Goal: Task Accomplishment & Management: Manage account settings

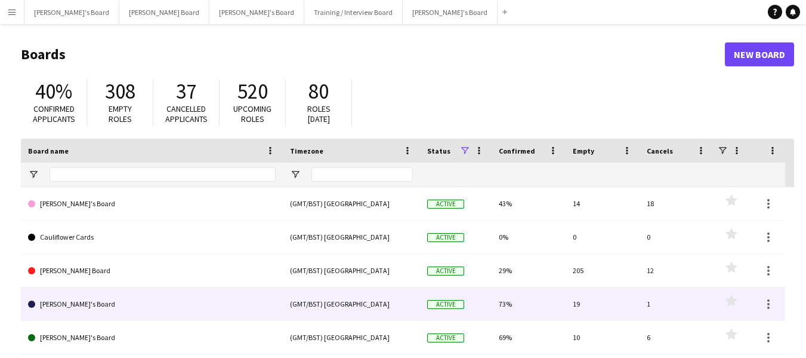
scroll to position [60, 0]
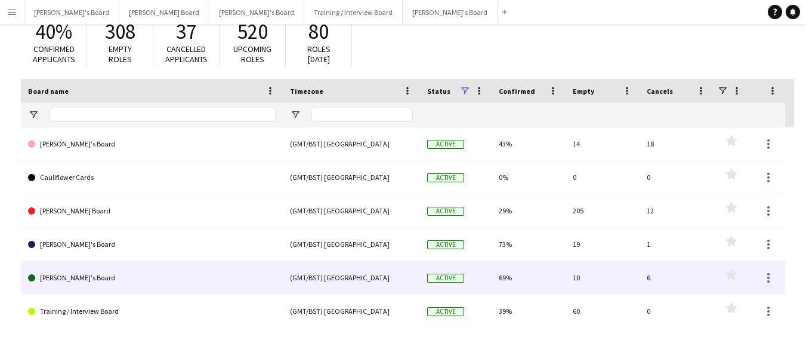
click at [76, 278] on link "[PERSON_NAME]'s Board" at bounding box center [152, 277] width 248 height 33
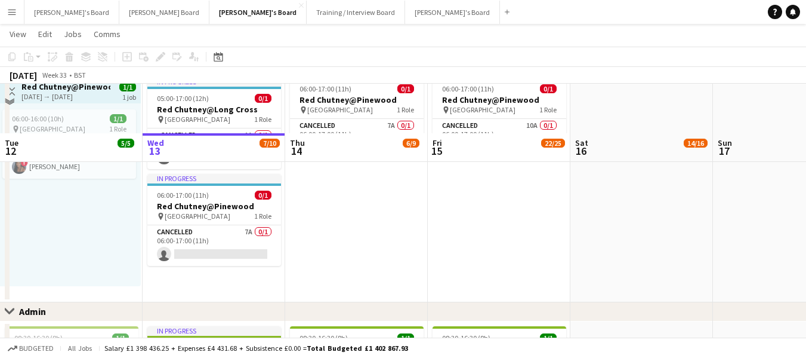
scroll to position [1334, 0]
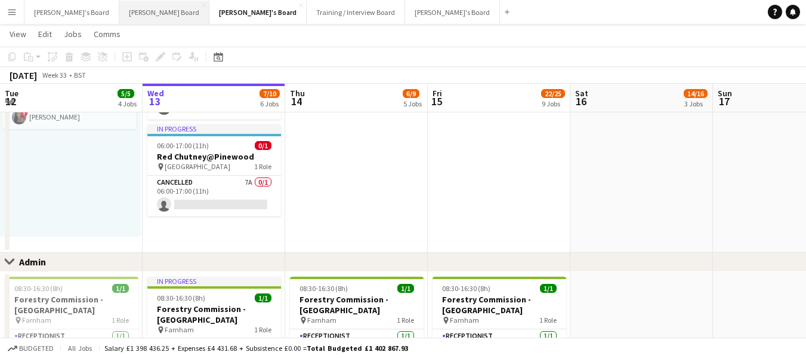
click at [119, 12] on button "[PERSON_NAME] Board Close" at bounding box center [164, 12] width 90 height 23
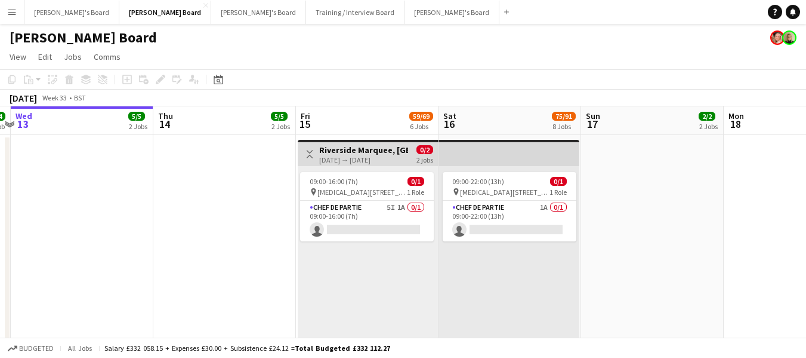
scroll to position [0, 522]
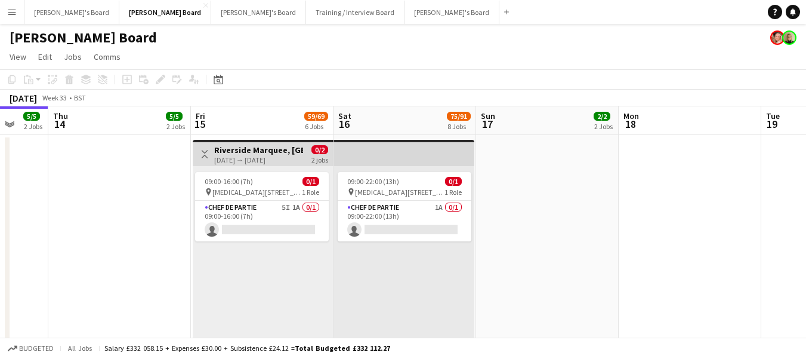
drag, startPoint x: 763, startPoint y: 120, endPoint x: 497, endPoint y: 109, distance: 266.4
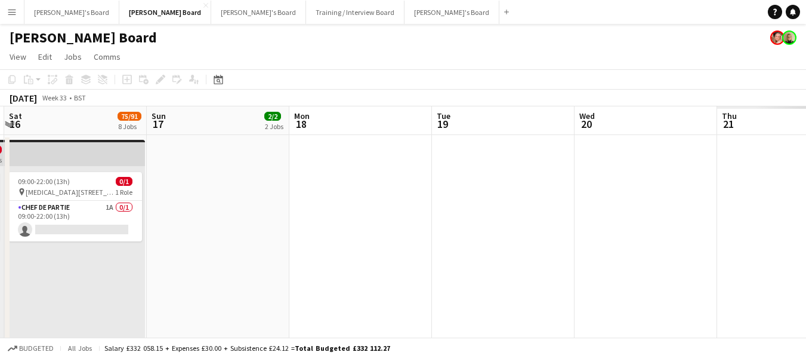
drag, startPoint x: 735, startPoint y: 126, endPoint x: 630, endPoint y: 125, distance: 105.1
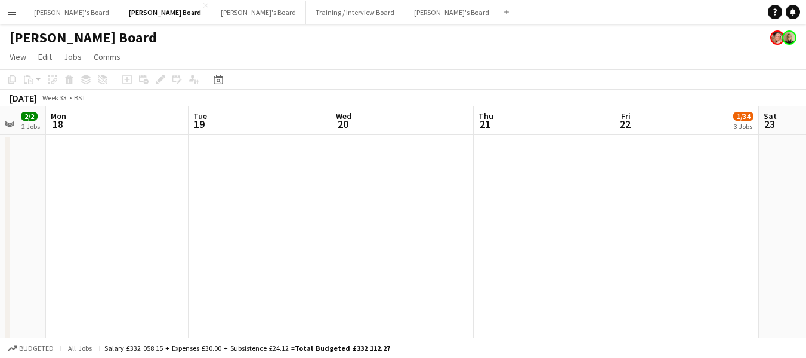
drag, startPoint x: 779, startPoint y: 122, endPoint x: 225, endPoint y: 57, distance: 557.8
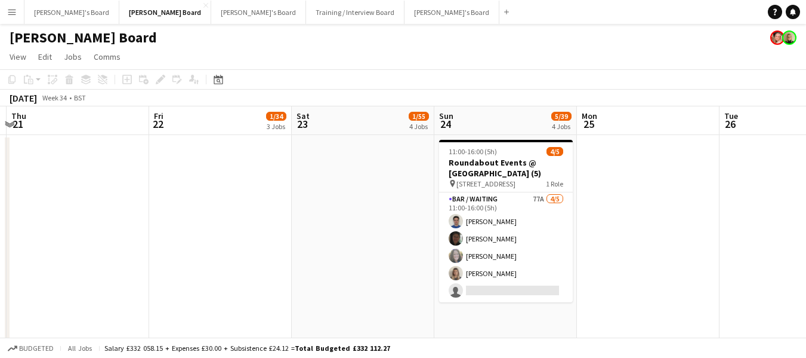
scroll to position [0, 398]
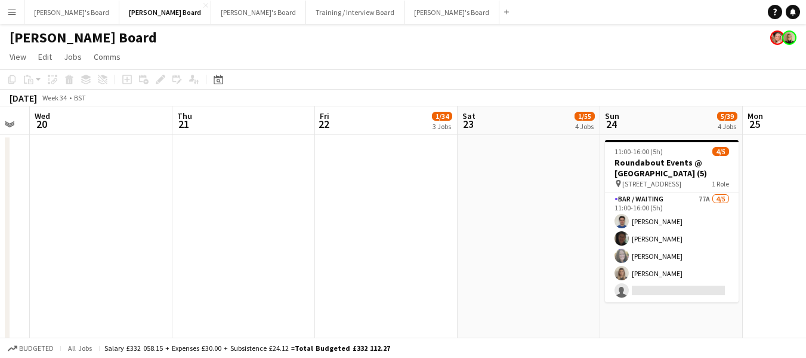
drag, startPoint x: 803, startPoint y: 125, endPoint x: 284, endPoint y: 65, distance: 522.2
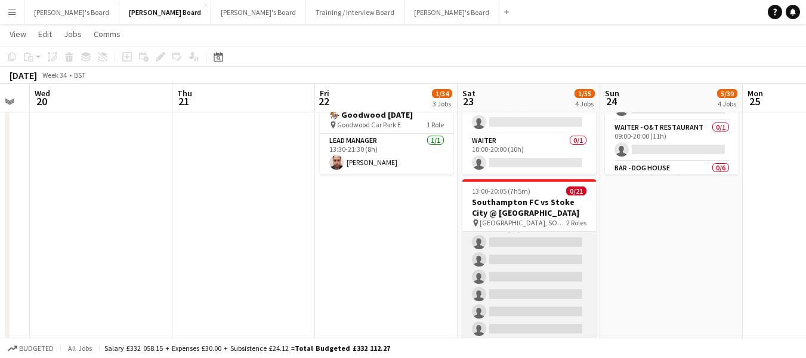
scroll to position [0, 0]
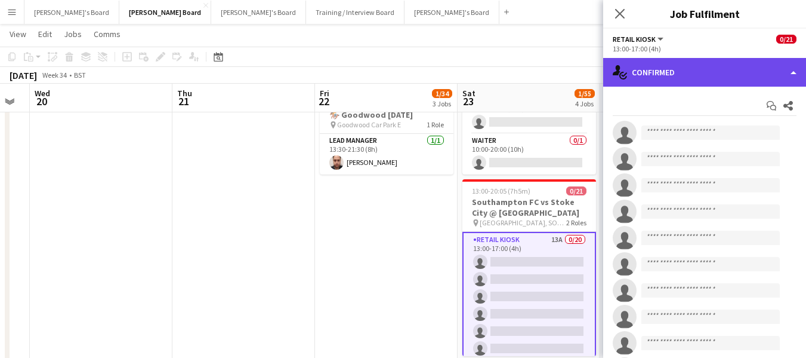
click at [709, 69] on div "single-neutral-actions-check-2 Confirmed" at bounding box center [704, 72] width 203 height 29
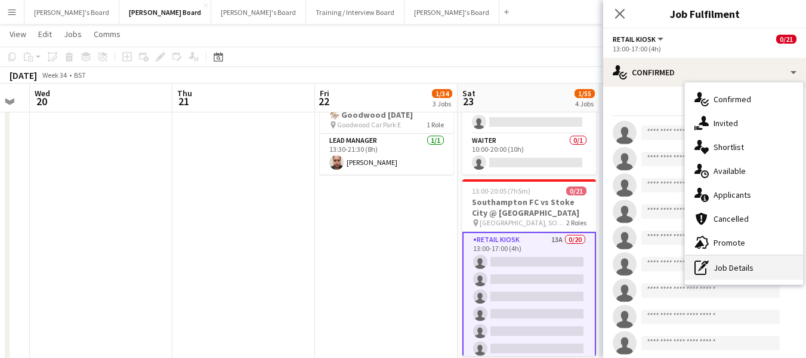
click at [751, 275] on div "pen-write Job Details" at bounding box center [744, 267] width 118 height 24
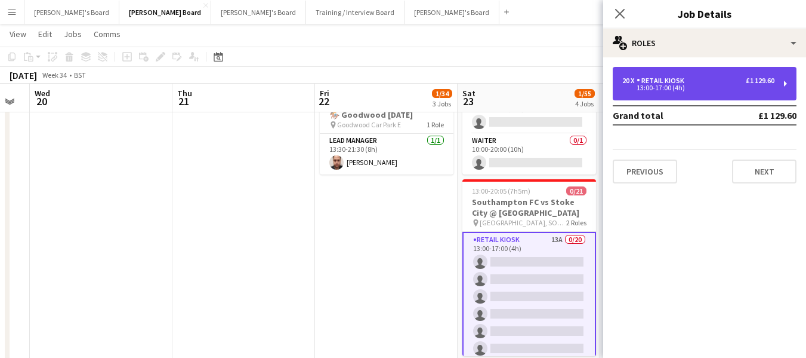
click at [687, 86] on div "13:00-17:00 (4h)" at bounding box center [699, 88] width 152 height 6
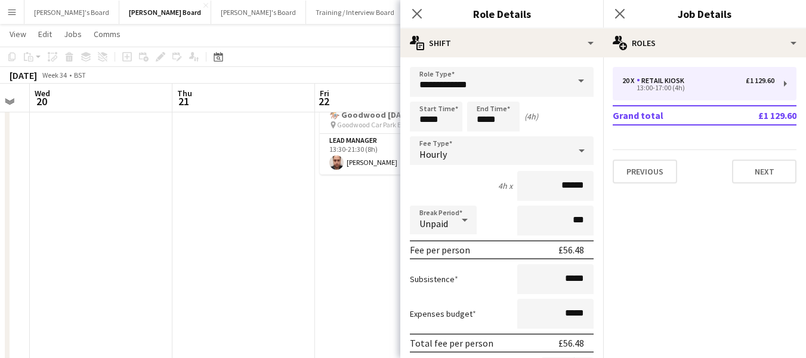
click at [347, 41] on app-page-menu "View Day view expanded Day view collapsed Month view Date picker Jump to today …" at bounding box center [403, 35] width 806 height 23
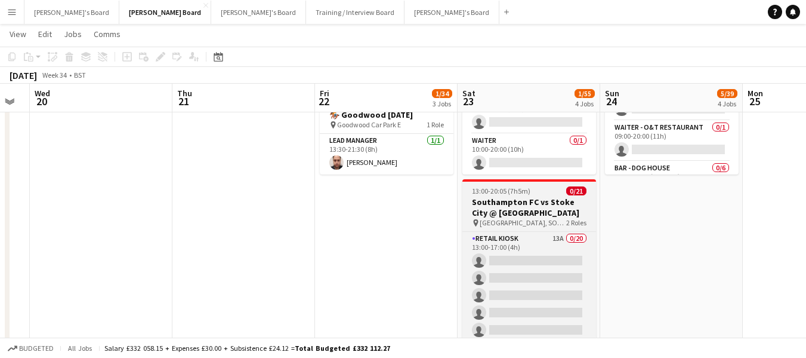
click at [536, 210] on h3 "Southampton FC vs Stoke City @ St Mary's Stadium, SO14 5FP" at bounding box center [530, 206] width 134 height 21
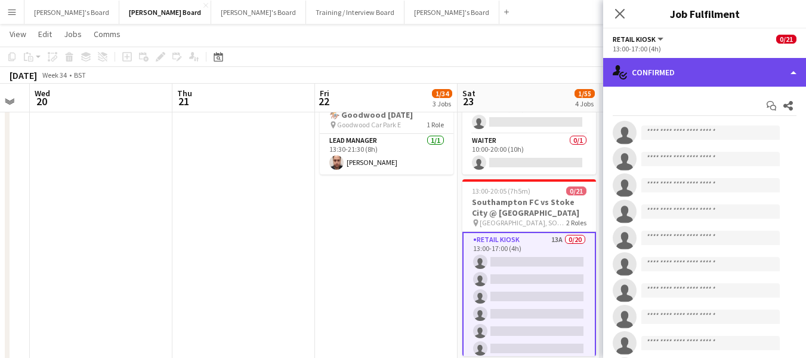
click at [748, 66] on div "single-neutral-actions-check-2 Confirmed" at bounding box center [704, 72] width 203 height 29
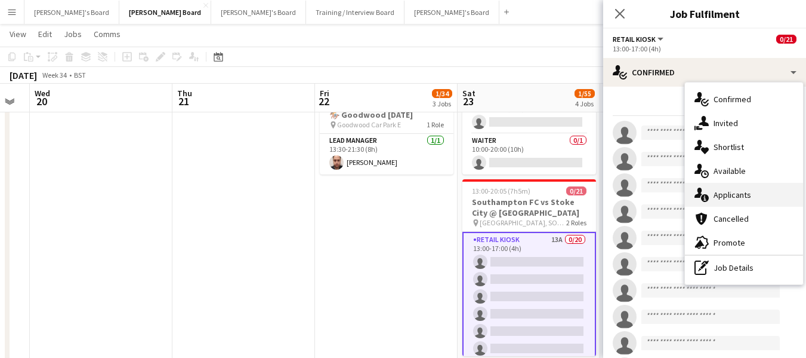
click at [747, 192] on div "single-neutral-actions-information Applicants" at bounding box center [744, 195] width 118 height 24
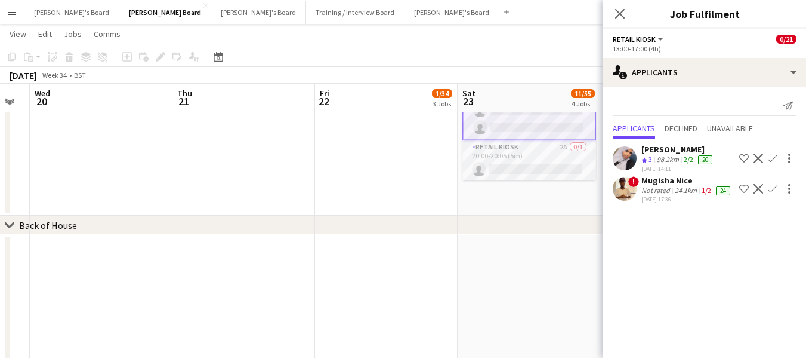
scroll to position [288, 0]
click at [495, 163] on app-card-role "Retail Kiosk 2A 0/1 20:00-20:05 (5m) single-neutral-actions" at bounding box center [530, 160] width 134 height 41
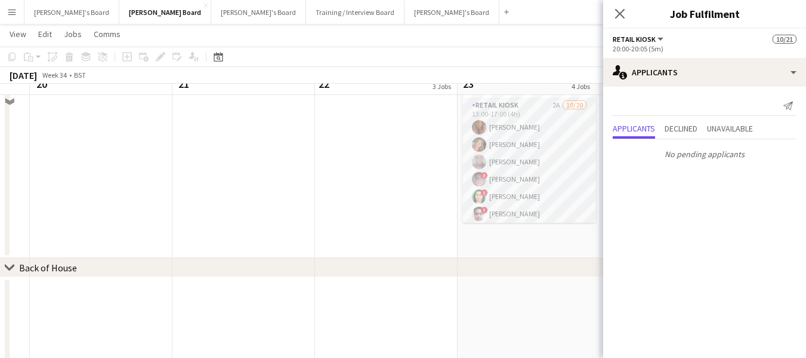
scroll to position [1190, 0]
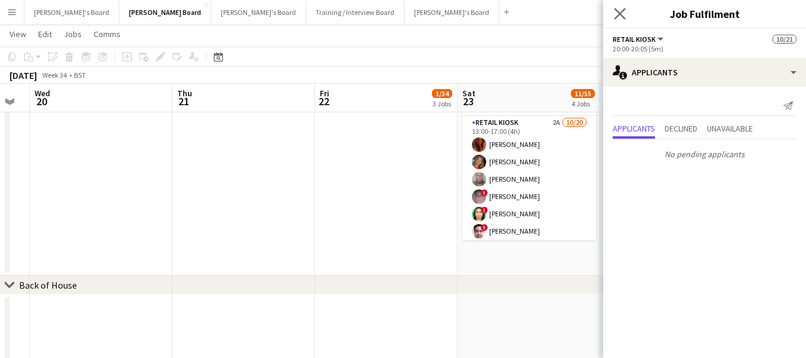
click at [626, 14] on icon "Close pop-in" at bounding box center [619, 13] width 11 height 11
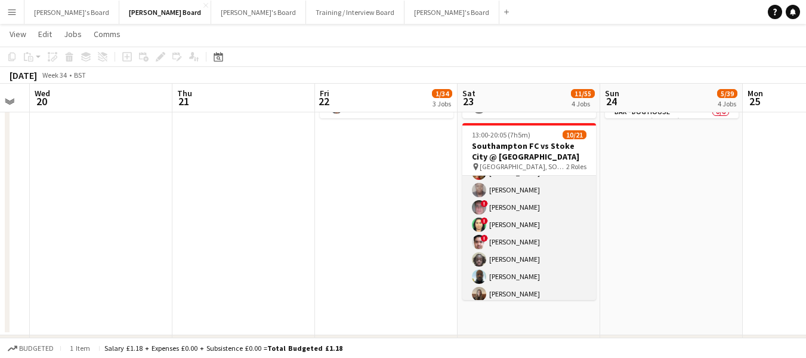
scroll to position [119, 0]
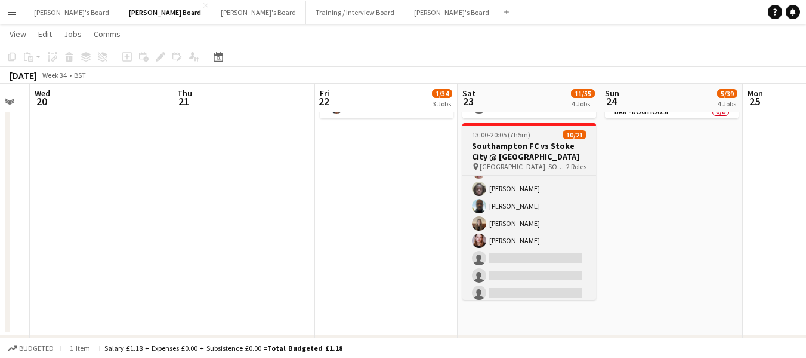
click at [519, 139] on span "13:00-20:05 (7h5m)" at bounding box center [501, 134] width 58 height 9
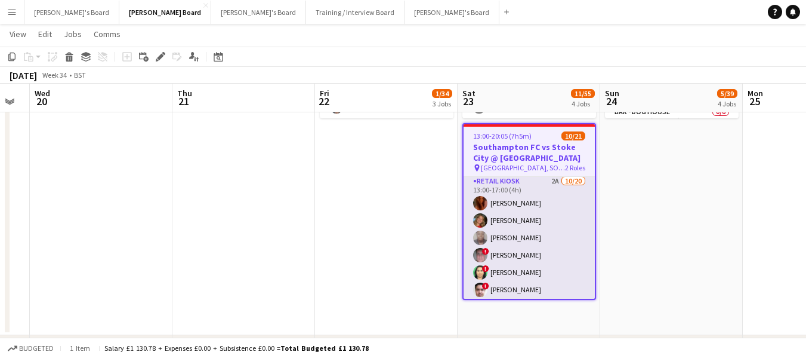
scroll to position [0, 0]
click at [504, 195] on app-card-role "Retail Kiosk 2A 10/20 13:00-17:00 (4h) Courteney Gardner katie duff Pamela Bock…" at bounding box center [529, 361] width 131 height 369
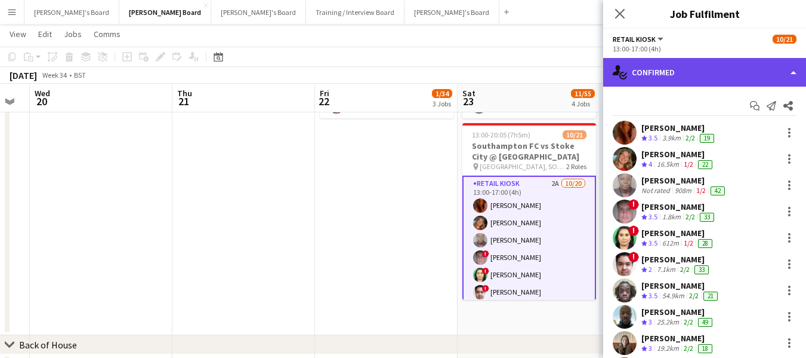
click at [723, 73] on div "single-neutral-actions-check-2 Confirmed" at bounding box center [704, 72] width 203 height 29
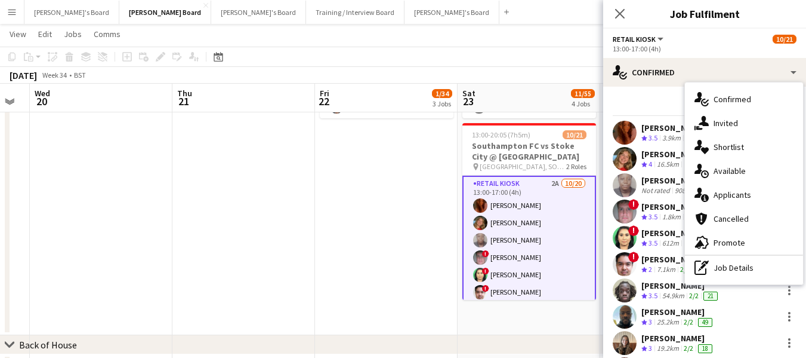
click at [620, 104] on div "Start chat Send notification Share" at bounding box center [705, 106] width 184 height 20
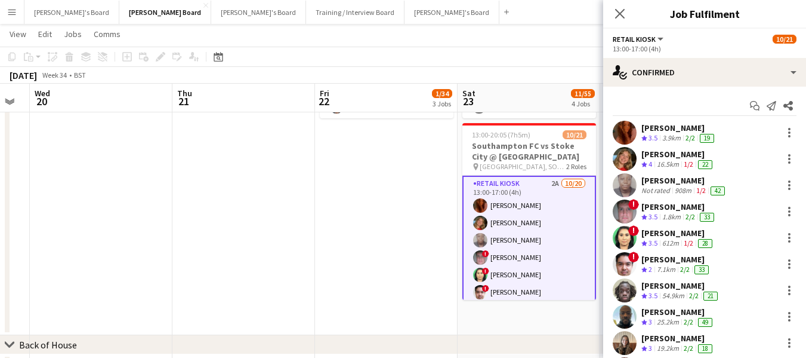
scroll to position [60, 0]
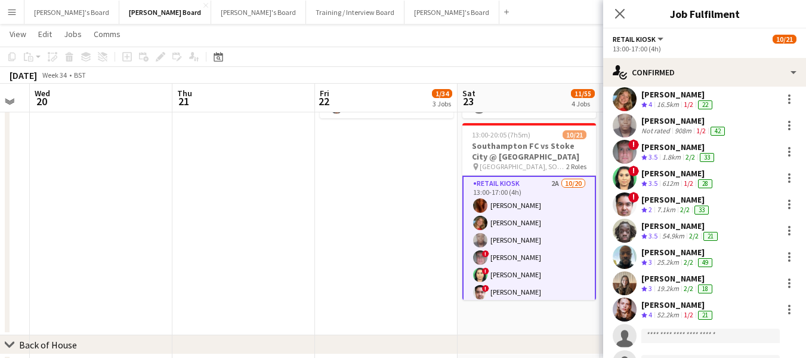
click at [673, 122] on div "[PERSON_NAME]" at bounding box center [685, 120] width 86 height 11
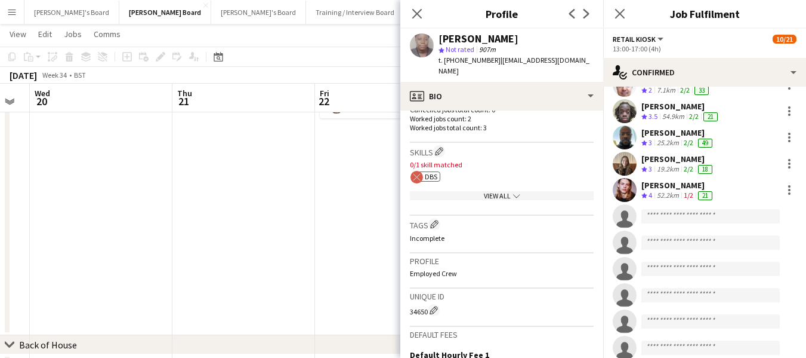
scroll to position [429, 0]
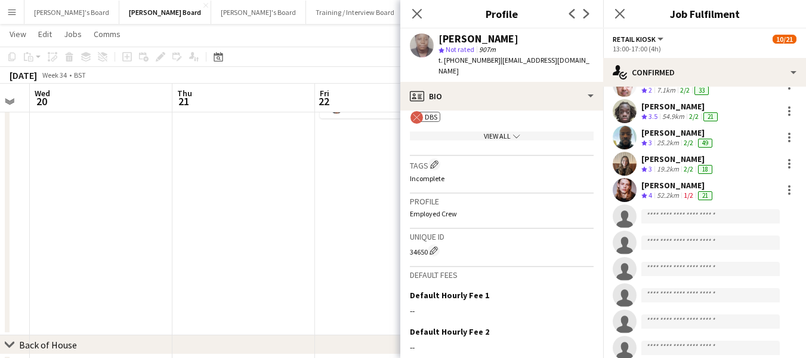
click at [511, 137] on app-icon "chevron-down" at bounding box center [516, 135] width 10 height 9
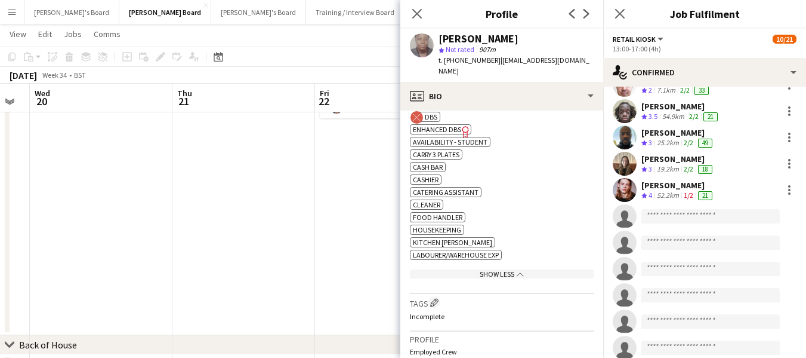
click at [452, 129] on span "Enhanced DBS" at bounding box center [437, 129] width 48 height 9
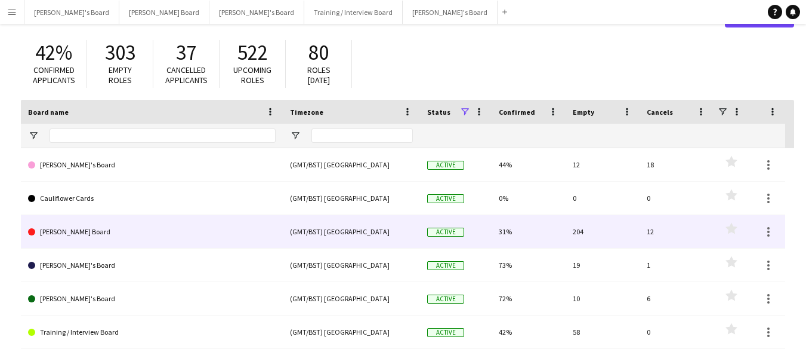
scroll to position [60, 0]
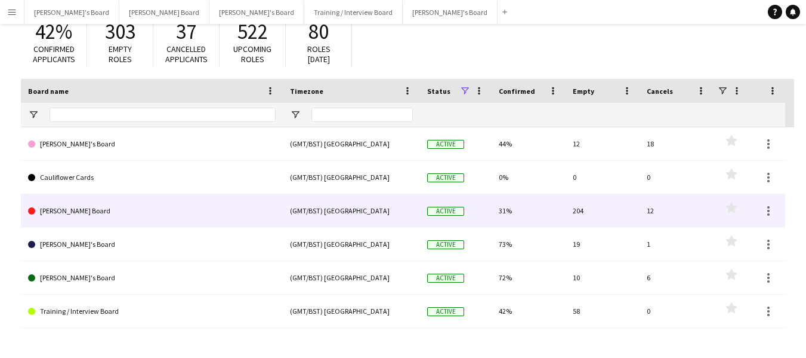
click at [62, 214] on link "[PERSON_NAME] Board" at bounding box center [152, 210] width 248 height 33
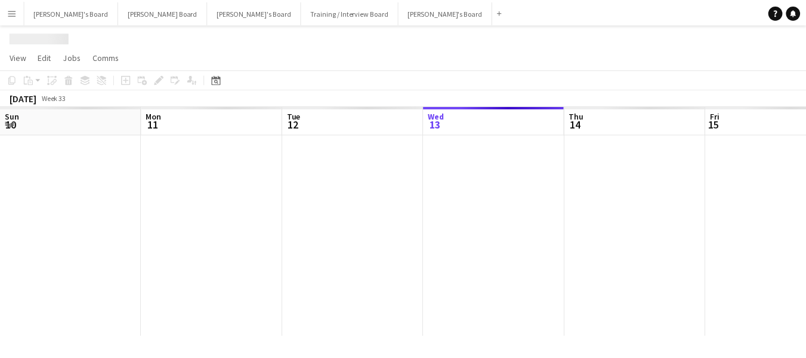
scroll to position [0, 285]
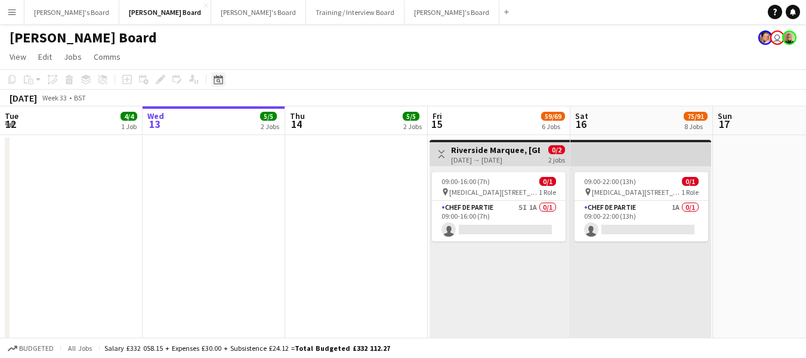
click at [221, 80] on icon "Date picker" at bounding box center [219, 80] width 10 height 10
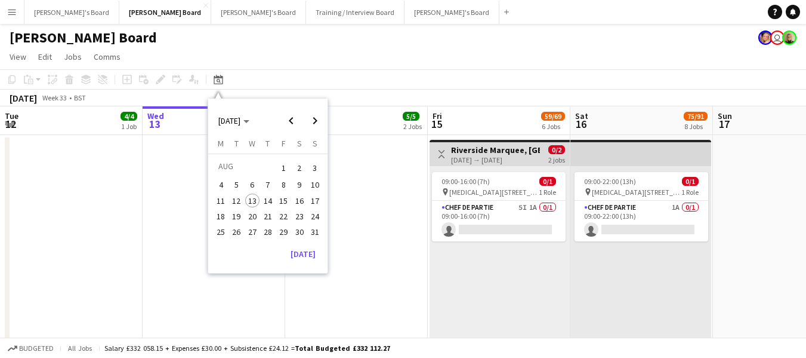
click at [303, 219] on span "23" at bounding box center [299, 216] width 14 height 14
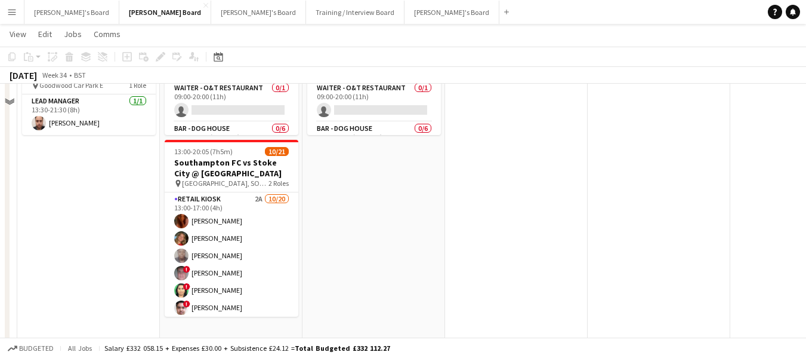
scroll to position [1134, 0]
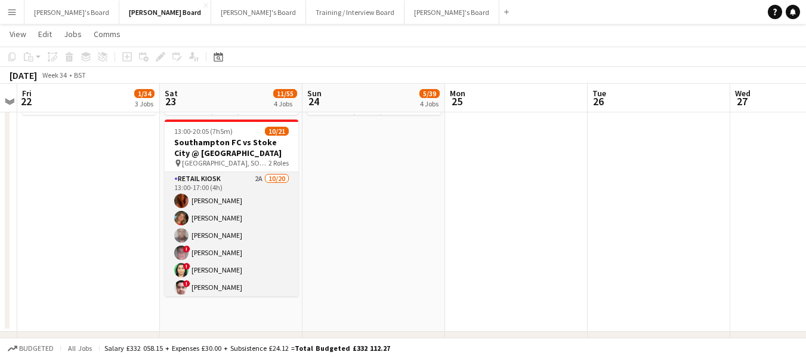
click at [202, 193] on app-card-role "Retail Kiosk 2A 10/20 13:00-17:00 (4h) Courteney Gardner katie duff Pamela Bock…" at bounding box center [232, 356] width 134 height 369
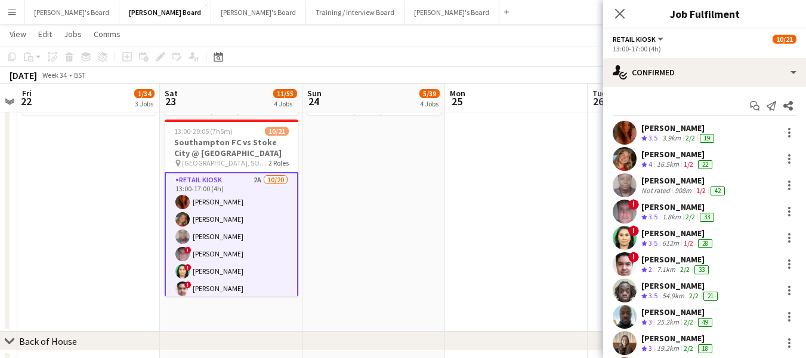
click at [676, 178] on div "[PERSON_NAME]" at bounding box center [685, 180] width 86 height 11
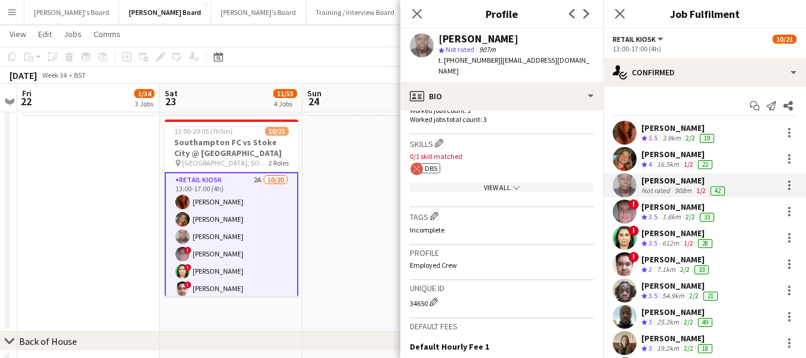
scroll to position [358, 0]
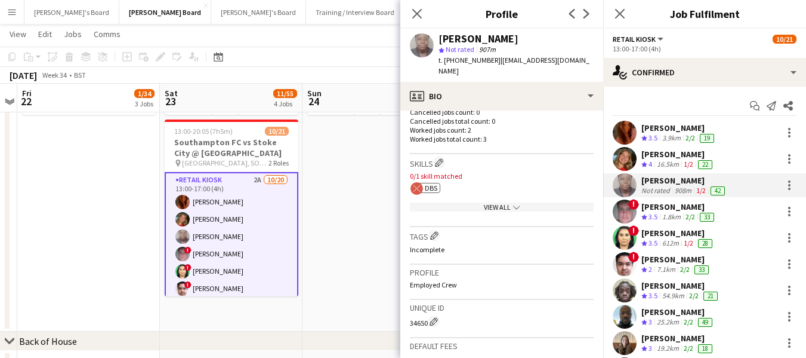
click at [488, 204] on div "View All chevron-down" at bounding box center [502, 206] width 184 height 9
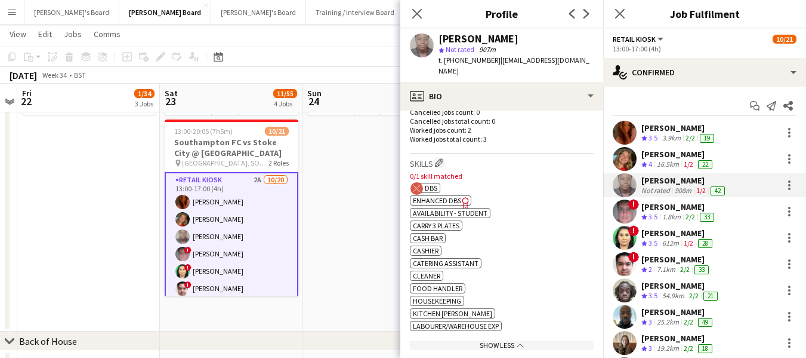
click at [439, 188] on app-spec-pill "ok-circled2 background Layer 1 cross-circle-red background Layer 1 DBS Freelanc…" at bounding box center [428, 188] width 23 height 10
click at [428, 187] on span "DBS" at bounding box center [431, 187] width 13 height 9
click at [500, 183] on div "ok-circled2 background Layer 1 cross-circle-red background Layer 1 DBS Freelanc…" at bounding box center [502, 186] width 184 height 13
click at [441, 161] on app-icon "Edit crew company skills" at bounding box center [439, 162] width 8 height 8
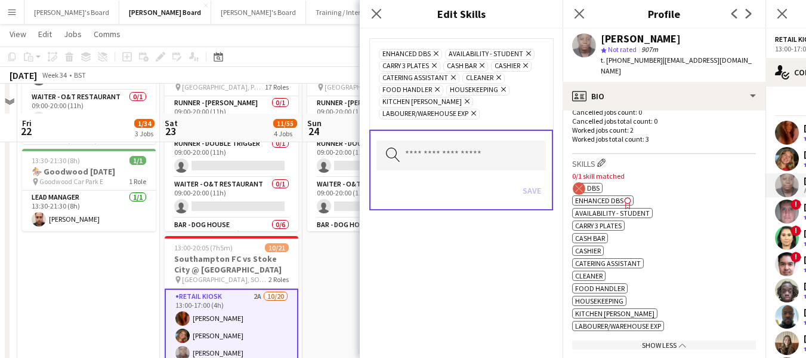
scroll to position [1015, 0]
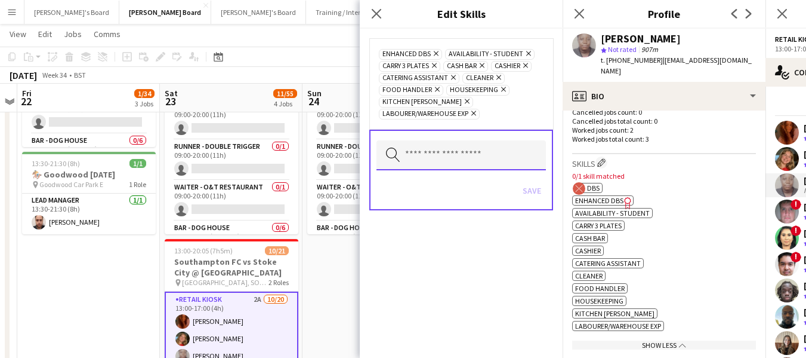
click at [455, 152] on input "text" at bounding box center [462, 155] width 170 height 30
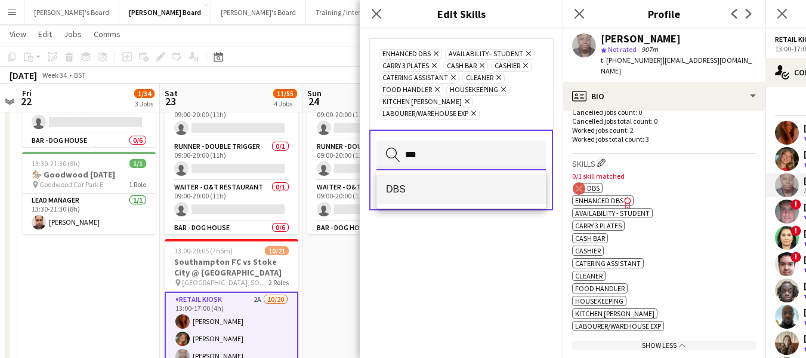
type input "***"
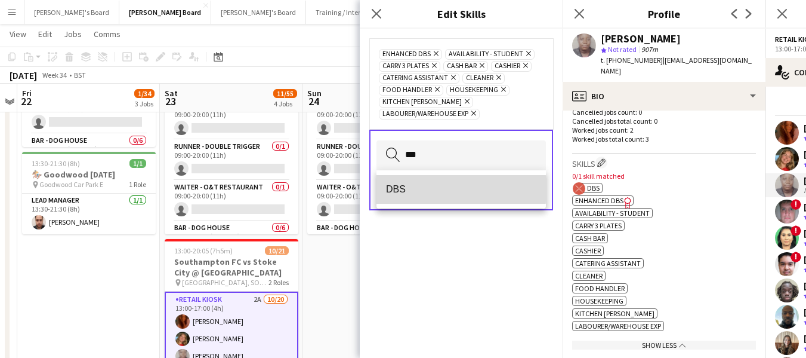
click at [405, 189] on span "DBS" at bounding box center [461, 188] width 150 height 11
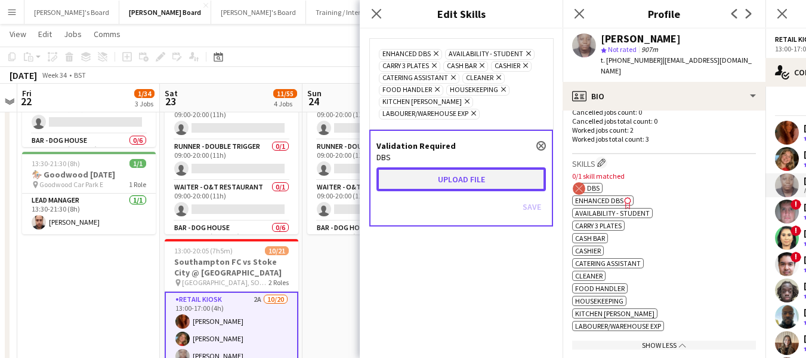
click at [462, 180] on button "Upload file" at bounding box center [462, 179] width 170 height 24
click at [452, 175] on button "Upload file" at bounding box center [462, 179] width 170 height 24
click at [487, 177] on button "Upload file" at bounding box center [462, 179] width 170 height 24
click at [459, 181] on button "Upload file" at bounding box center [462, 179] width 170 height 24
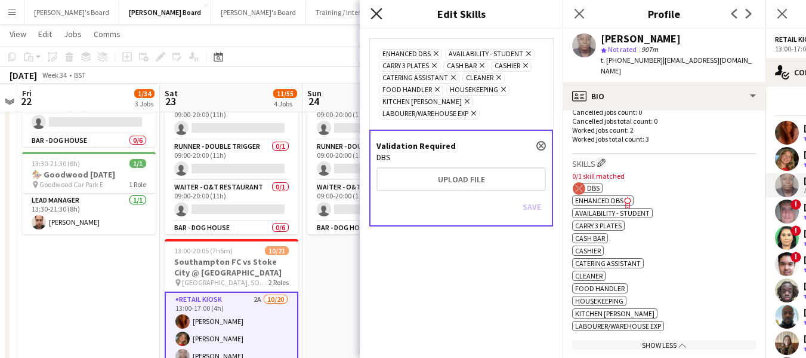
click at [374, 10] on icon "Close pop-in" at bounding box center [376, 13] width 11 height 11
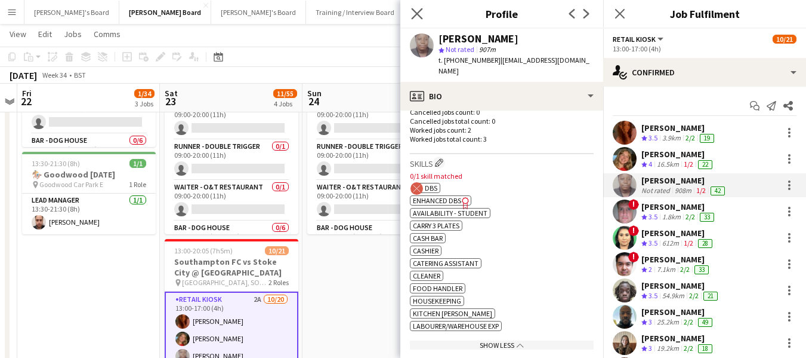
click at [415, 7] on app-icon "Close pop-in" at bounding box center [417, 13] width 17 height 17
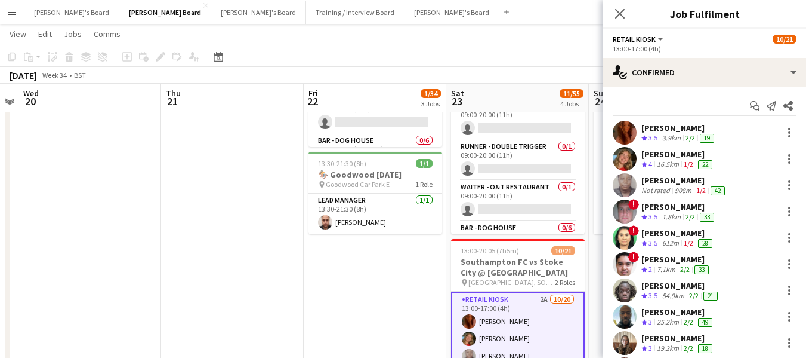
drag, startPoint x: 221, startPoint y: 92, endPoint x: 528, endPoint y: 90, distance: 307.4
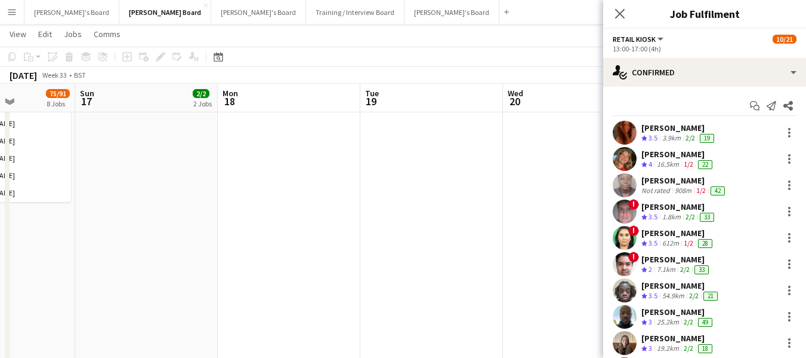
drag, startPoint x: 177, startPoint y: 97, endPoint x: 475, endPoint y: 97, distance: 297.3
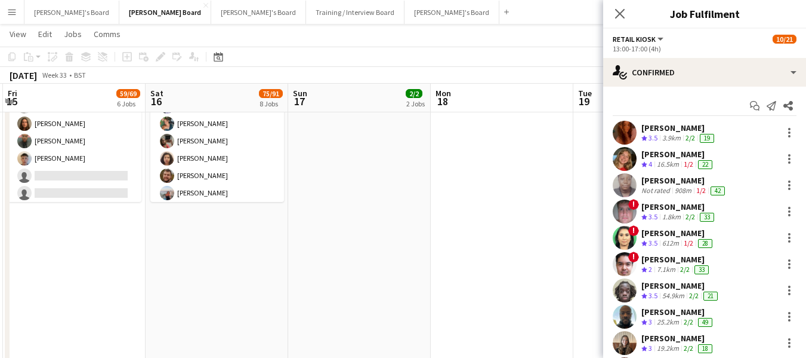
scroll to position [0, 284]
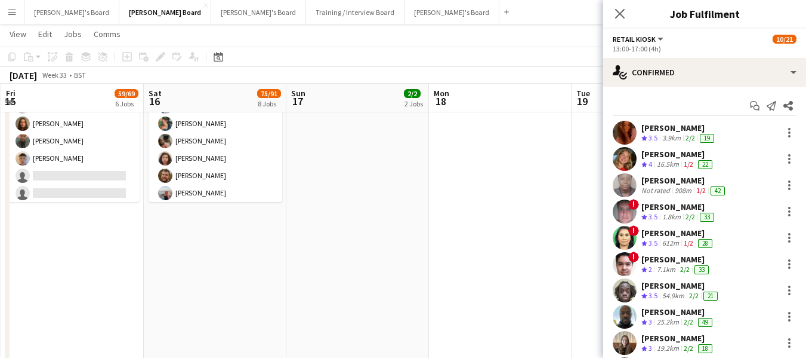
drag, startPoint x: 216, startPoint y: 90, endPoint x: 472, endPoint y: 94, distance: 255.5
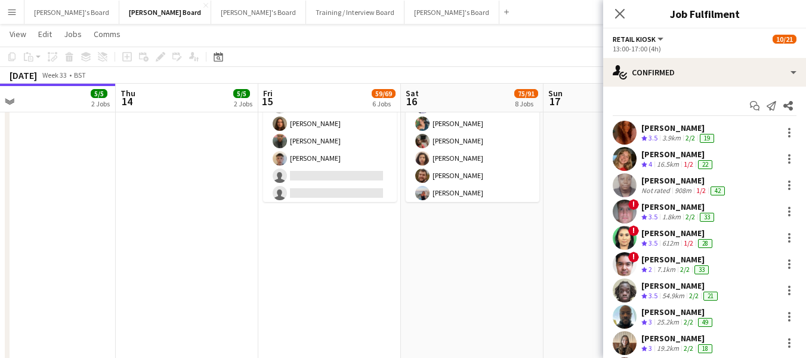
drag, startPoint x: 312, startPoint y: 97, endPoint x: 476, endPoint y: 91, distance: 164.3
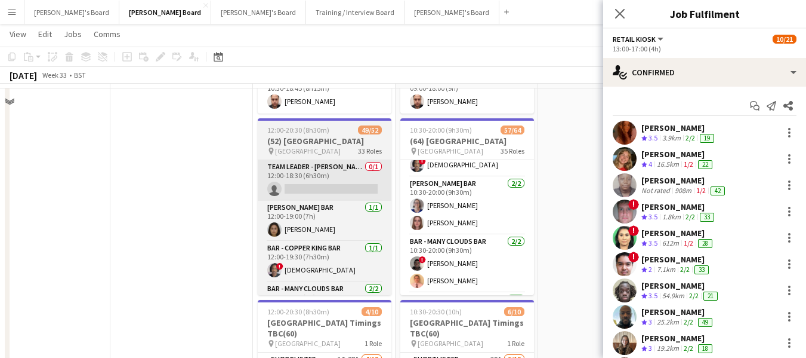
scroll to position [716, 0]
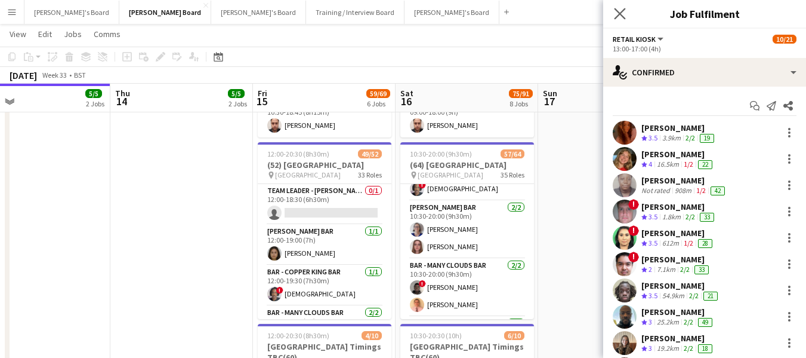
click at [613, 19] on app-icon "Close pop-in" at bounding box center [620, 13] width 17 height 17
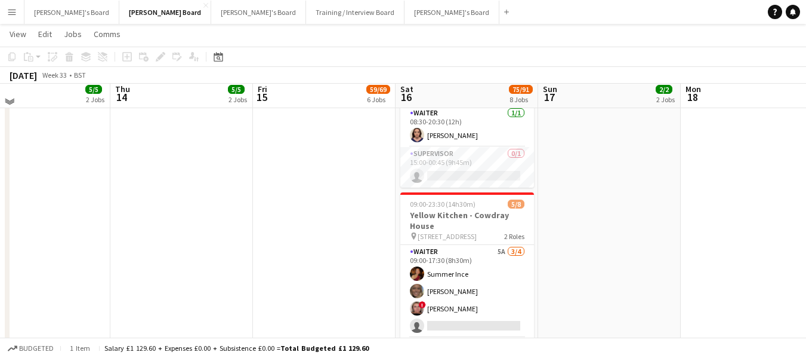
scroll to position [179, 0]
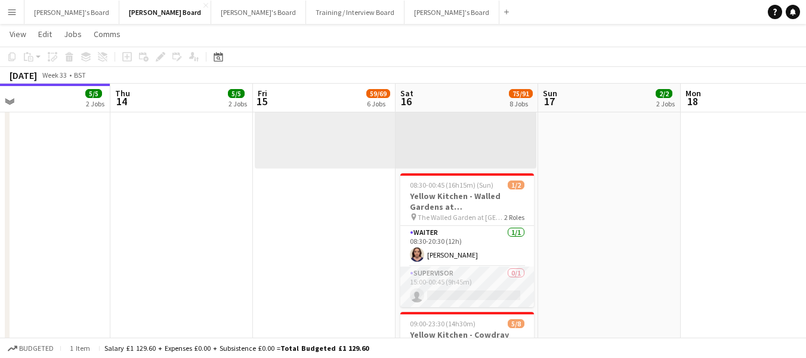
click at [437, 272] on app-card-role "Supervisor 0/1 15:00-00:45 (9h45m) single-neutral-actions" at bounding box center [468, 286] width 134 height 41
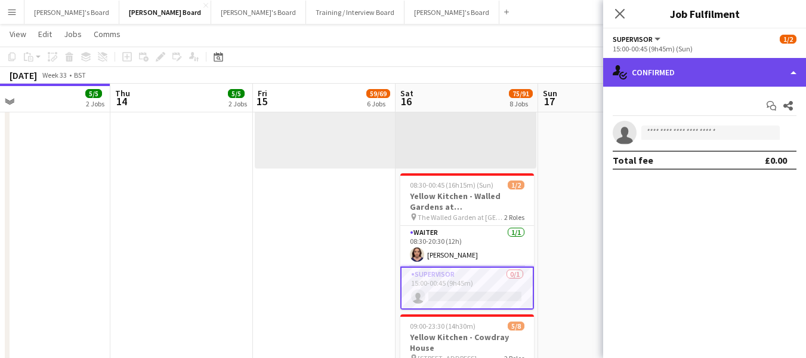
click at [698, 70] on div "single-neutral-actions-check-2 Confirmed" at bounding box center [704, 72] width 203 height 29
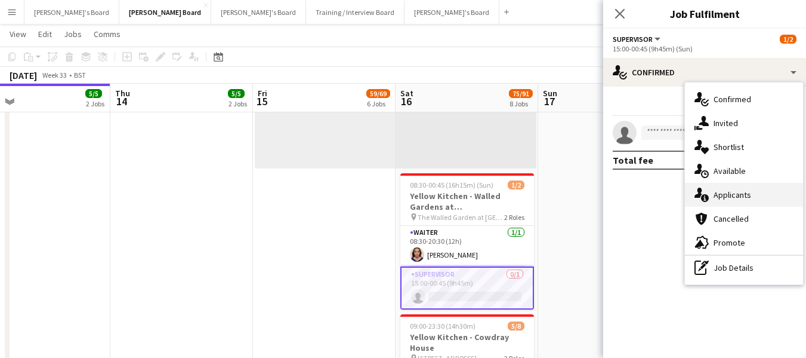
click at [731, 196] on div "single-neutral-actions-information Applicants" at bounding box center [744, 195] width 118 height 24
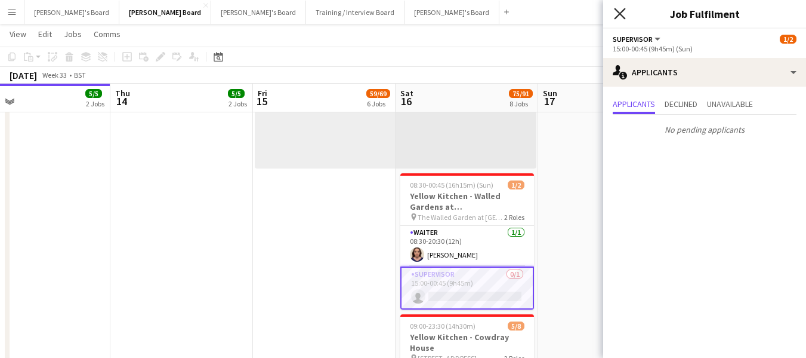
click at [617, 10] on icon at bounding box center [619, 13] width 11 height 11
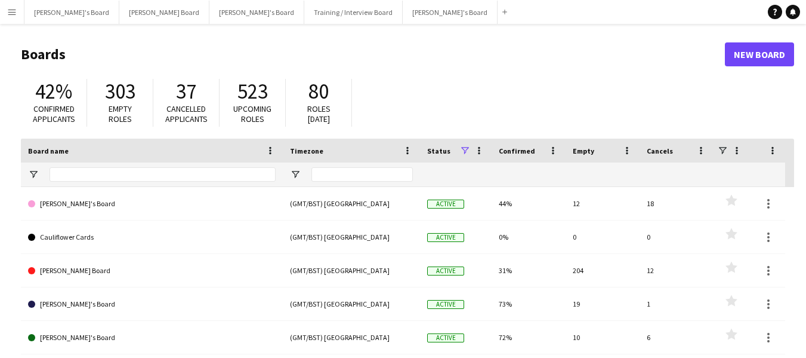
click at [16, 11] on app-icon "Menu" at bounding box center [12, 12] width 10 height 10
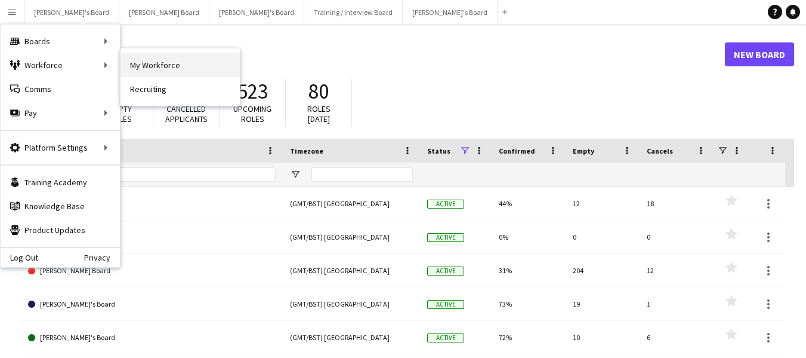
click at [177, 67] on link "My Workforce" at bounding box center [180, 65] width 119 height 24
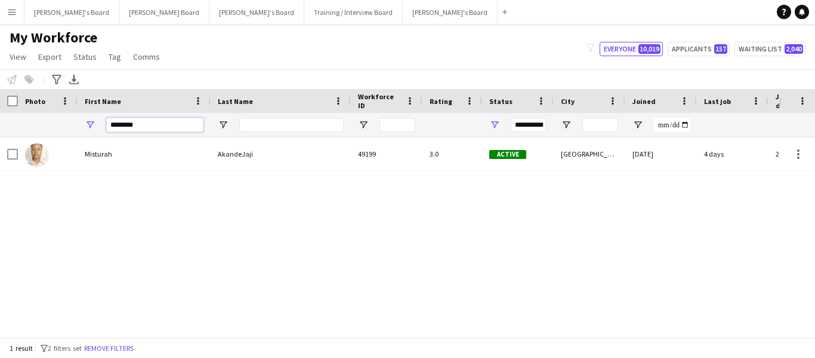
drag, startPoint x: 138, startPoint y: 130, endPoint x: 82, endPoint y: 130, distance: 56.1
click at [82, 130] on div "********" at bounding box center [144, 125] width 133 height 24
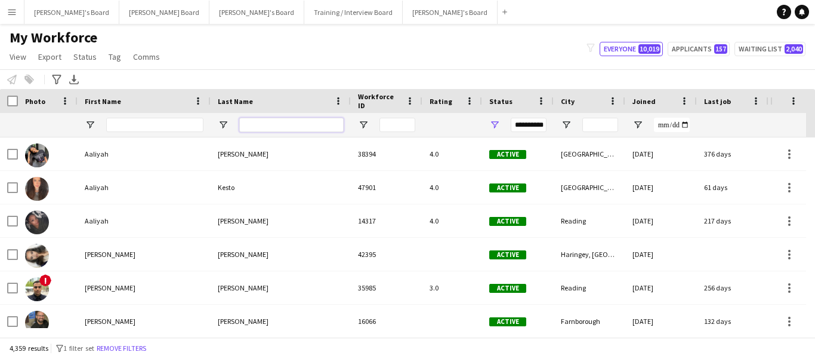
click at [266, 122] on input "Last Name Filter Input" at bounding box center [291, 125] width 104 height 14
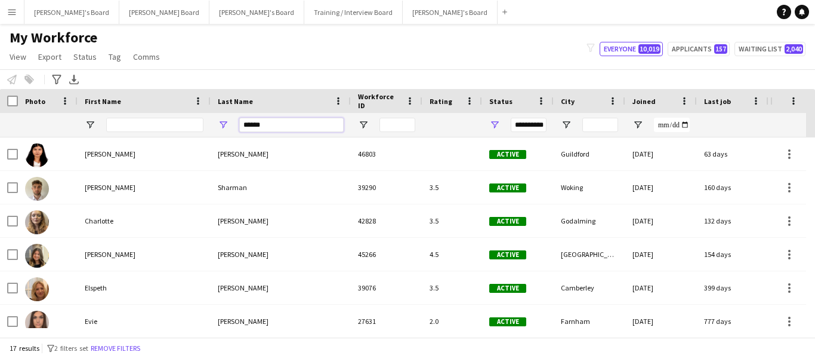
type input "******"
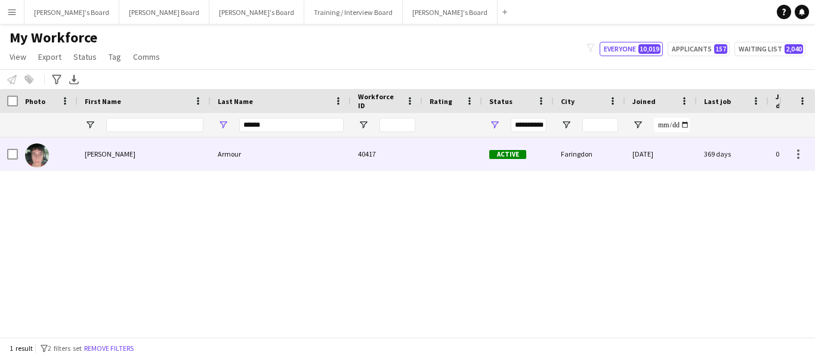
click at [101, 153] on div "[PERSON_NAME]" at bounding box center [144, 153] width 133 height 33
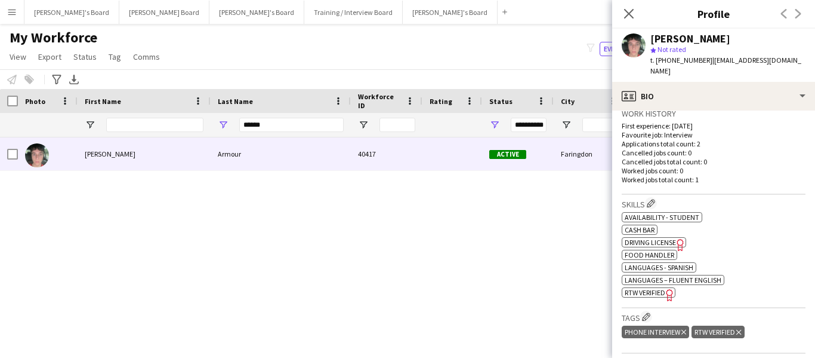
scroll to position [298, 0]
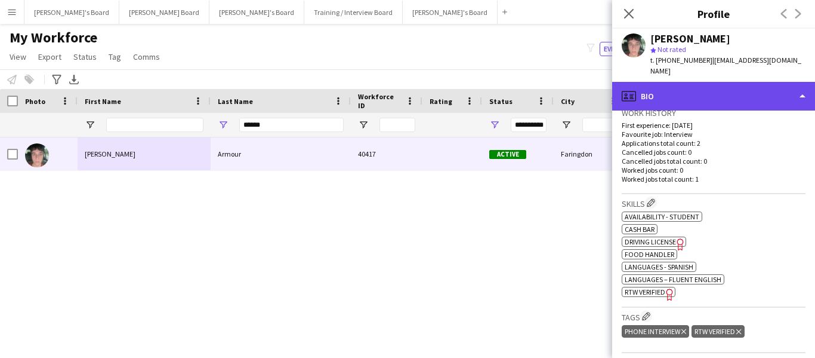
click at [688, 85] on div "profile Bio" at bounding box center [713, 96] width 203 height 29
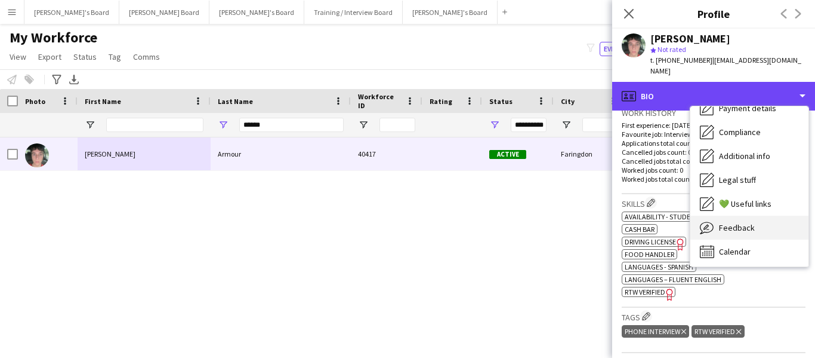
scroll to position [160, 0]
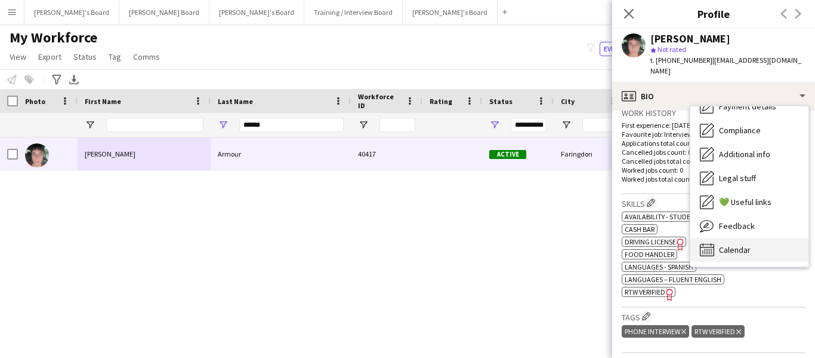
click at [743, 244] on span "Calendar" at bounding box center [735, 249] width 32 height 11
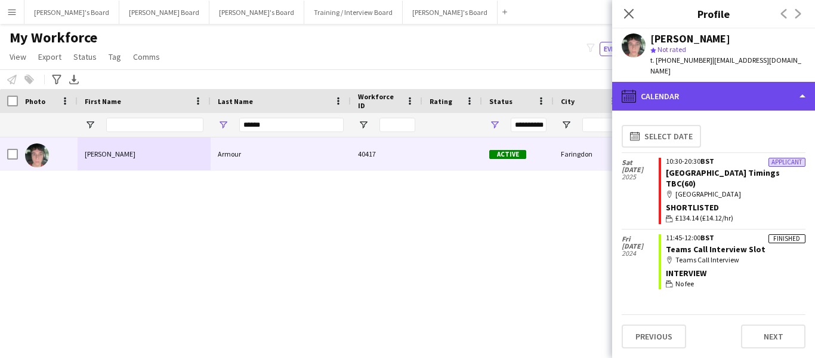
click at [757, 90] on div "calendar-full Calendar" at bounding box center [713, 96] width 203 height 29
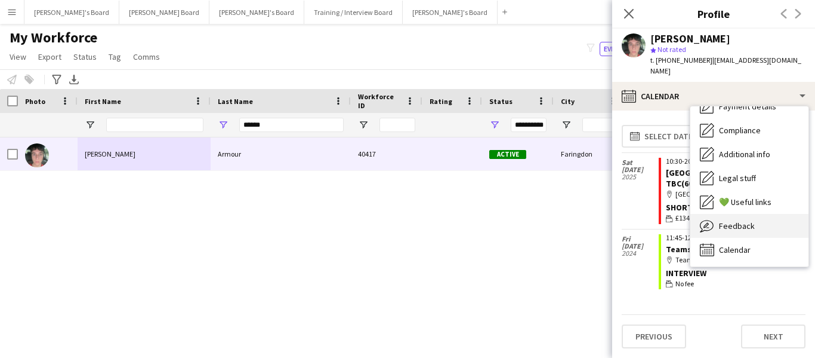
click at [752, 220] on span "Feedback" at bounding box center [737, 225] width 36 height 11
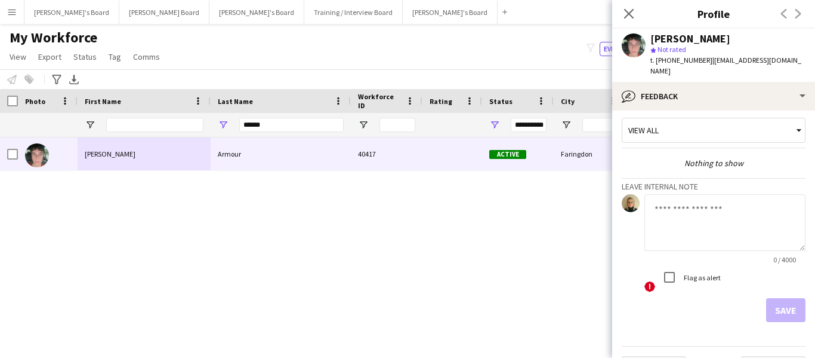
scroll to position [0, 0]
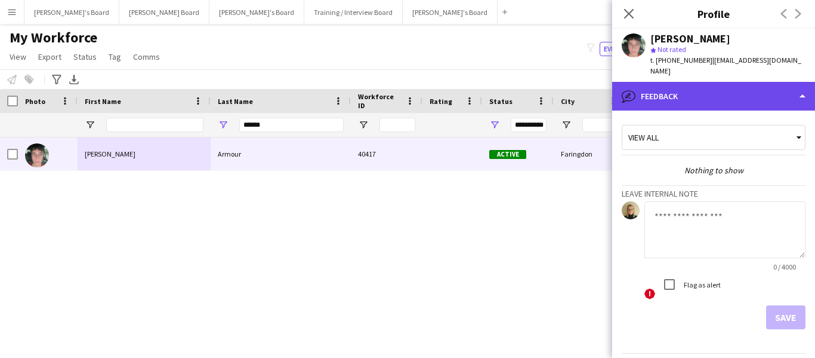
click at [689, 84] on div "bubble-pencil Feedback" at bounding box center [713, 96] width 203 height 29
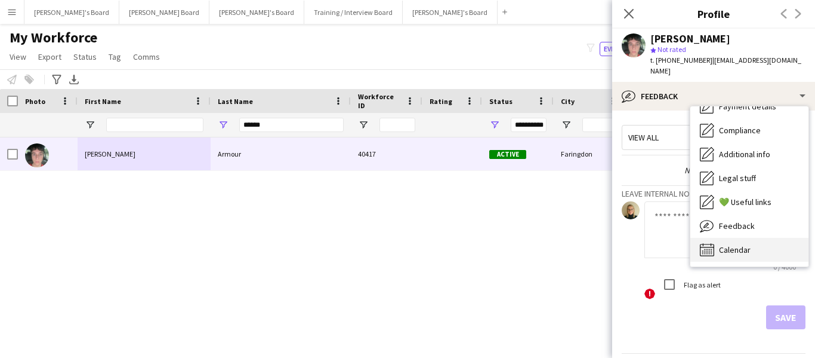
click at [739, 244] on span "Calendar" at bounding box center [735, 249] width 32 height 11
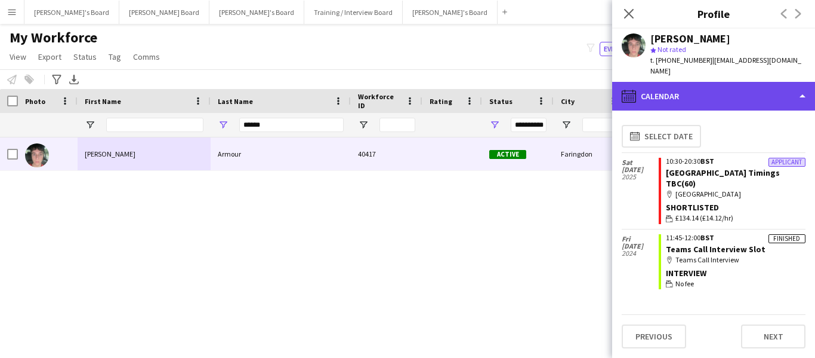
click at [662, 82] on div "calendar-full Calendar" at bounding box center [713, 96] width 203 height 29
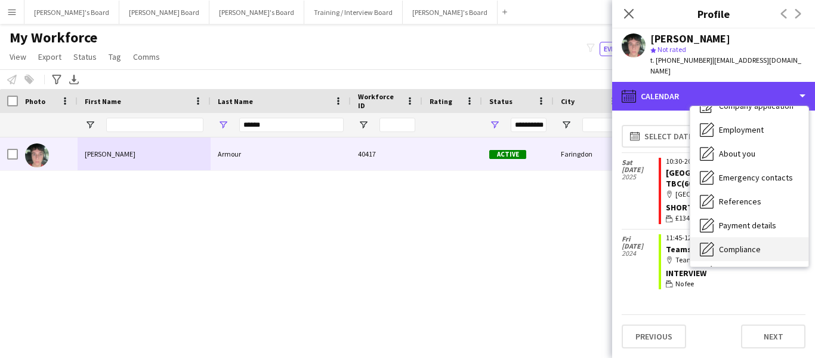
scroll to position [41, 0]
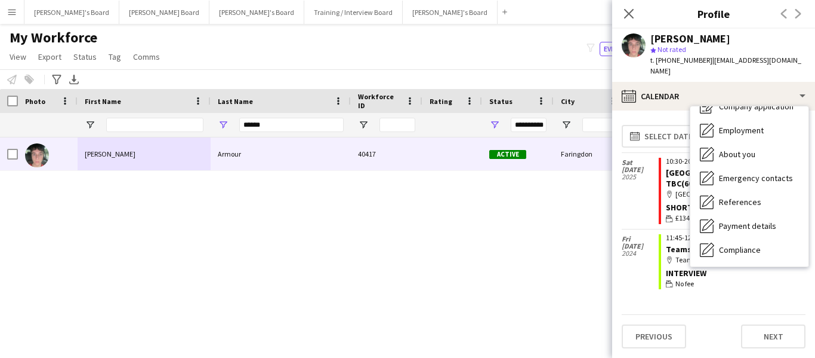
click at [623, 277] on div "calendar-full Select date [DATE] Applicant 10:30-20:30 BST [GEOGRAPHIC_DATA] Ti…" at bounding box center [714, 217] width 184 height 194
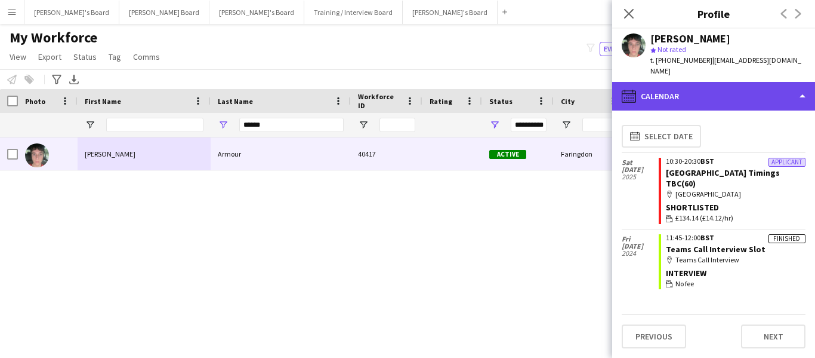
click at [708, 84] on div "calendar-full Calendar" at bounding box center [713, 96] width 203 height 29
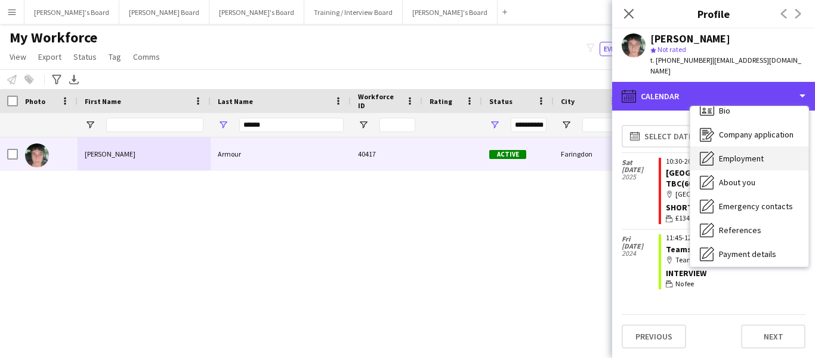
scroll to position [0, 0]
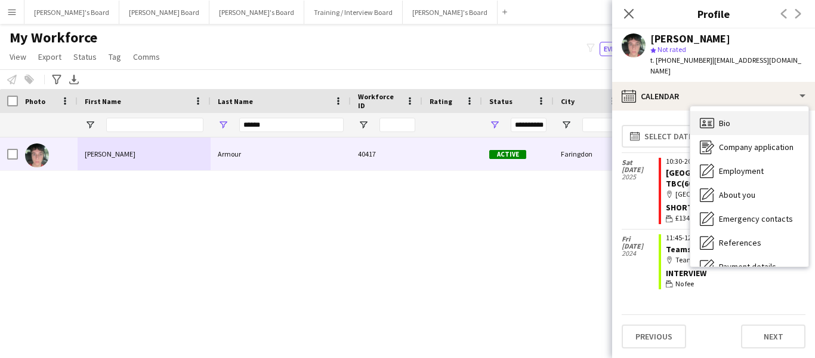
click at [725, 118] on span "Bio" at bounding box center [724, 123] width 11 height 11
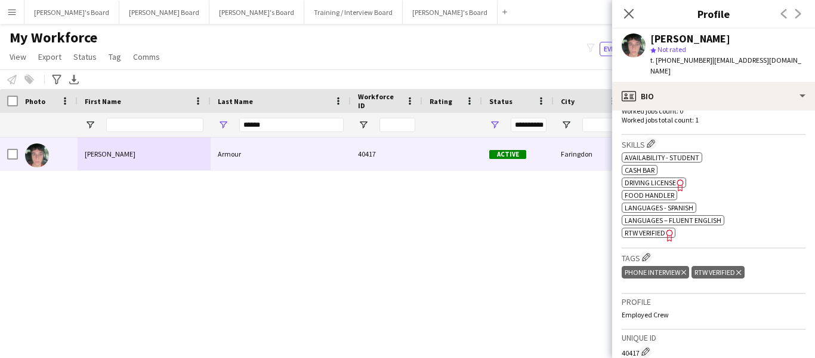
scroll to position [358, 0]
click at [628, 11] on icon "Close pop-in" at bounding box center [628, 13] width 11 height 11
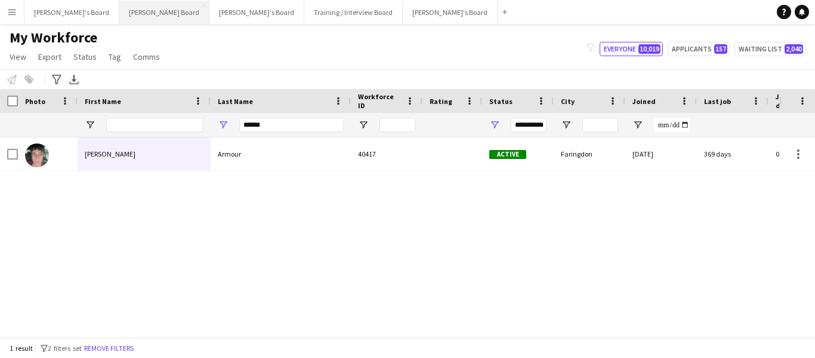
click at [119, 7] on button "[PERSON_NAME] Board Close" at bounding box center [164, 12] width 90 height 23
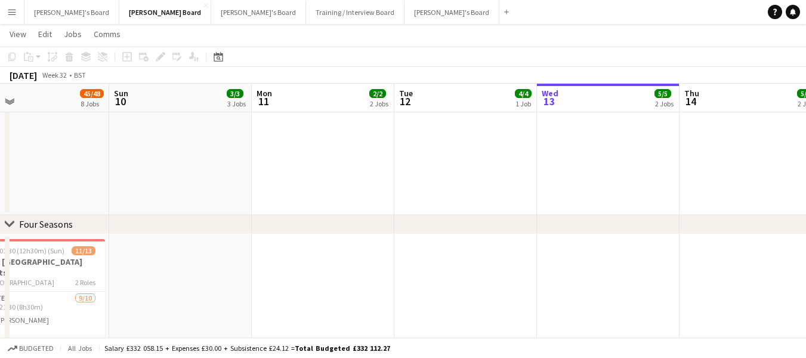
scroll to position [0, 335]
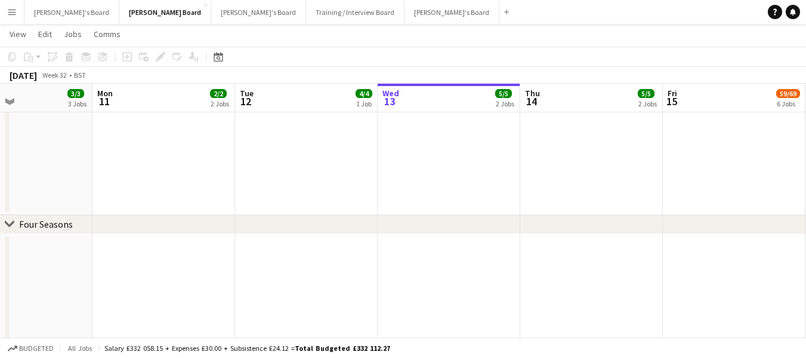
drag, startPoint x: 326, startPoint y: 95, endPoint x: 695, endPoint y: 101, distance: 369.0
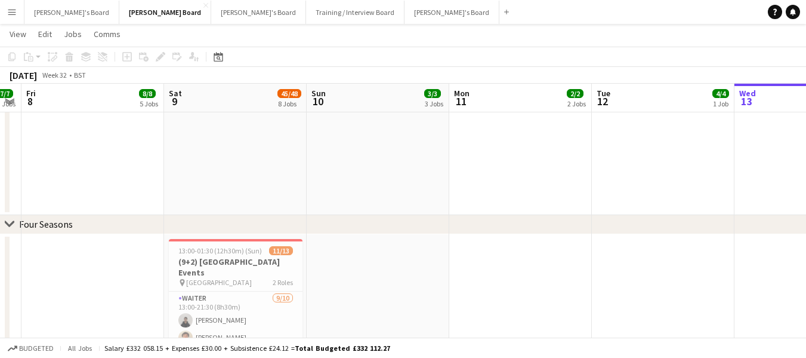
scroll to position [0, 263]
drag, startPoint x: 282, startPoint y: 101, endPoint x: 476, endPoint y: 88, distance: 194.4
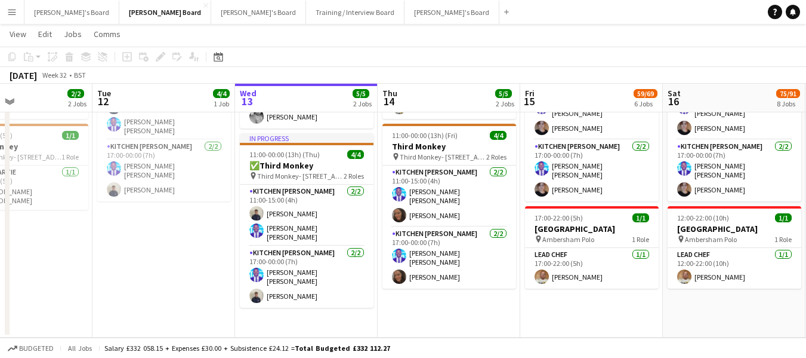
scroll to position [0, 491]
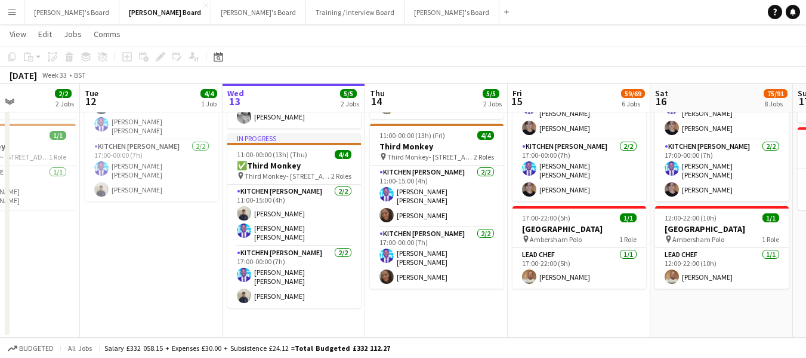
drag, startPoint x: 654, startPoint y: 104, endPoint x: 141, endPoint y: 144, distance: 514.3
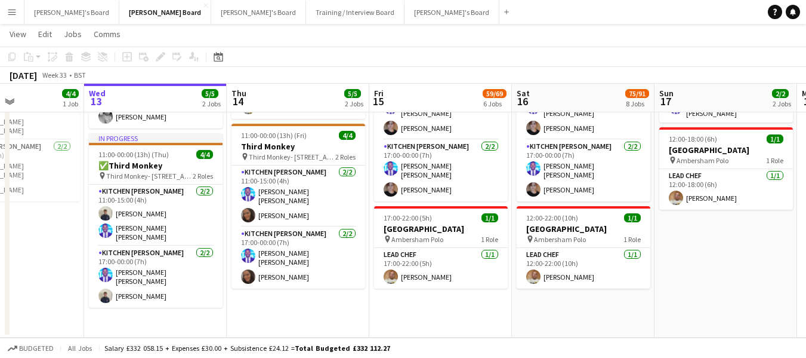
scroll to position [0, 497]
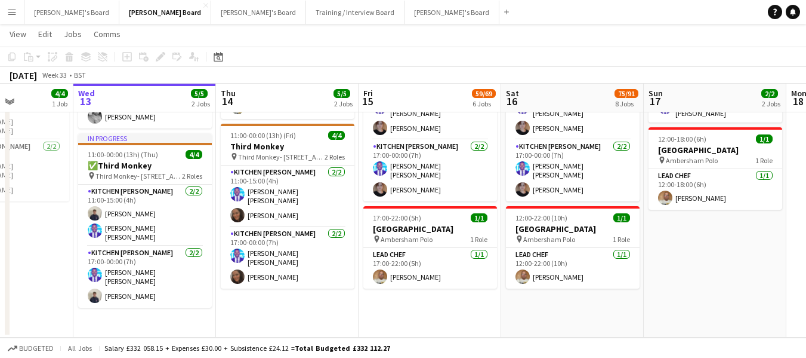
drag, startPoint x: 556, startPoint y: 102, endPoint x: 407, endPoint y: 108, distance: 149.4
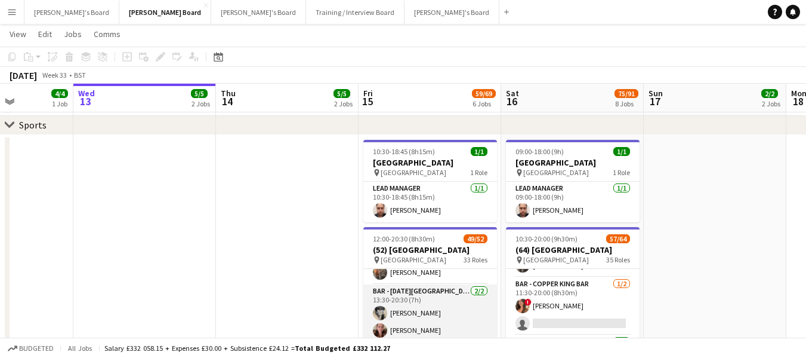
scroll to position [1414, 0]
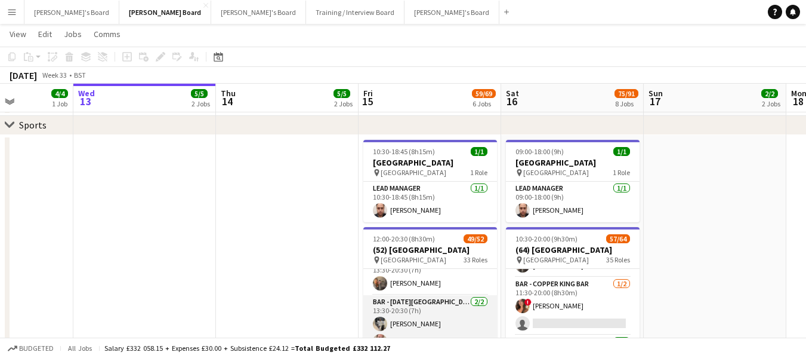
click at [396, 302] on app-card-role "Bar - [DATE][PERSON_NAME] Bar [DATE] 13:30-20:30 (7h) [PERSON_NAME] [PERSON_NAM…" at bounding box center [431, 324] width 134 height 58
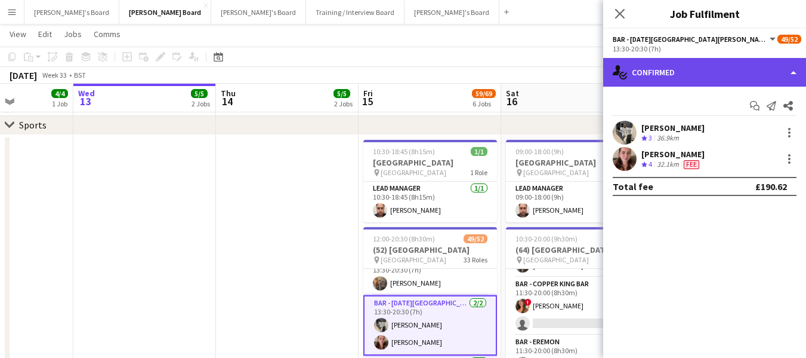
click at [666, 74] on div "single-neutral-actions-check-2 Confirmed" at bounding box center [704, 72] width 203 height 29
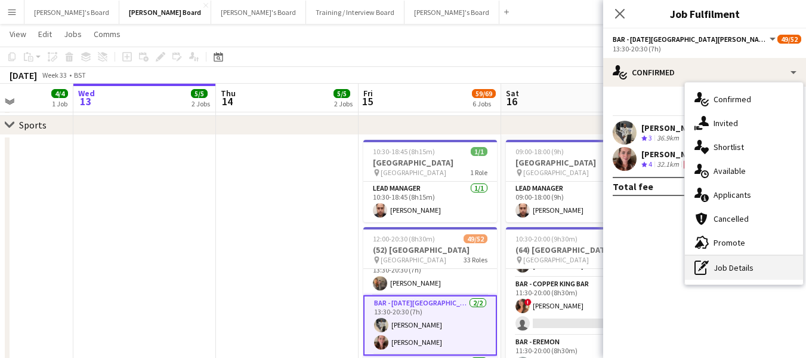
click at [746, 270] on div "pen-write Job Details" at bounding box center [744, 267] width 118 height 24
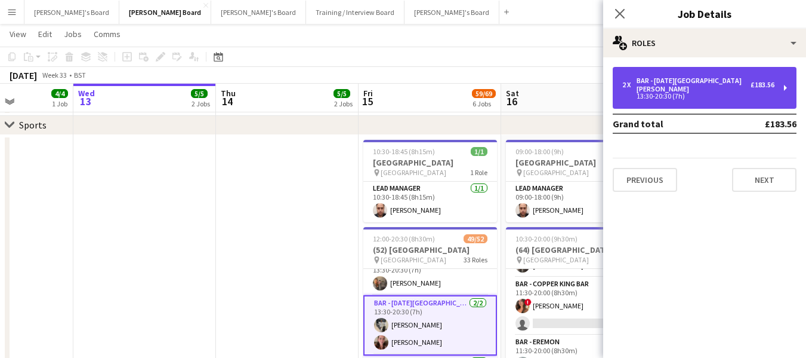
click at [682, 79] on div "Bar - San Miguel Bar" at bounding box center [694, 84] width 114 height 17
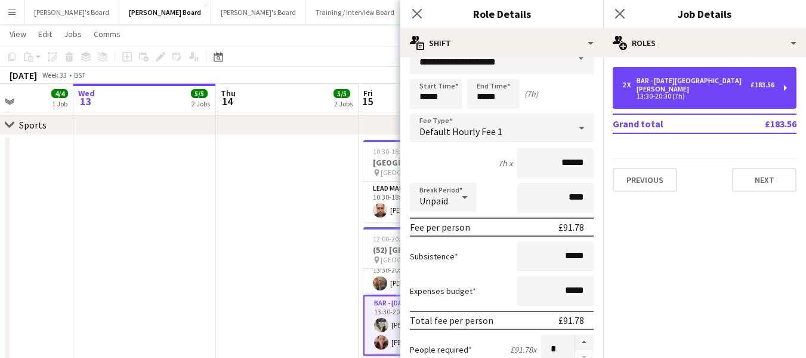
scroll to position [0, 0]
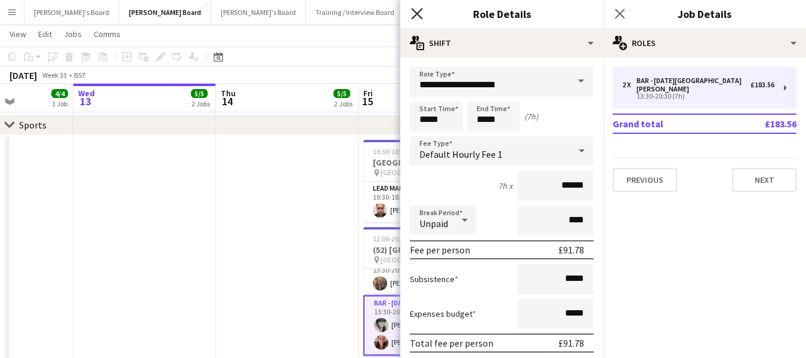
click at [415, 10] on icon "Close pop-in" at bounding box center [416, 13] width 11 height 11
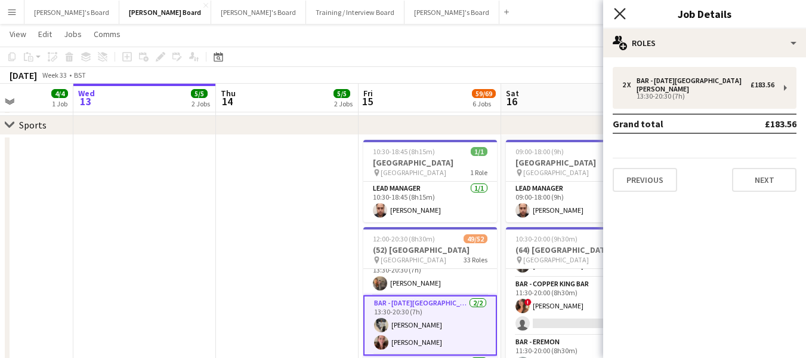
click at [617, 10] on icon at bounding box center [619, 13] width 11 height 11
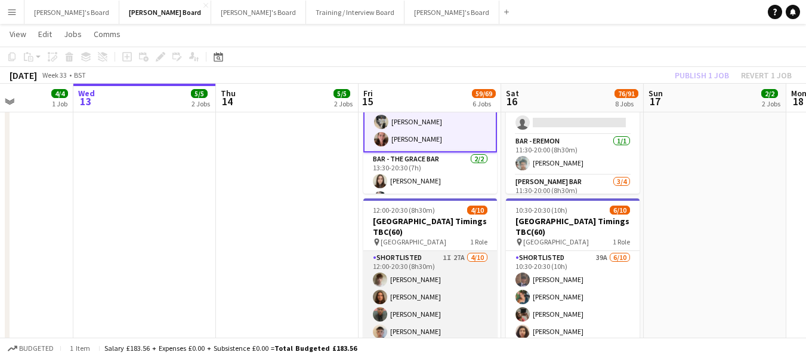
scroll to position [1040, 0]
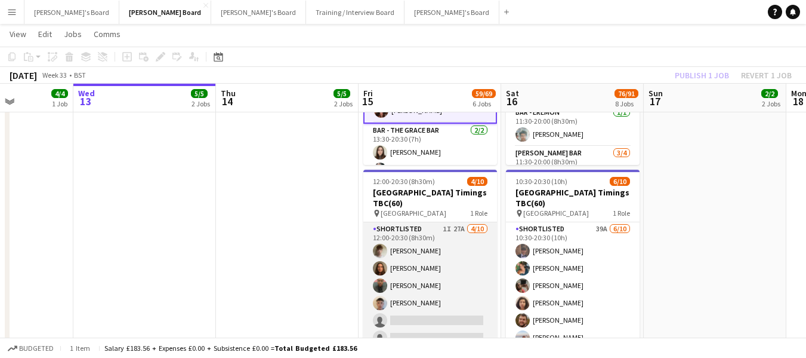
click at [408, 228] on app-card-role "Shortlisted 1I 27A 4/10 12:00-20:30 (8h30m) Benjamin Morgan Eva De matos Ahosa …" at bounding box center [431, 320] width 134 height 196
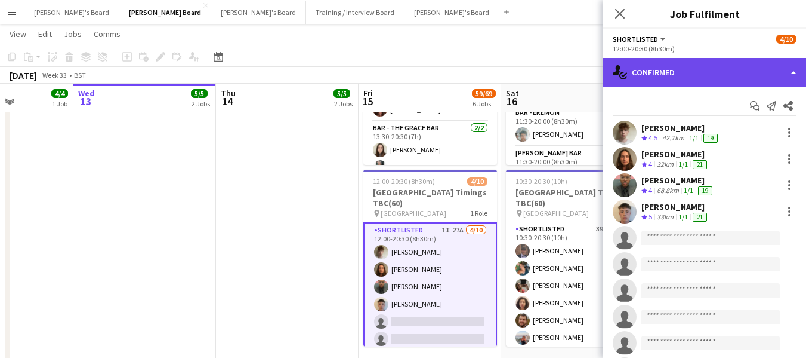
click at [694, 73] on div "single-neutral-actions-check-2 Confirmed" at bounding box center [704, 72] width 203 height 29
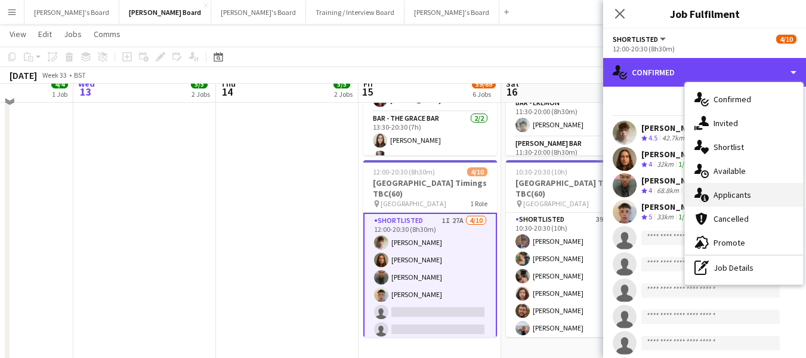
scroll to position [1100, 0]
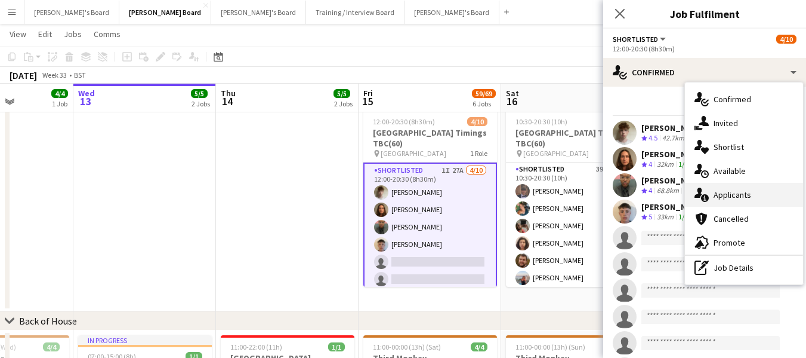
click at [718, 199] on div "single-neutral-actions-information Applicants" at bounding box center [744, 195] width 118 height 24
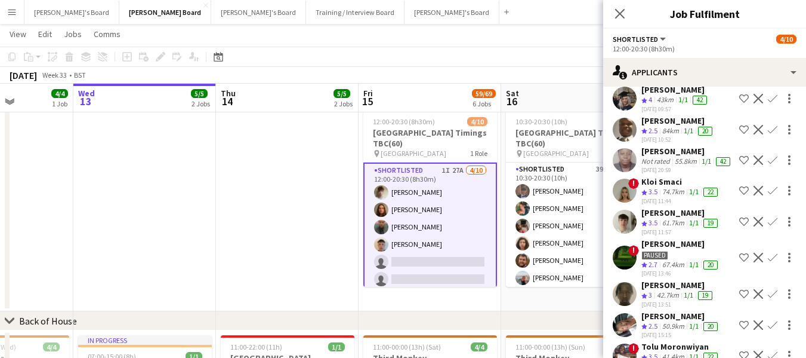
scroll to position [0, 0]
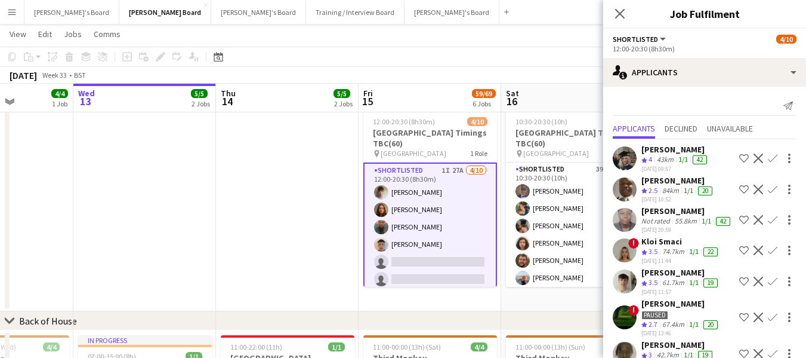
click at [255, 131] on app-date-cell at bounding box center [287, 73] width 143 height 475
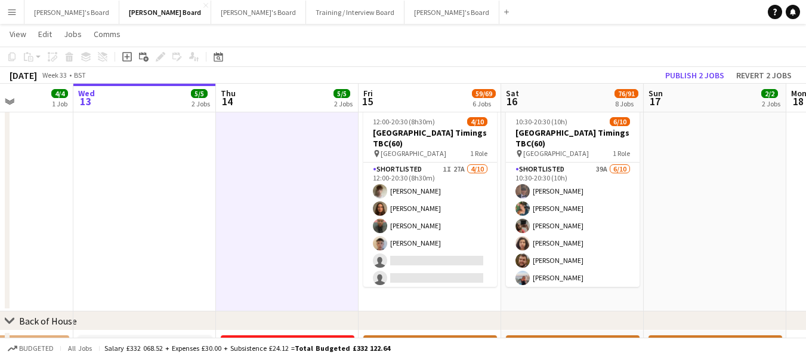
click at [14, 11] on app-icon "Menu" at bounding box center [12, 12] width 10 height 10
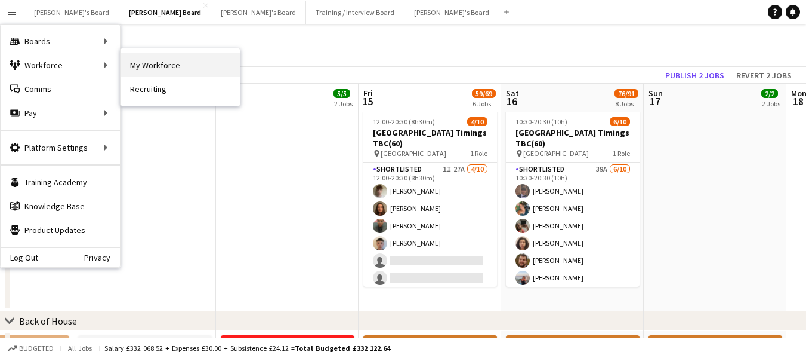
click at [180, 67] on link "My Workforce" at bounding box center [180, 65] width 119 height 24
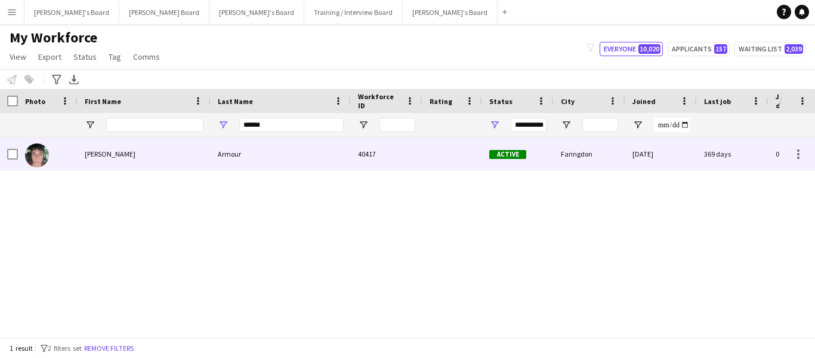
click at [229, 149] on div "Armour" at bounding box center [281, 153] width 140 height 33
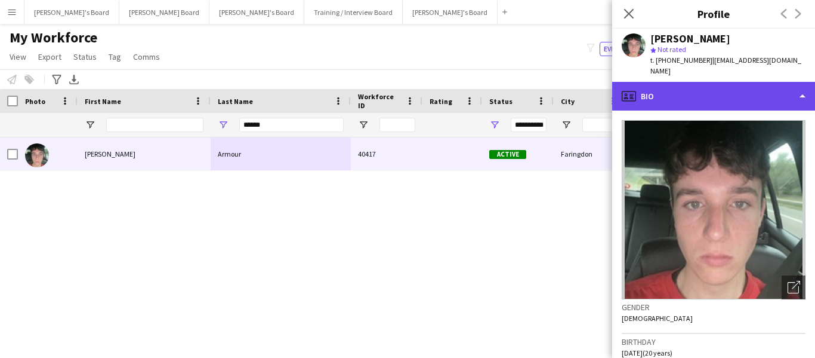
click at [742, 93] on div "profile Bio" at bounding box center [713, 96] width 203 height 29
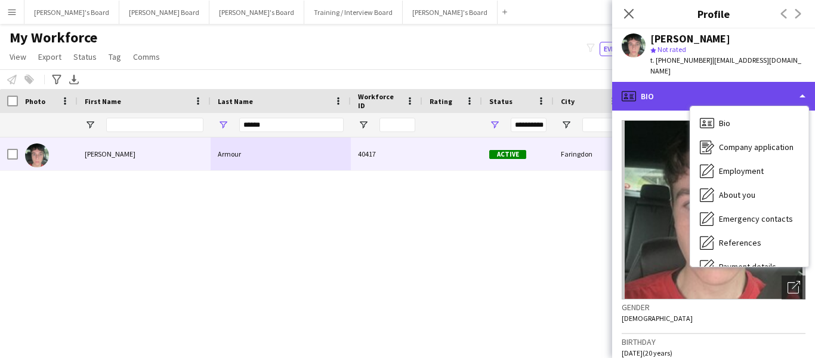
click at [710, 82] on div "profile Bio" at bounding box center [713, 96] width 203 height 29
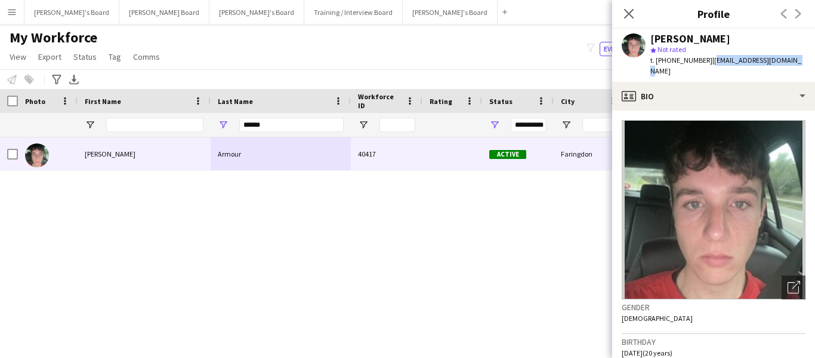
drag, startPoint x: 708, startPoint y: 58, endPoint x: 789, endPoint y: 56, distance: 81.2
click at [789, 56] on span "| nathanjarmour@gmail.com" at bounding box center [726, 66] width 151 height 20
copy span "nathanjarmour@gmail.com"
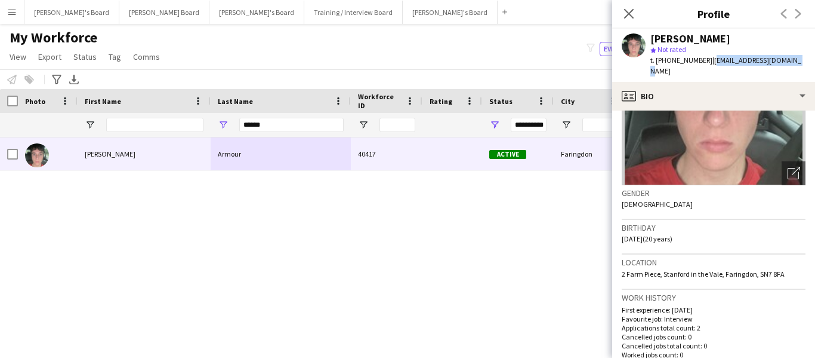
scroll to position [119, 0]
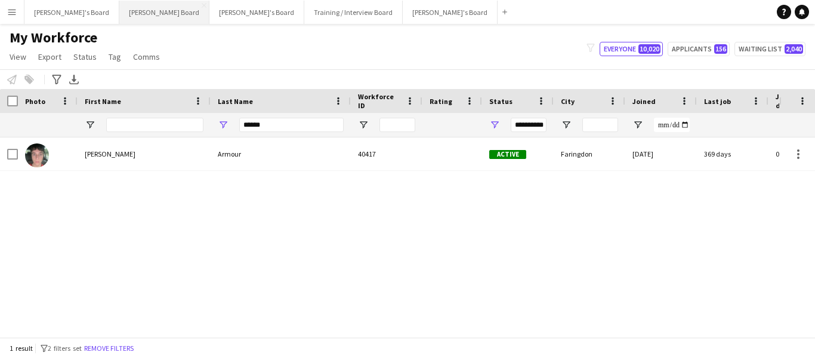
click at [121, 11] on button "[PERSON_NAME] Board Close" at bounding box center [164, 12] width 90 height 23
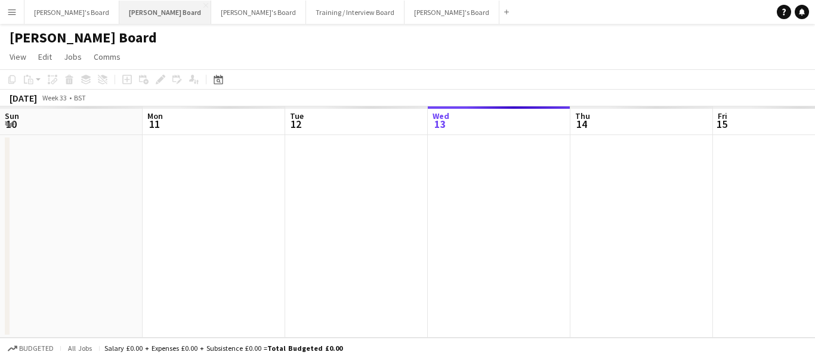
scroll to position [0, 285]
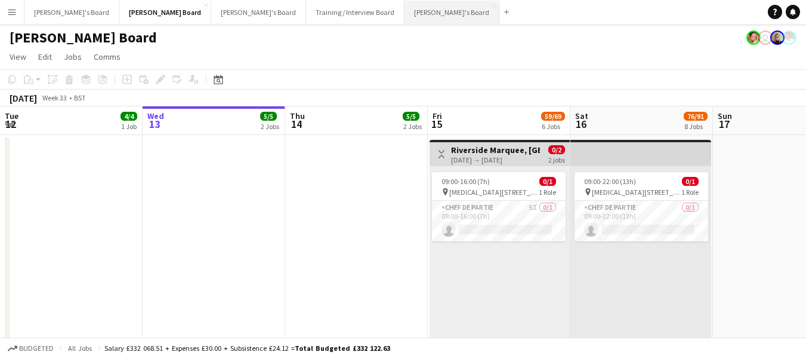
click at [405, 11] on button "Caitlin's Board Close" at bounding box center [452, 12] width 95 height 23
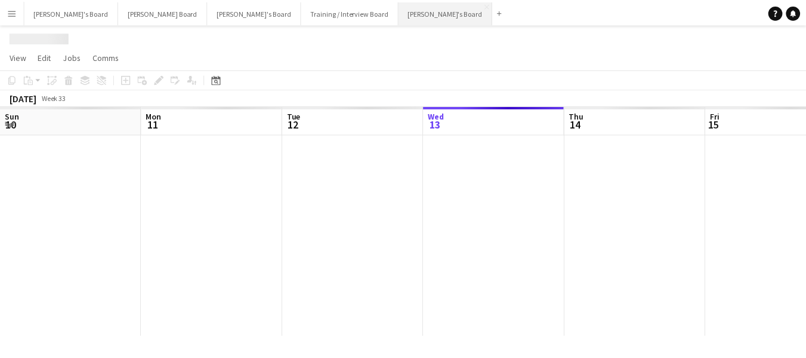
scroll to position [0, 285]
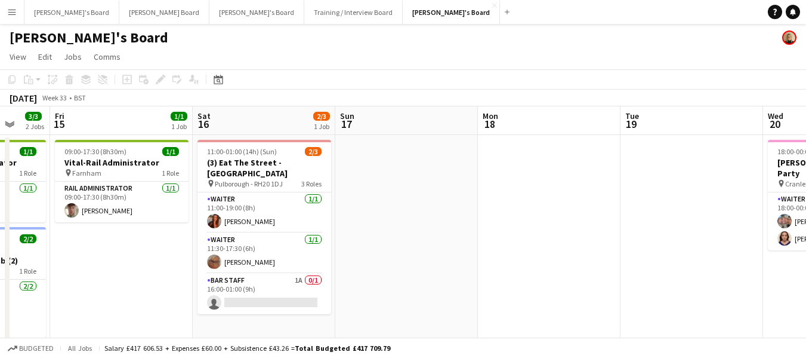
drag, startPoint x: 652, startPoint y: 128, endPoint x: 392, endPoint y: 113, distance: 260.7
click at [279, 121] on app-calendar-viewport "Mon 11 1/1 1 Job Tue 12 1/1 1 Job Wed 13 1/1 1 Job Thu 14 3/3 2 Jobs Fri 15 1/1…" at bounding box center [403, 349] width 806 height 487
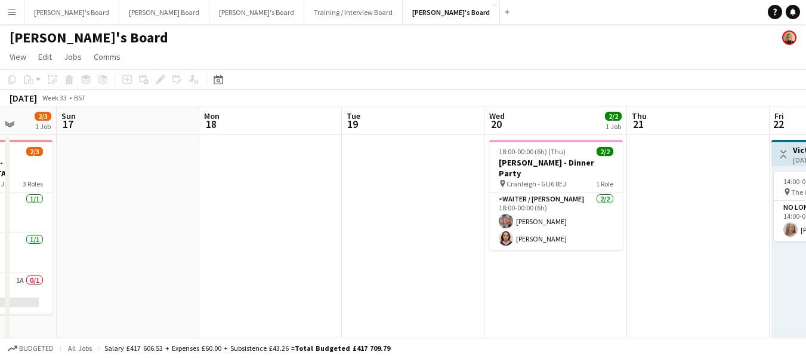
drag, startPoint x: 712, startPoint y: 119, endPoint x: 470, endPoint y: 126, distance: 241.8
click at [428, 132] on app-calendar-viewport "Thu 14 3/3 2 Jobs Fri 15 1/1 1 Job Sat 16 2/3 1 Job Sun 17 Mon 18 Tue 19 Wed 20…" at bounding box center [403, 349] width 806 height 487
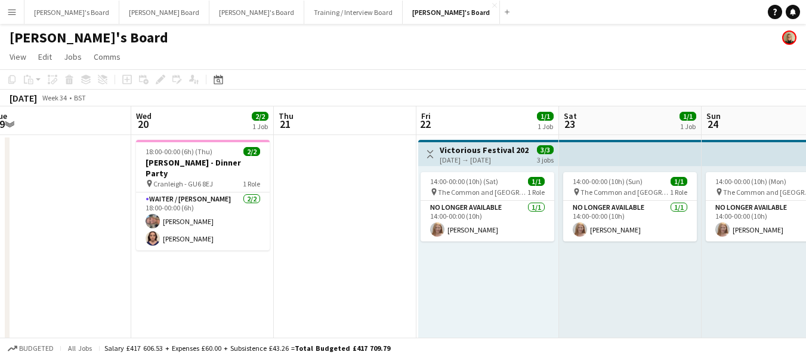
drag, startPoint x: 574, startPoint y: 118, endPoint x: 303, endPoint y: 104, distance: 271.9
click at [224, 115] on app-calendar-viewport "Sat 16 2/3 1 Job Sun 17 Mon 18 Tue 19 Wed 20 2/2 1 Job Thu 21 Fri 22 1/1 1 Job …" at bounding box center [403, 349] width 806 height 487
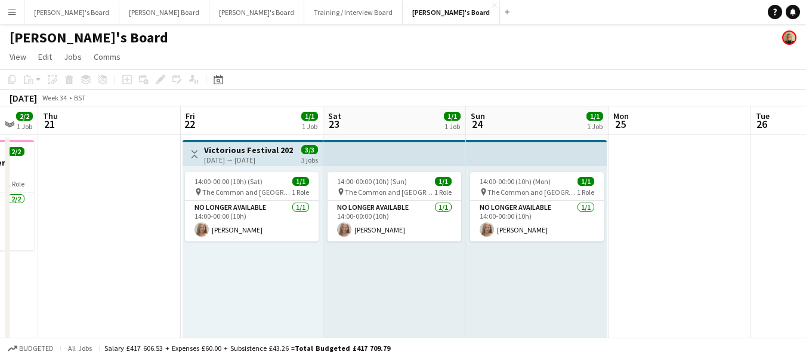
drag, startPoint x: 643, startPoint y: 127, endPoint x: 368, endPoint y: 115, distance: 275.4
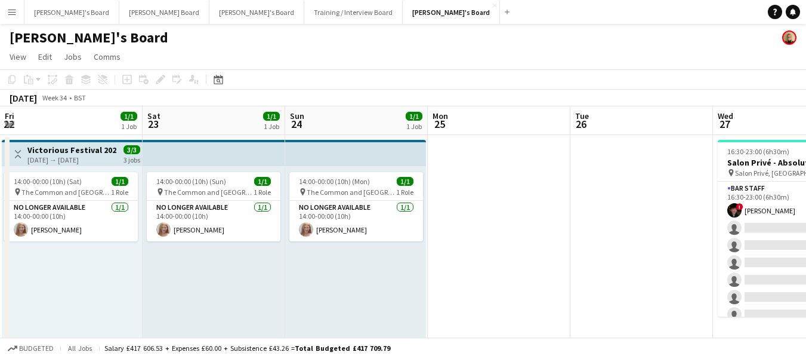
drag, startPoint x: 636, startPoint y: 132, endPoint x: 686, endPoint y: 118, distance: 52.6
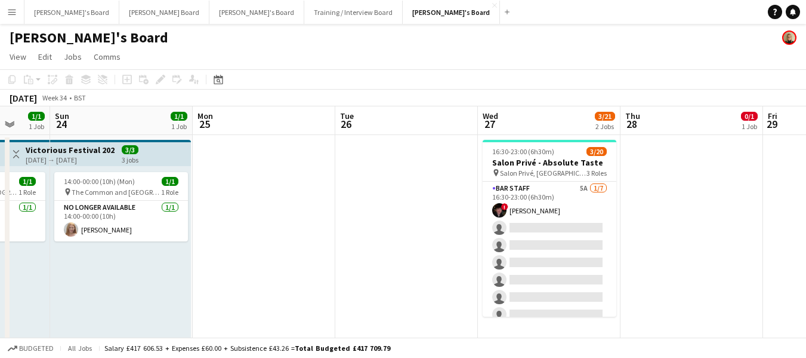
scroll to position [0, 477]
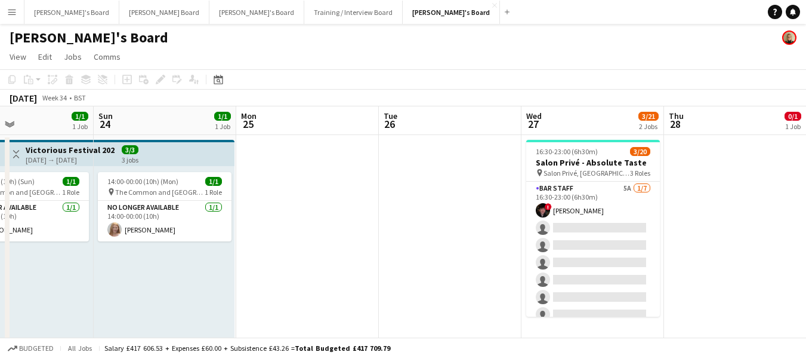
drag, startPoint x: 635, startPoint y: 121, endPoint x: 492, endPoint y: 123, distance: 142.7
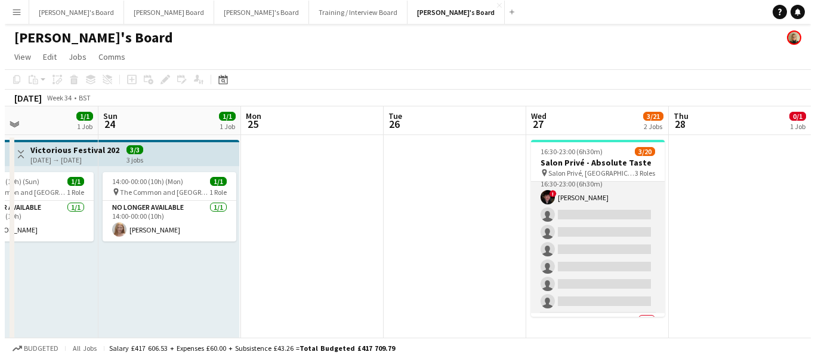
scroll to position [0, 0]
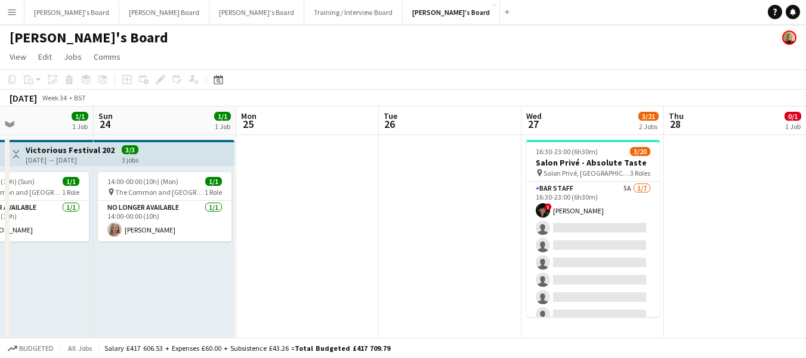
click at [15, 10] on app-icon "Menu" at bounding box center [12, 12] width 10 height 10
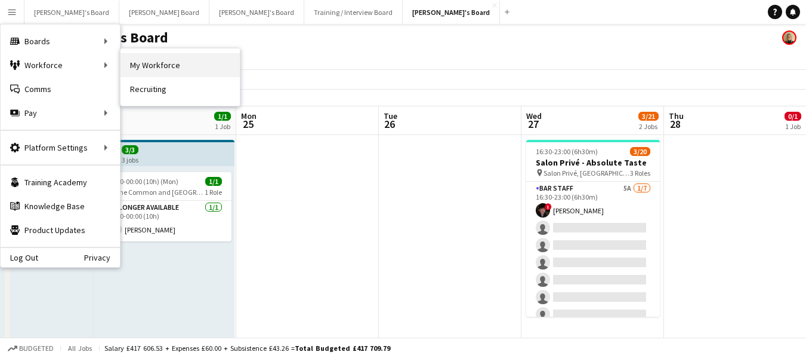
click at [123, 63] on link "My Workforce" at bounding box center [180, 65] width 119 height 24
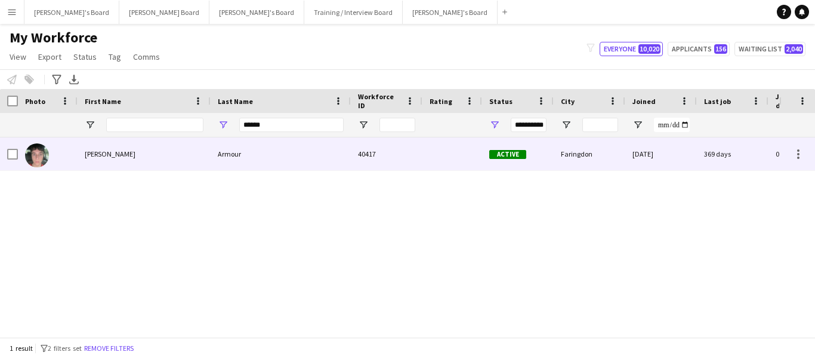
click at [217, 153] on div "Armour" at bounding box center [281, 153] width 140 height 33
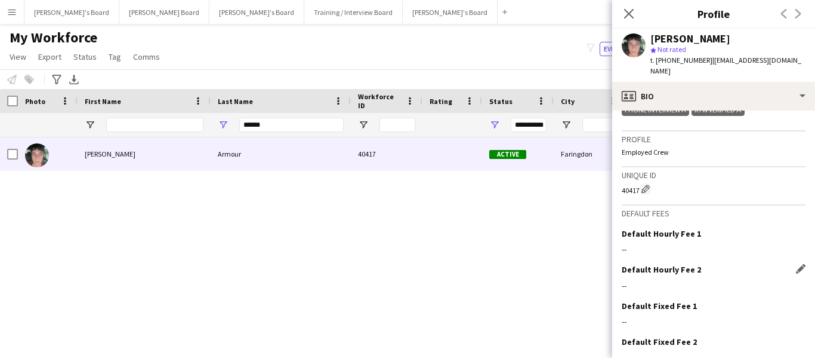
scroll to position [802, 0]
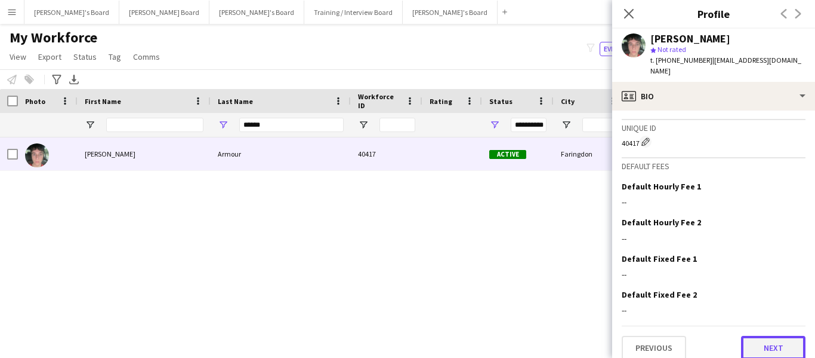
click at [763, 338] on button "Next" at bounding box center [773, 347] width 64 height 24
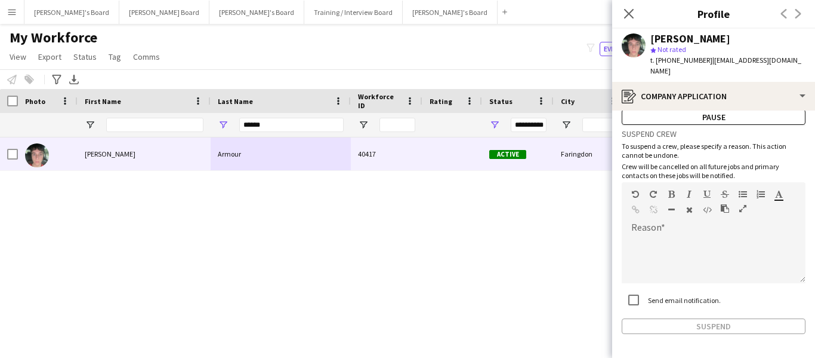
scroll to position [57, 0]
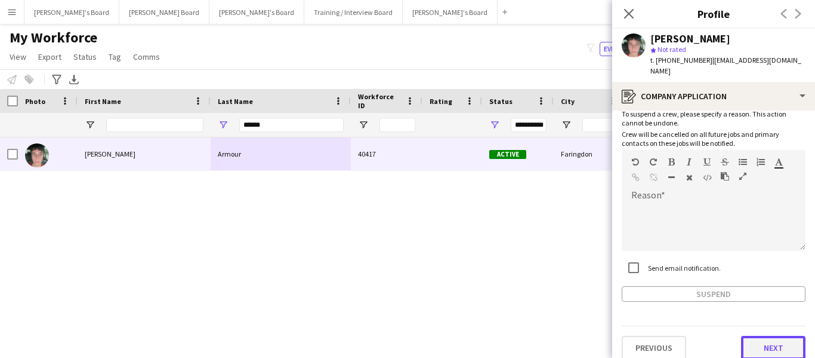
click at [757, 337] on button "Next" at bounding box center [773, 347] width 64 height 24
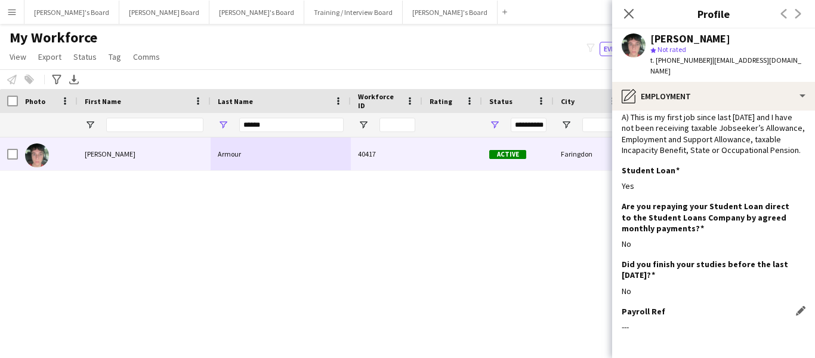
scroll to position [100, 0]
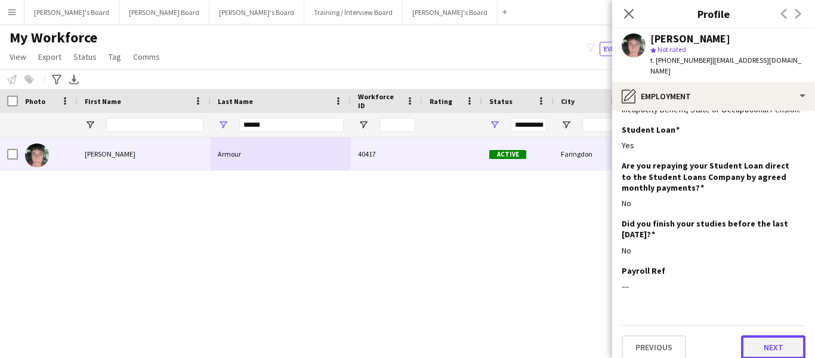
click at [761, 341] on button "Next" at bounding box center [773, 347] width 64 height 24
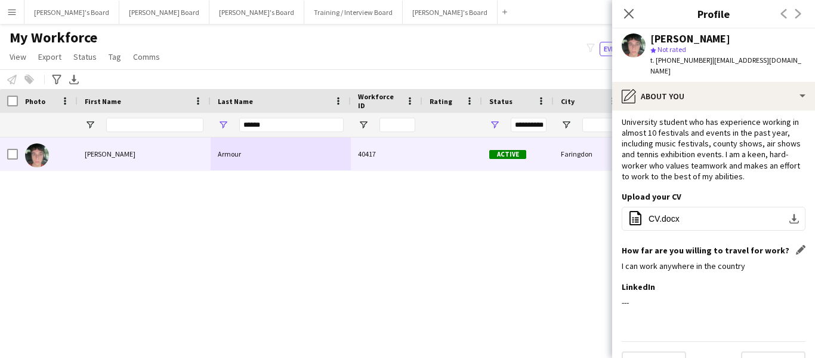
scroll to position [35, 0]
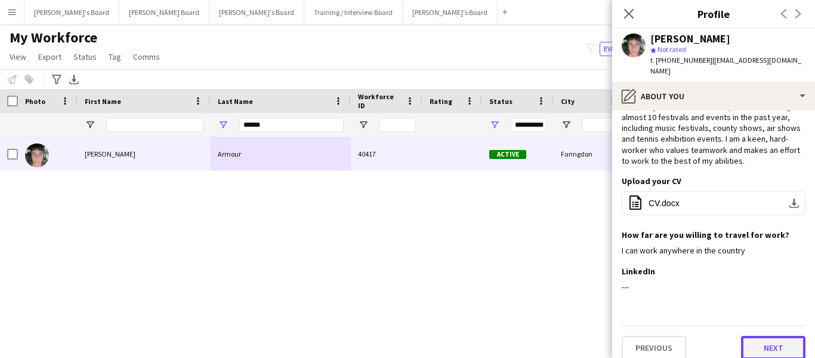
click at [760, 338] on button "Next" at bounding box center [773, 347] width 64 height 24
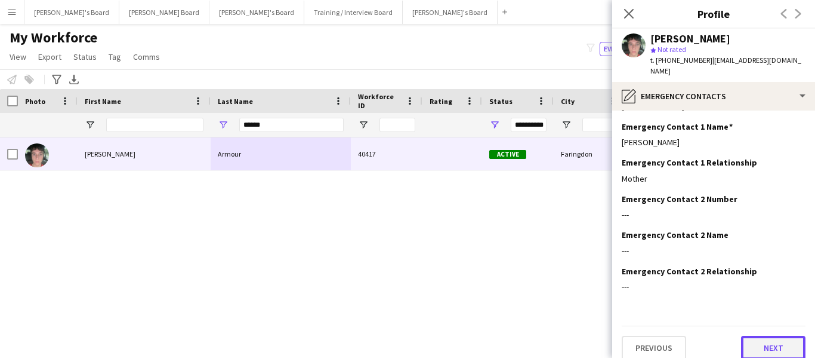
click at [762, 336] on button "Next" at bounding box center [773, 347] width 64 height 24
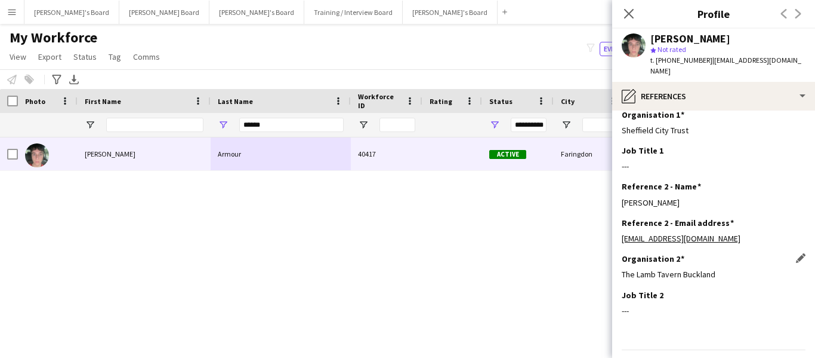
scroll to position [107, 0]
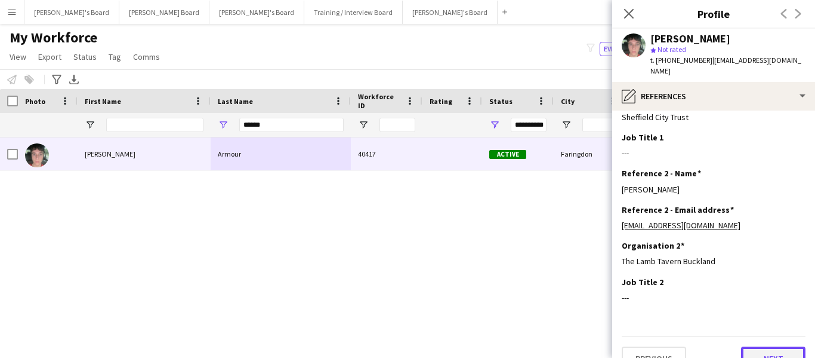
click at [762, 346] on button "Next" at bounding box center [773, 358] width 64 height 24
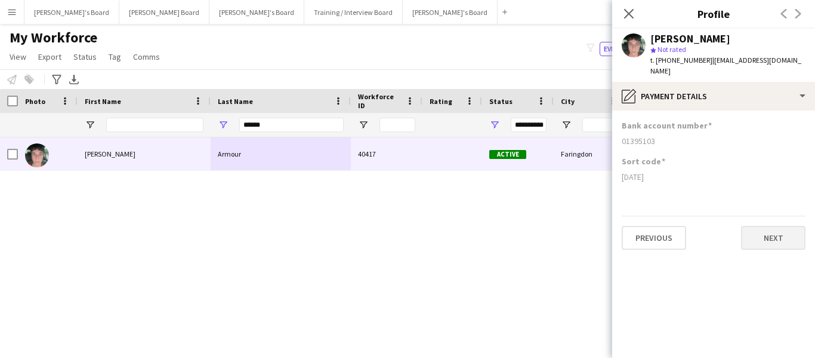
scroll to position [0, 0]
click at [766, 226] on button "Next" at bounding box center [773, 238] width 64 height 24
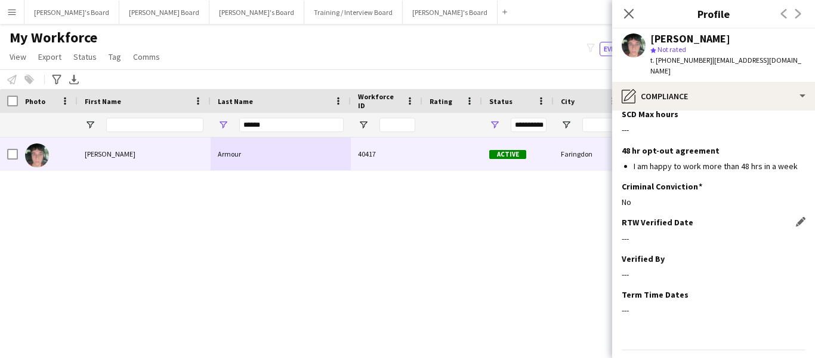
scroll to position [399, 0]
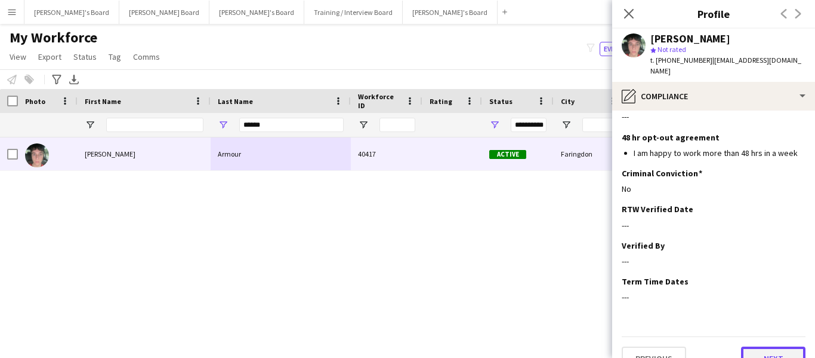
click at [766, 346] on button "Next" at bounding box center [773, 358] width 64 height 24
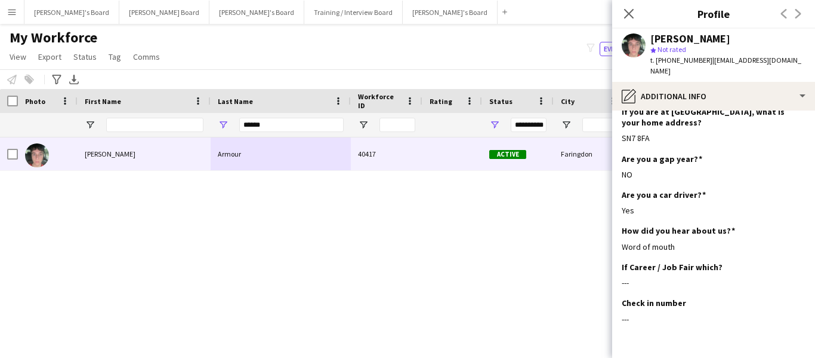
scroll to position [331, 0]
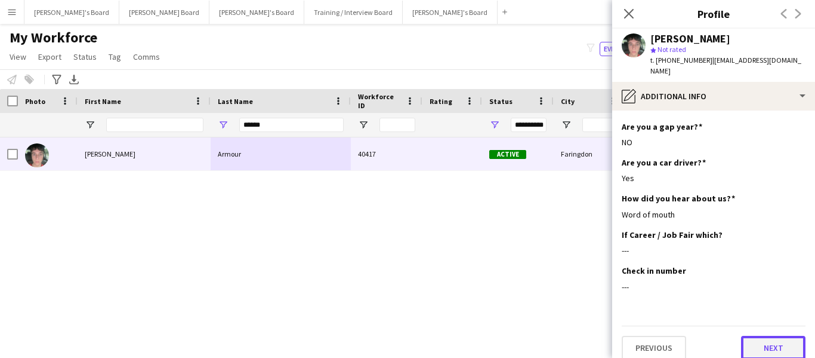
click at [755, 335] on button "Next" at bounding box center [773, 347] width 64 height 24
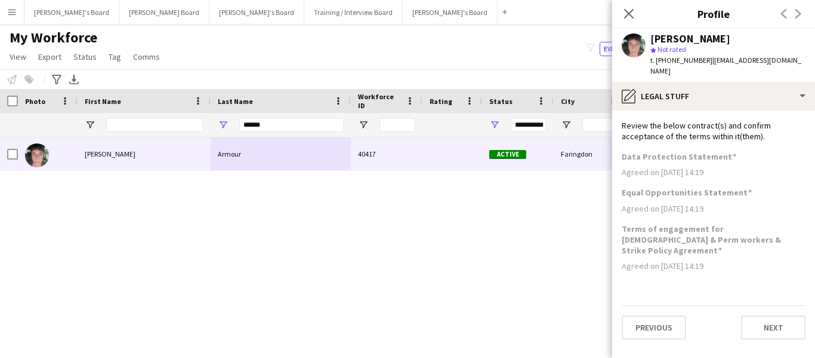
scroll to position [0, 0]
click at [778, 315] on button "Next" at bounding box center [773, 327] width 64 height 24
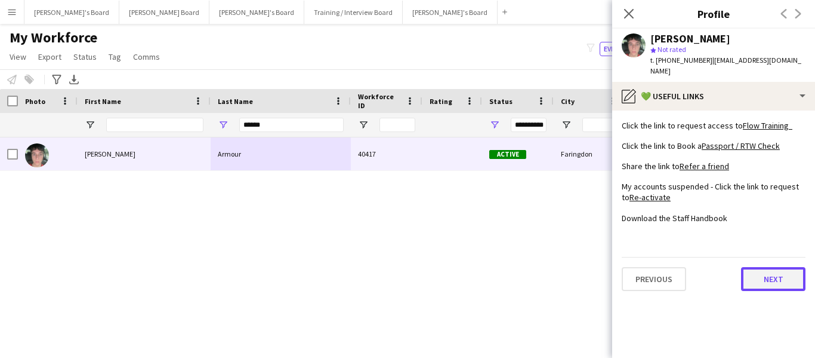
click at [780, 267] on button "Next" at bounding box center [773, 279] width 64 height 24
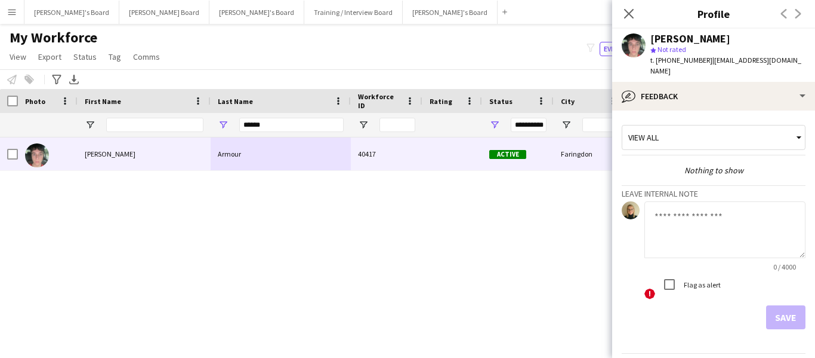
click at [670, 208] on textarea at bounding box center [725, 229] width 161 height 57
paste textarea "**********"
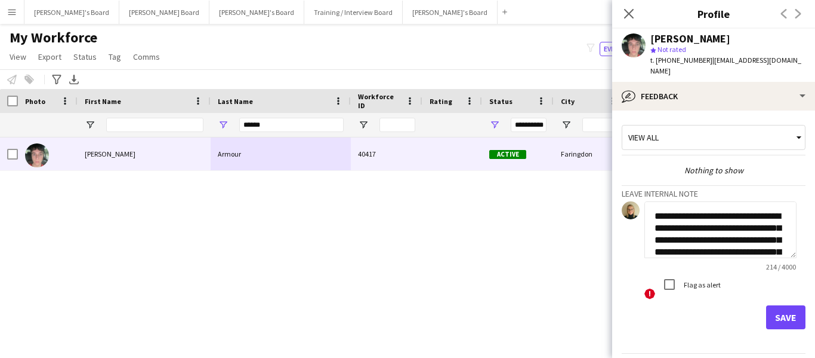
click at [649, 202] on textarea "**********" at bounding box center [721, 229] width 152 height 57
drag, startPoint x: 765, startPoint y: 213, endPoint x: 649, endPoint y: 222, distance: 116.7
click at [649, 222] on textarea "**********" at bounding box center [721, 229] width 152 height 57
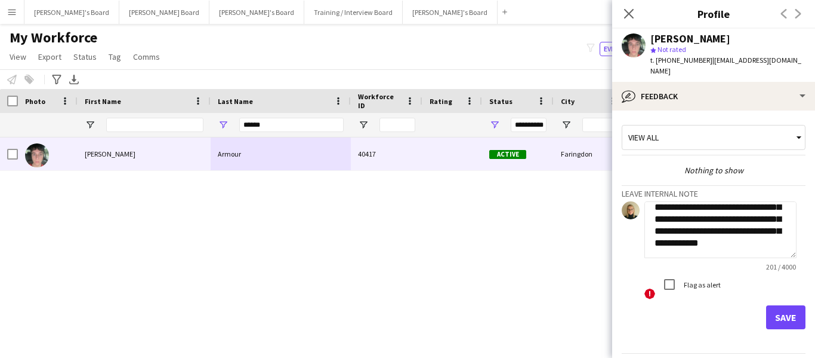
scroll to position [27, 0]
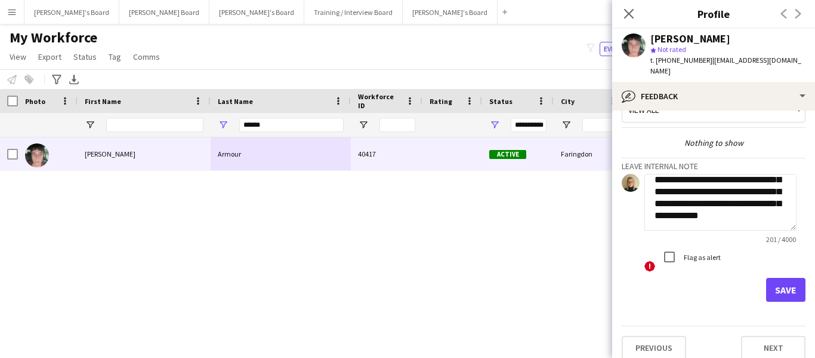
drag, startPoint x: 737, startPoint y: 192, endPoint x: 762, endPoint y: 211, distance: 31.5
click at [765, 208] on textarea "**********" at bounding box center [721, 202] width 152 height 57
type textarea "**********"
click at [771, 279] on button "Save" at bounding box center [785, 290] width 39 height 24
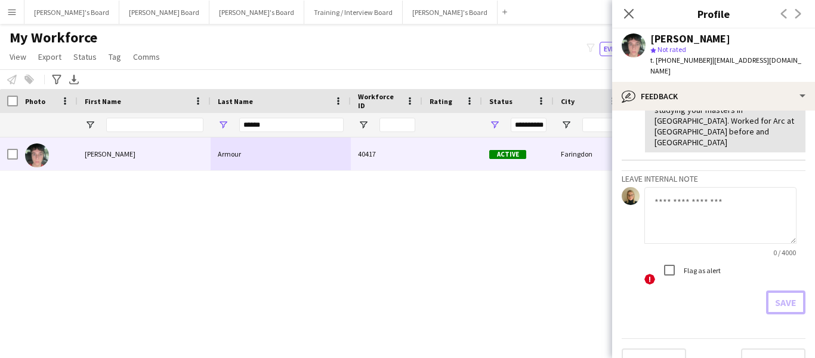
scroll to position [144, 0]
click at [766, 346] on button "Next" at bounding box center [773, 358] width 64 height 24
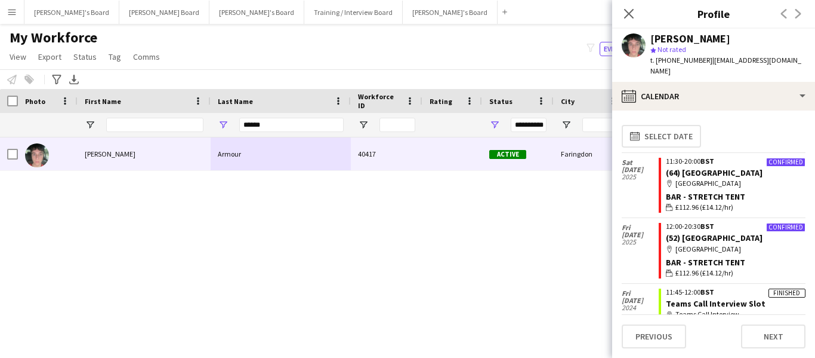
scroll to position [23, 0]
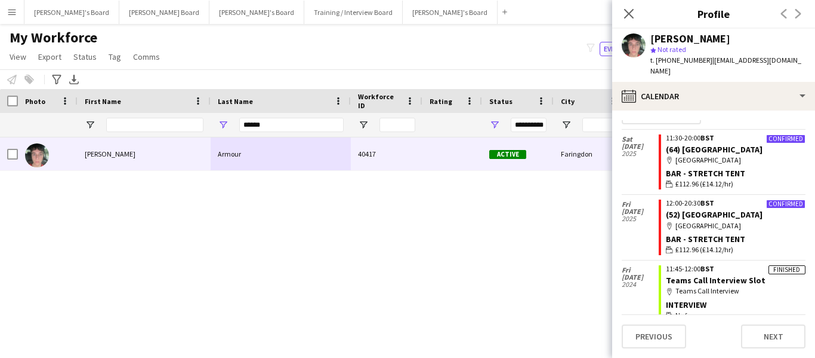
click at [583, 14] on app-navbar "Menu Boards Boards Boards All jobs Status Workforce Workforce My Workforce Recr…" at bounding box center [407, 12] width 815 height 24
click at [566, 17] on app-navbar "Menu Boards Boards Boards All jobs Status Workforce Workforce My Workforce Recr…" at bounding box center [407, 12] width 815 height 24
click at [529, 41] on div "My Workforce View Views Default view Compliance RTW Checks MANCHESTER Search UN…" at bounding box center [407, 49] width 815 height 41
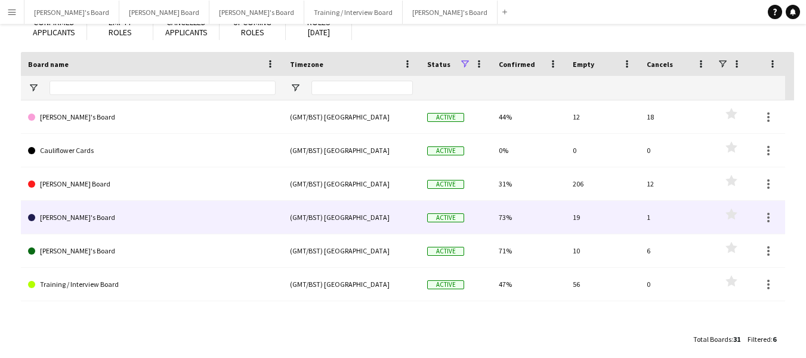
scroll to position [97, 0]
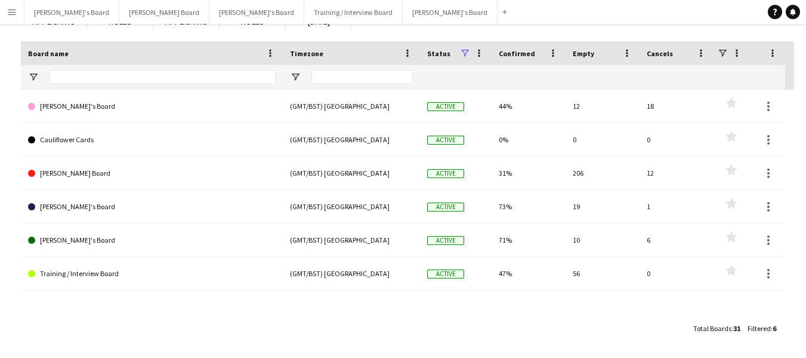
click at [13, 11] on app-icon "Menu" at bounding box center [12, 12] width 10 height 10
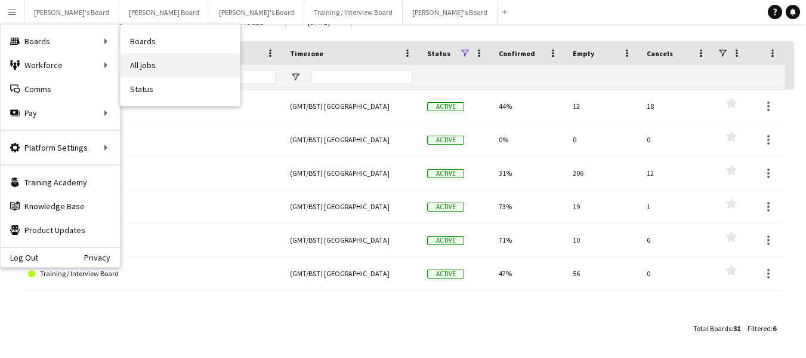
click at [146, 67] on link "All jobs" at bounding box center [180, 65] width 119 height 24
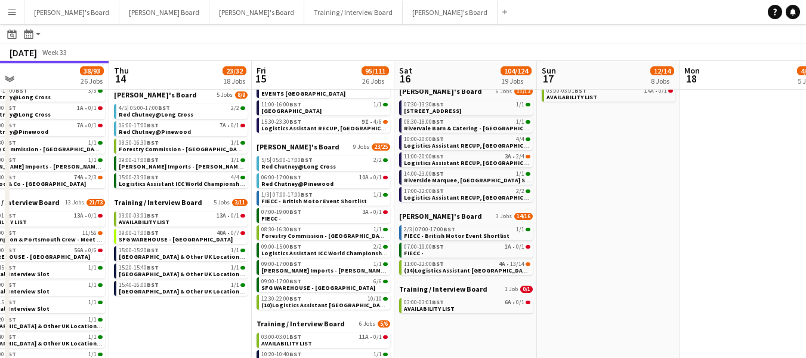
scroll to position [0, 467]
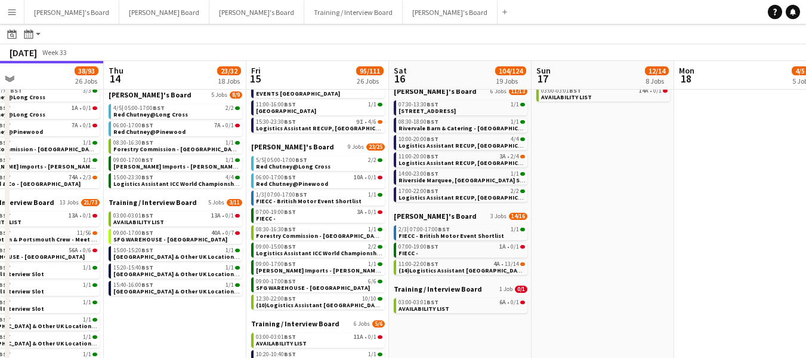
drag, startPoint x: 352, startPoint y: 78, endPoint x: 170, endPoint y: 87, distance: 181.7
click at [170, 87] on app-calendar-viewport "Sun 10 24/28 11 Jobs Mon 11 28/31 25 Jobs Tue 12 24/25 21 Jobs Wed 13 38/93 26 …" at bounding box center [403, 302] width 806 height 965
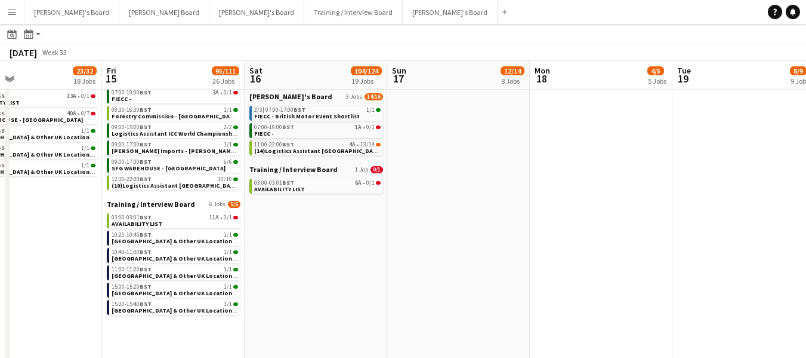
scroll to position [0, 471]
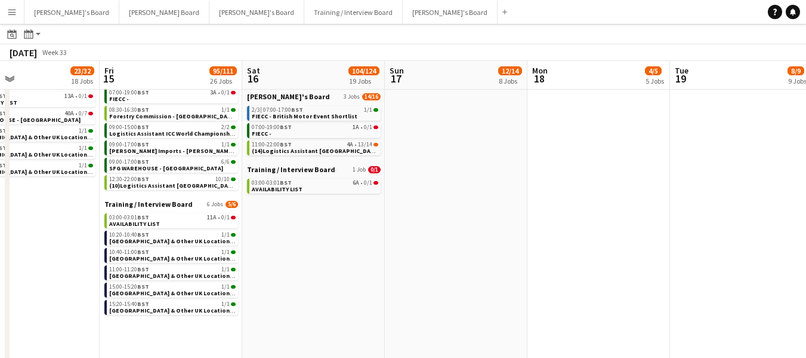
drag, startPoint x: 446, startPoint y: 78, endPoint x: 299, endPoint y: 86, distance: 147.1
click at [299, 86] on app-calendar-viewport "Mon 11 28/31 25 Jobs Tue 12 24/25 21 Jobs Wed 13 38/93 26 Jobs Thu 14 23/32 18 …" at bounding box center [403, 182] width 806 height 965
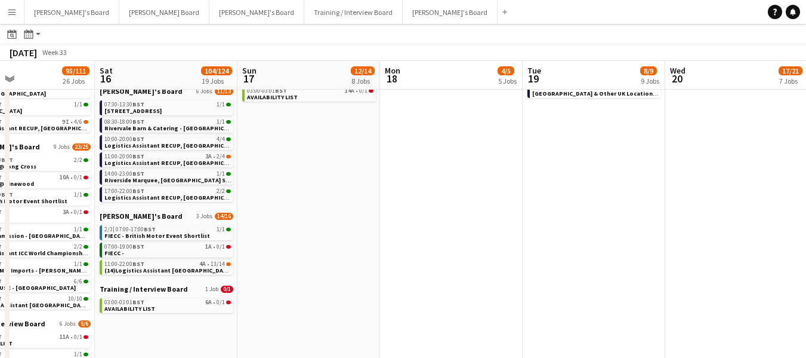
scroll to position [0, 479]
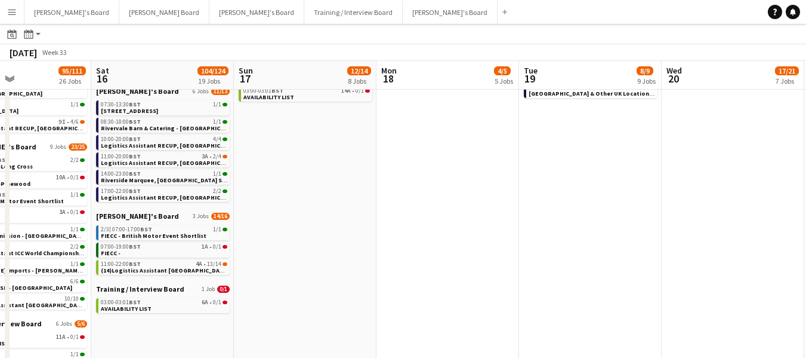
drag, startPoint x: 324, startPoint y: 75, endPoint x: 173, endPoint y: 75, distance: 151.0
click at [173, 75] on app-calendar-viewport "Tue 12 24/25 21 Jobs Wed 13 38/93 26 Jobs Thu 14 23/32 18 Jobs Fri 15 95/111 26…" at bounding box center [403, 302] width 806 height 965
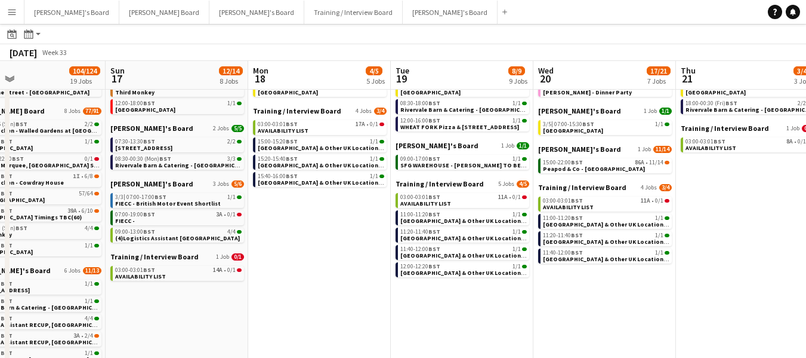
scroll to position [0, 471]
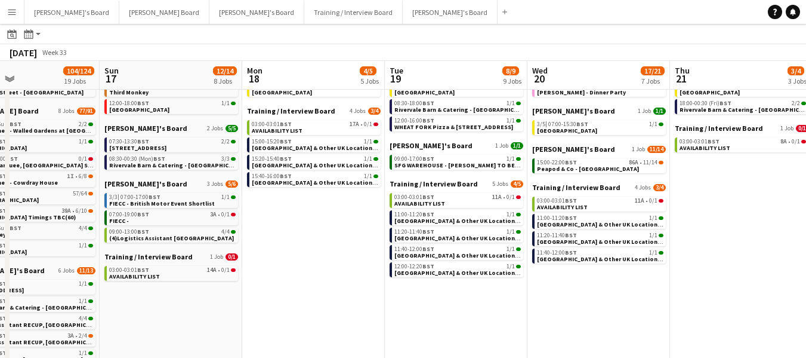
drag, startPoint x: 322, startPoint y: 72, endPoint x: 188, endPoint y: 76, distance: 134.4
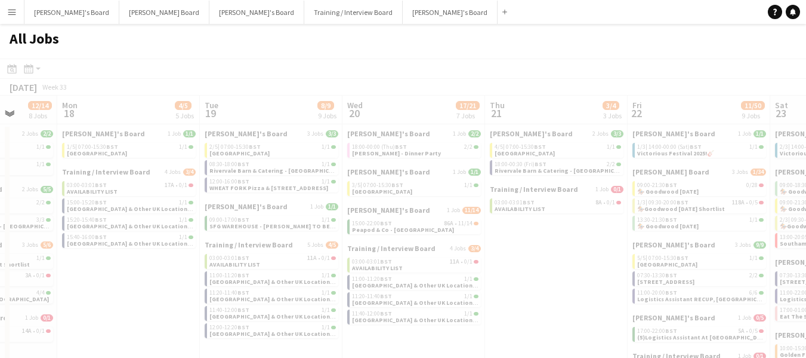
scroll to position [0, 384]
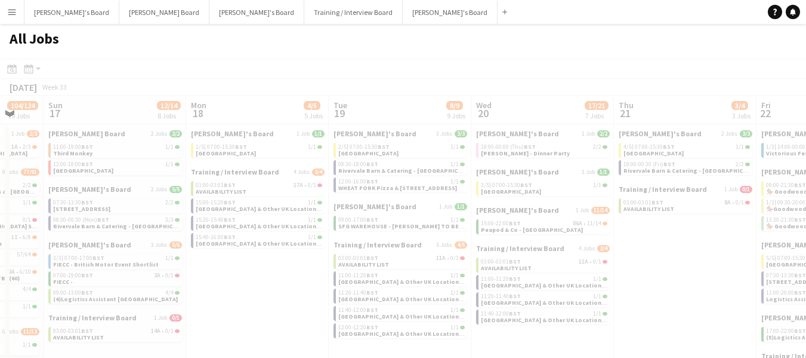
drag, startPoint x: 327, startPoint y: 103, endPoint x: 222, endPoint y: 129, distance: 108.3
drag, startPoint x: 272, startPoint y: 115, endPoint x: 255, endPoint y: 107, distance: 18.4
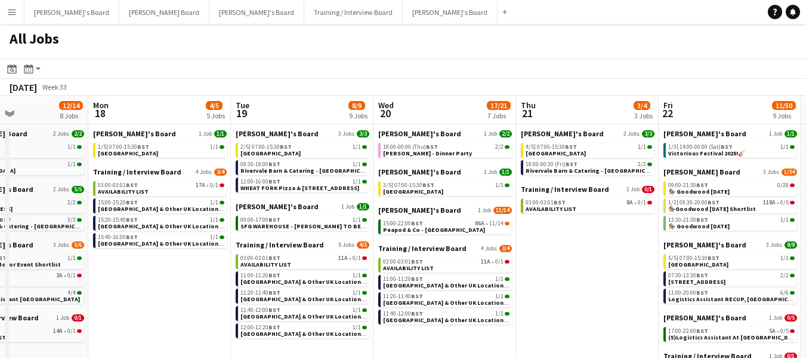
scroll to position [0, 409]
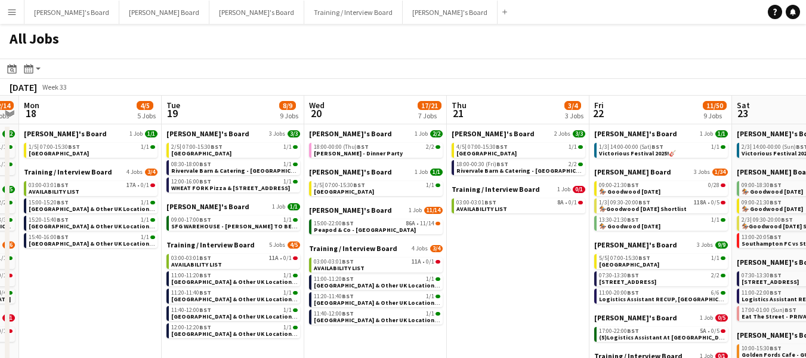
drag, startPoint x: 388, startPoint y: 111, endPoint x: 221, endPoint y: 101, distance: 167.4
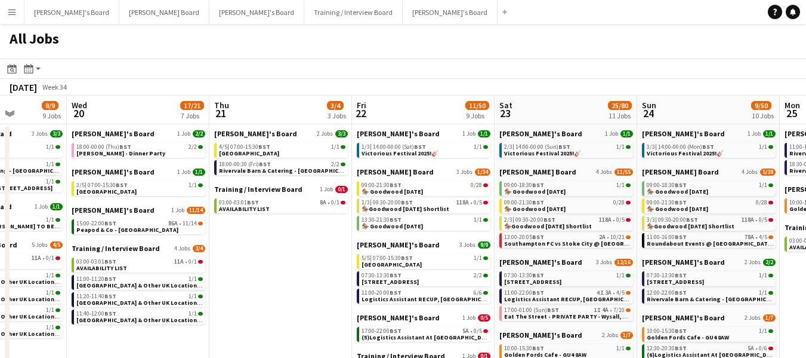
scroll to position [0, 392]
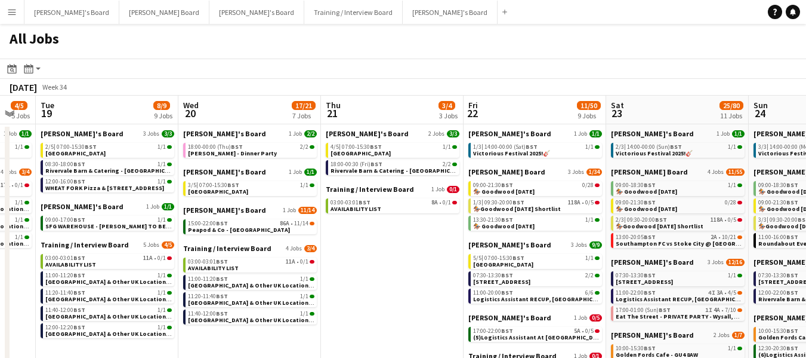
drag, startPoint x: 368, startPoint y: 115, endPoint x: 242, endPoint y: 118, distance: 126.0
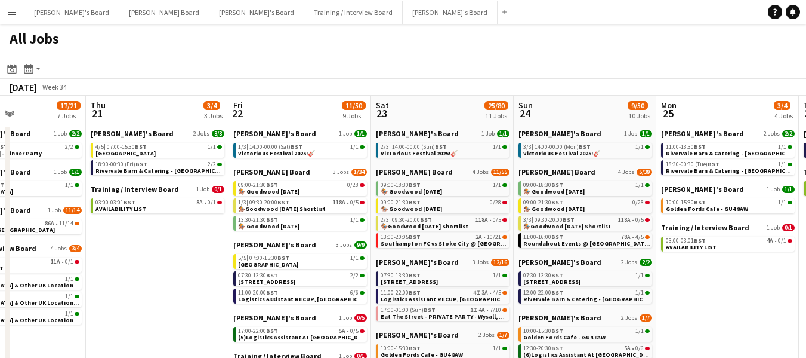
drag, startPoint x: 412, startPoint y: 115, endPoint x: 184, endPoint y: 115, distance: 228.0
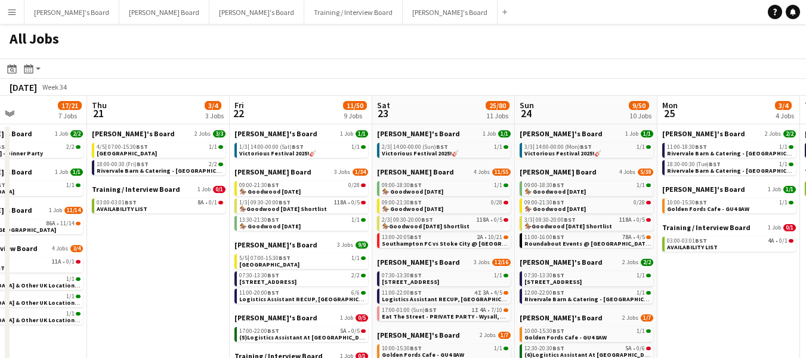
scroll to position [0, 389]
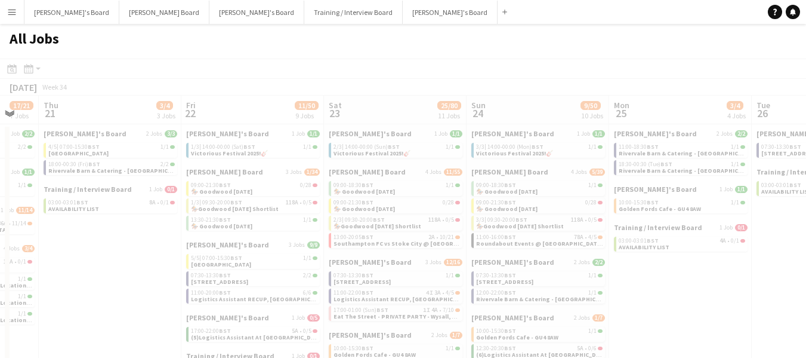
drag, startPoint x: 587, startPoint y: 103, endPoint x: 396, endPoint y: 117, distance: 190.9
drag, startPoint x: 550, startPoint y: 114, endPoint x: 586, endPoint y: 138, distance: 43.0
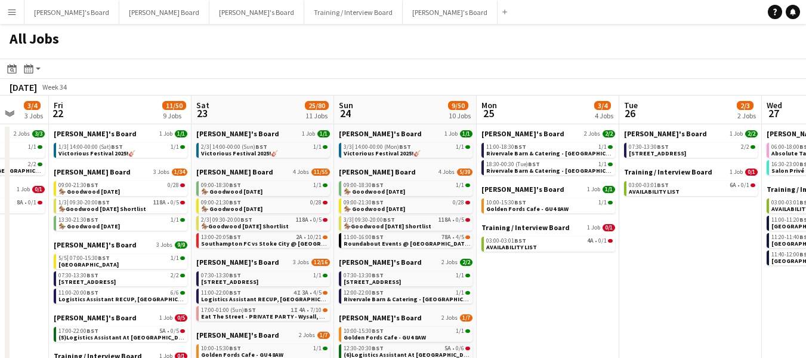
scroll to position [0, 522]
drag, startPoint x: 561, startPoint y: 105, endPoint x: 428, endPoint y: 127, distance: 134.9
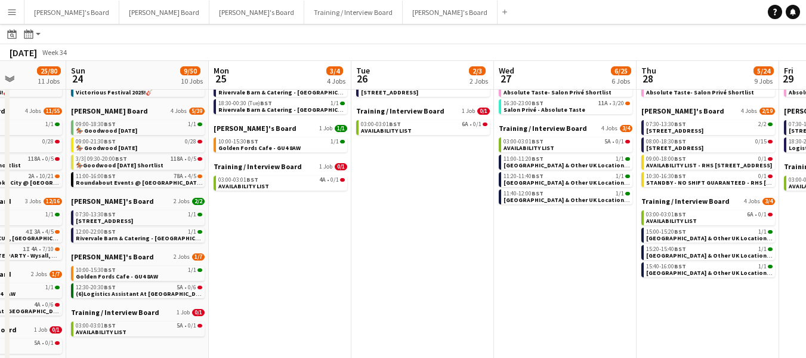
scroll to position [0, 507]
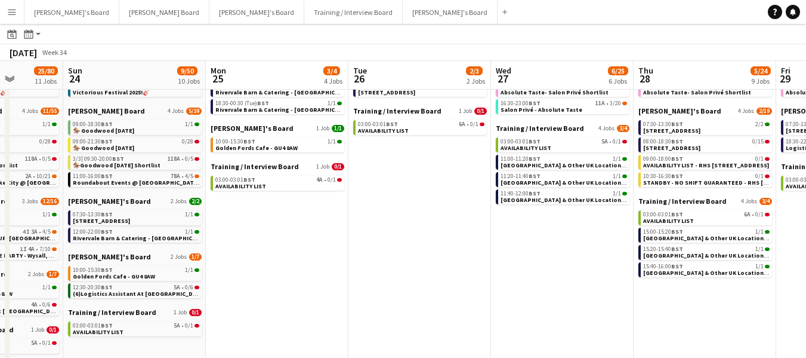
drag, startPoint x: 421, startPoint y: 70, endPoint x: 151, endPoint y: 96, distance: 271.6
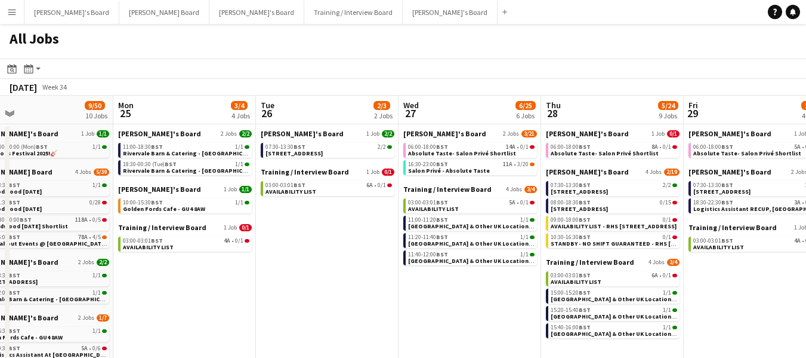
scroll to position [0, 401]
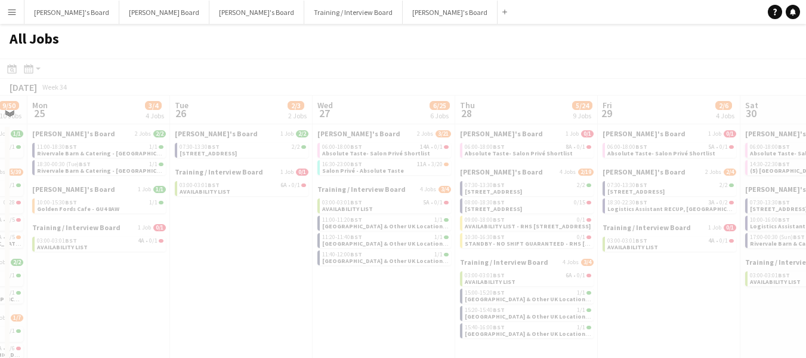
drag, startPoint x: 434, startPoint y: 109, endPoint x: 340, endPoint y: 108, distance: 93.7
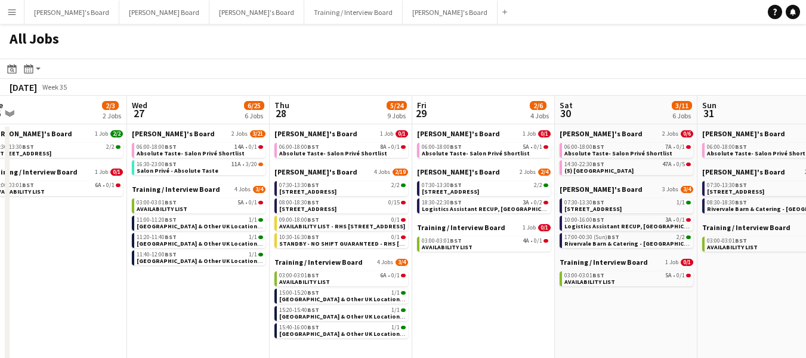
scroll to position [0, 454]
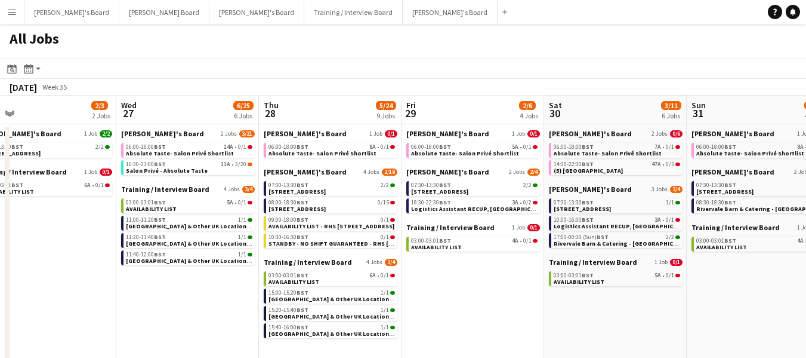
drag, startPoint x: 534, startPoint y: 107, endPoint x: 337, endPoint y: 113, distance: 196.5
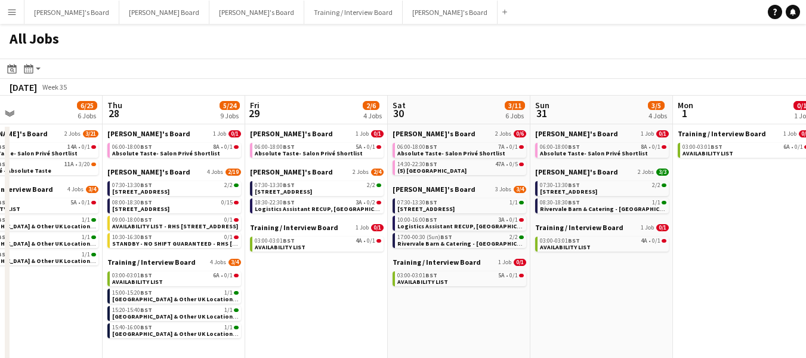
scroll to position [0, 481]
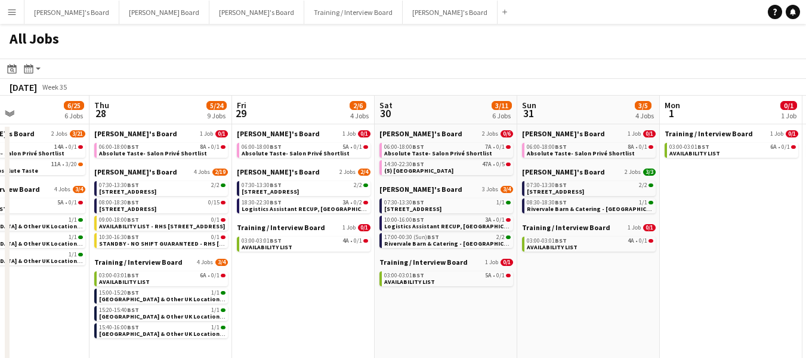
drag, startPoint x: 489, startPoint y: 109, endPoint x: 338, endPoint y: 107, distance: 151.6
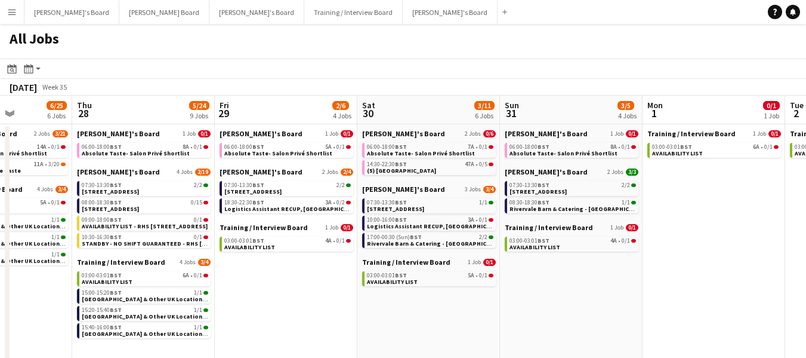
scroll to position [0, 396]
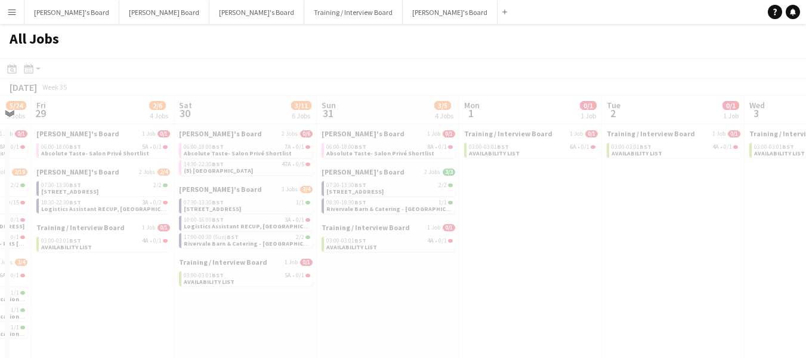
drag, startPoint x: 586, startPoint y: 106, endPoint x: 473, endPoint y: 106, distance: 112.8
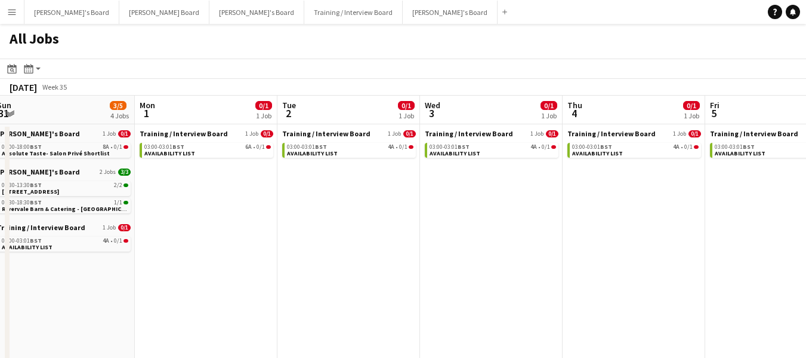
drag, startPoint x: 659, startPoint y: 107, endPoint x: 340, endPoint y: 112, distance: 319.4
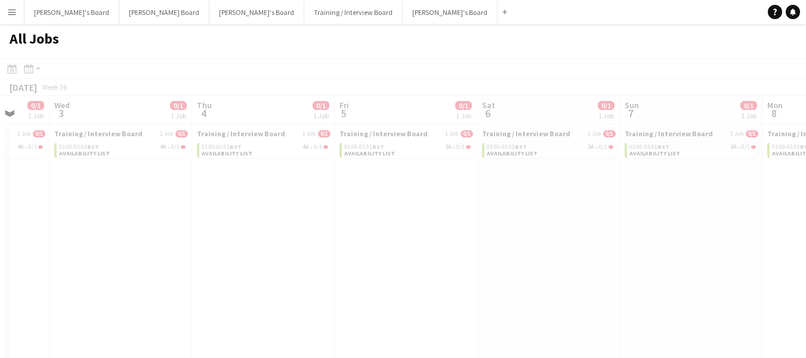
scroll to position [0, 404]
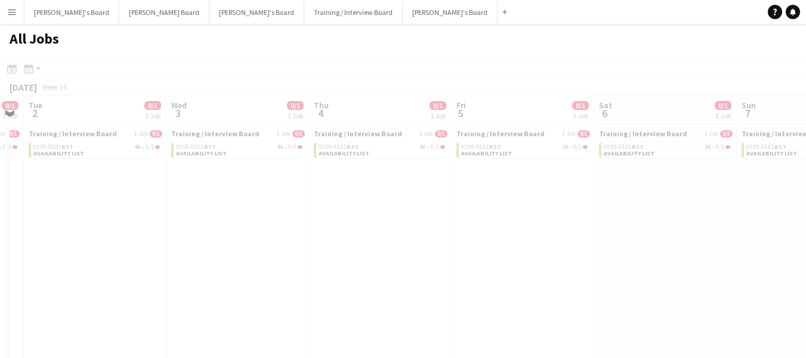
drag, startPoint x: 633, startPoint y: 109, endPoint x: 371, endPoint y: 118, distance: 261.6
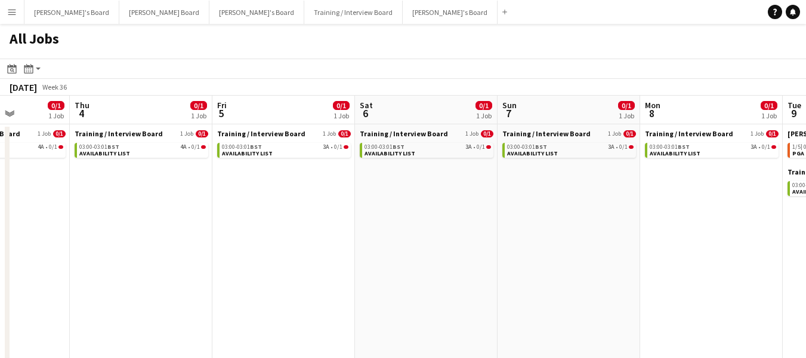
drag, startPoint x: 664, startPoint y: 110, endPoint x: 425, endPoint y: 110, distance: 239.4
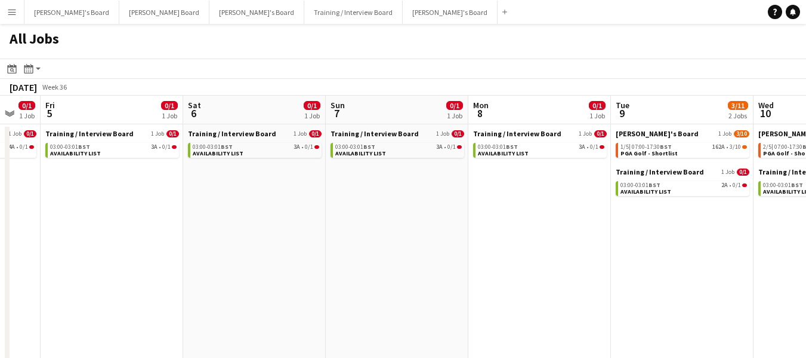
scroll to position [0, 458]
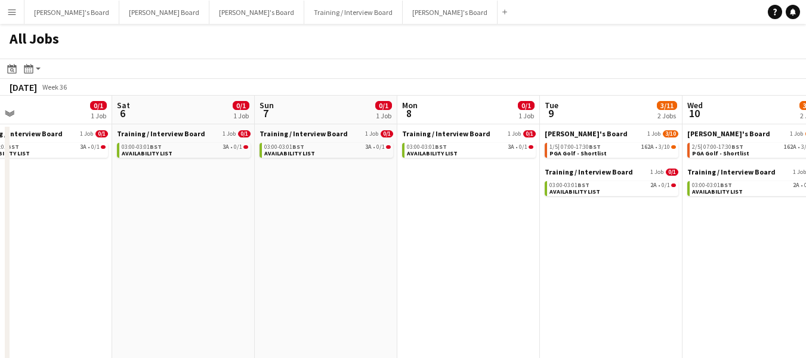
drag, startPoint x: 707, startPoint y: 112, endPoint x: 464, endPoint y: 118, distance: 243.0
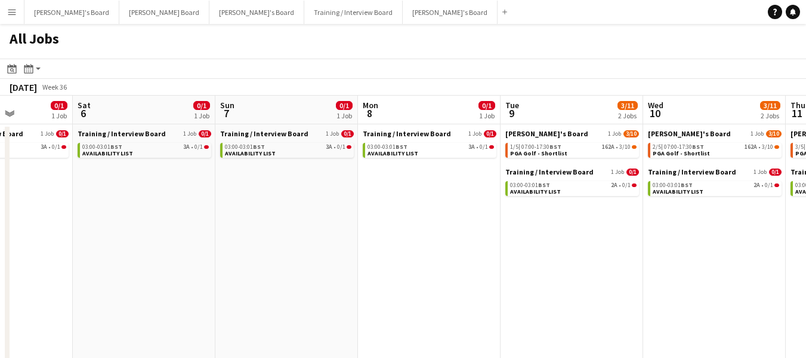
scroll to position [0, 392]
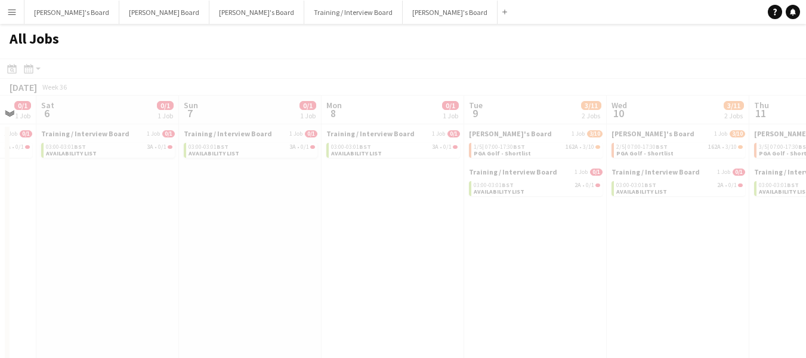
drag, startPoint x: 590, startPoint y: 101, endPoint x: 501, endPoint y: 113, distance: 89.1
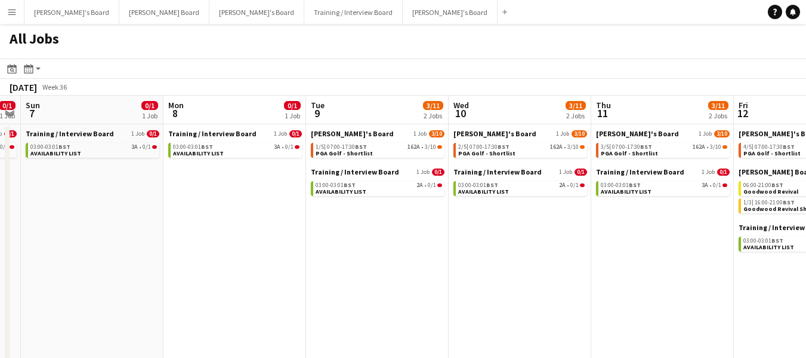
scroll to position [0, 414]
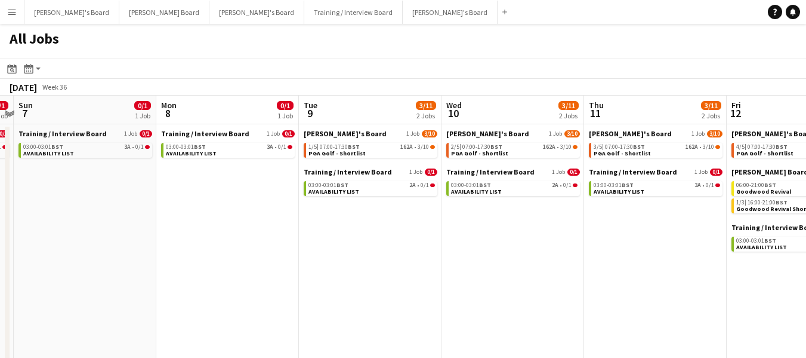
drag, startPoint x: 562, startPoint y: 115, endPoint x: 396, endPoint y: 116, distance: 165.4
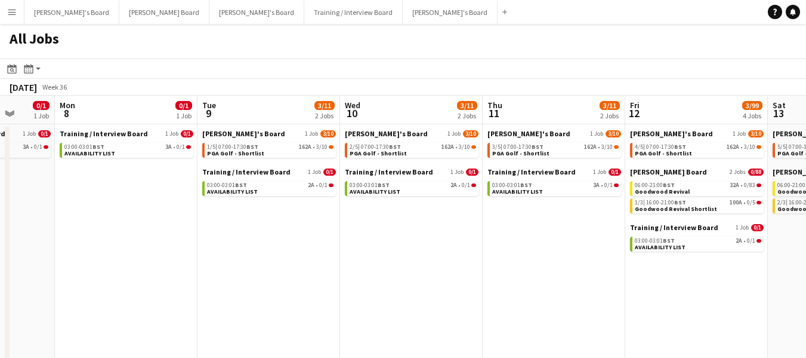
scroll to position [0, 390]
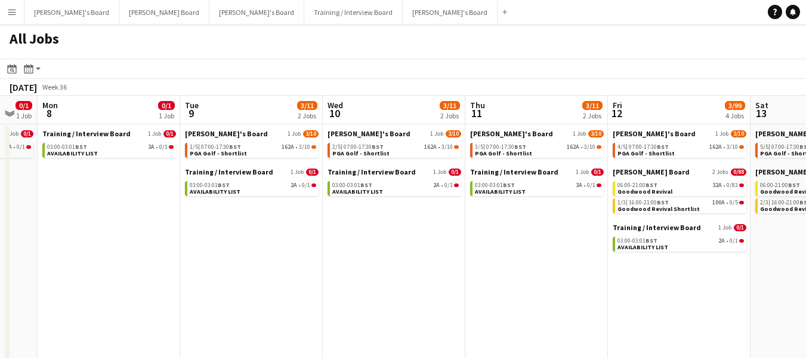
drag, startPoint x: 526, startPoint y: 112, endPoint x: 407, endPoint y: 116, distance: 118.9
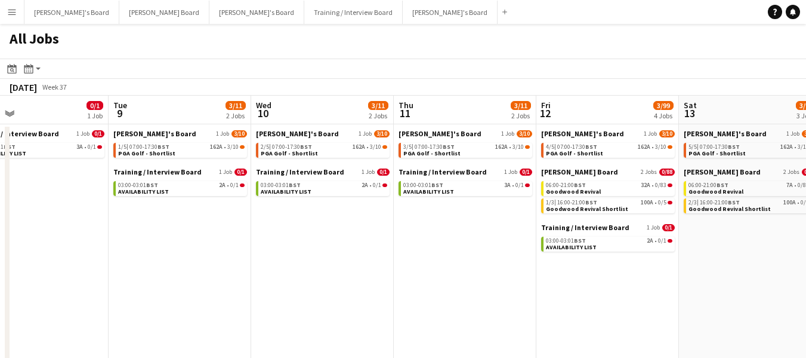
drag, startPoint x: 559, startPoint y: 110, endPoint x: 485, endPoint y: 118, distance: 75.0
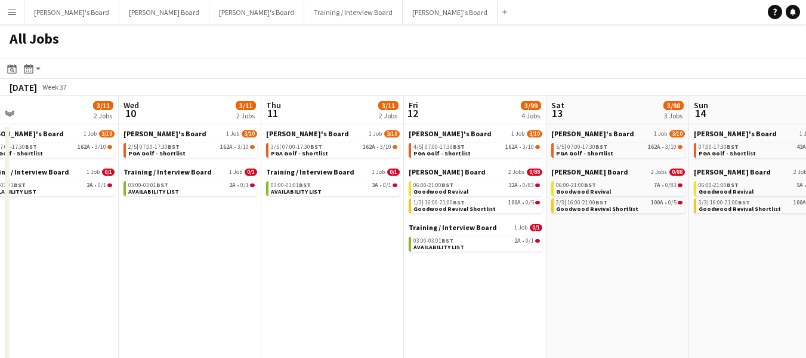
drag, startPoint x: 339, startPoint y: 110, endPoint x: 213, endPoint y: 103, distance: 126.8
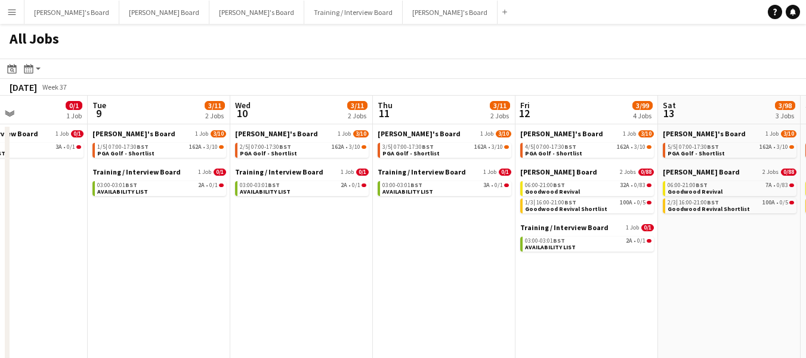
scroll to position [0, 321]
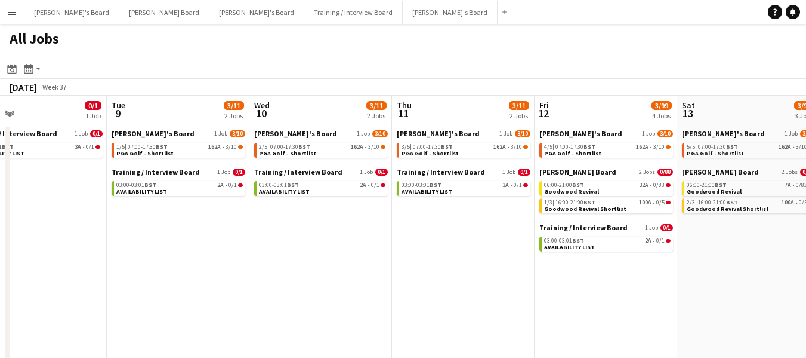
drag, startPoint x: 197, startPoint y: 116, endPoint x: 327, endPoint y: 133, distance: 131.1
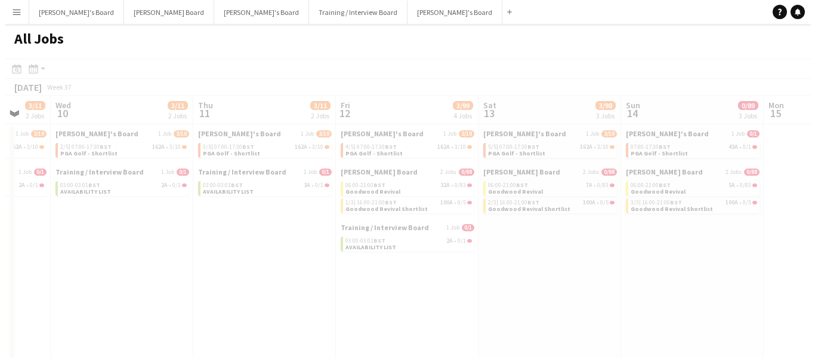
scroll to position [0, 291]
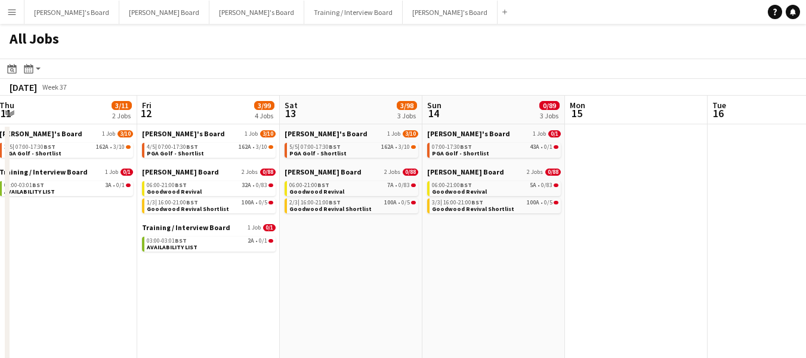
drag, startPoint x: 604, startPoint y: 119, endPoint x: 207, endPoint y: 98, distance: 398.1
click at [19, 14] on button "Menu" at bounding box center [12, 12] width 24 height 24
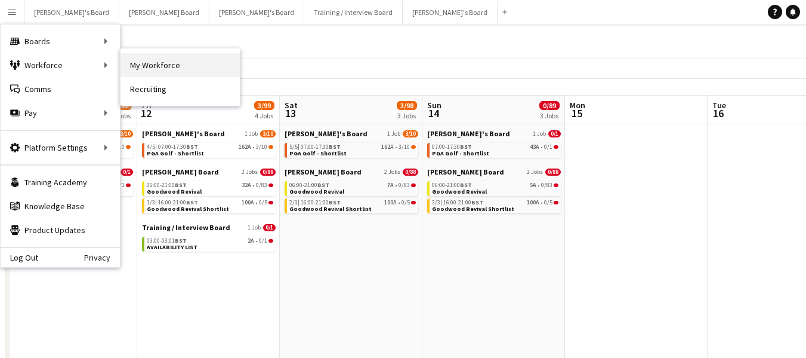
click at [165, 67] on link "My Workforce" at bounding box center [180, 65] width 119 height 24
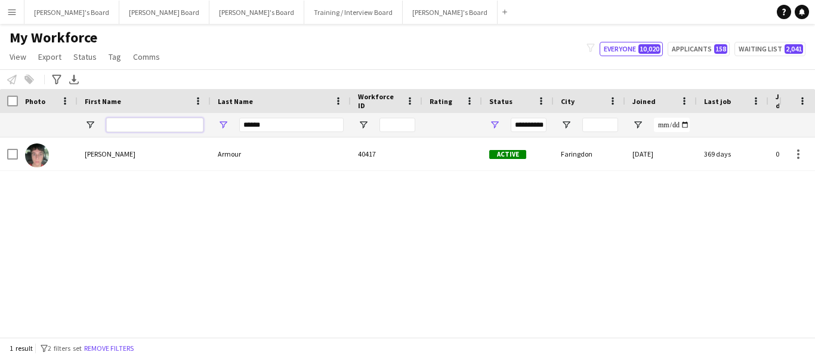
click at [122, 122] on input "First Name Filter Input" at bounding box center [154, 125] width 97 height 14
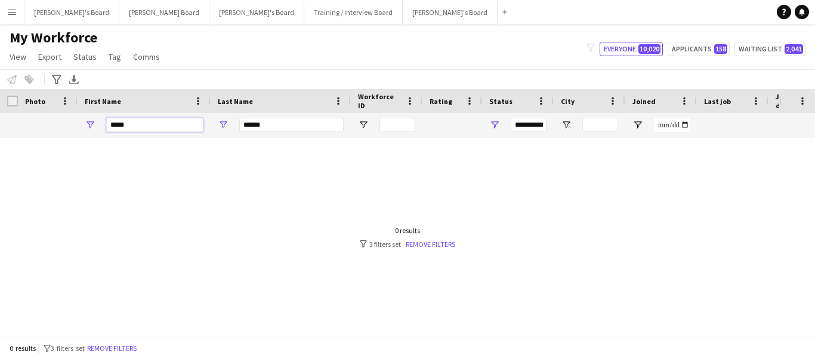
type input "*****"
click at [290, 123] on input "******" at bounding box center [291, 125] width 104 height 14
type input "*"
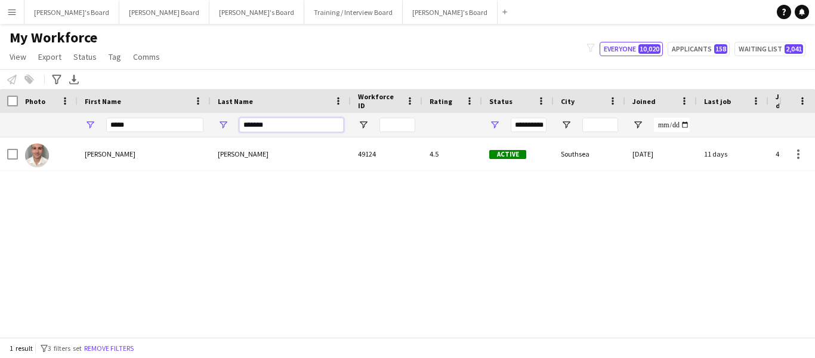
type input "*******"
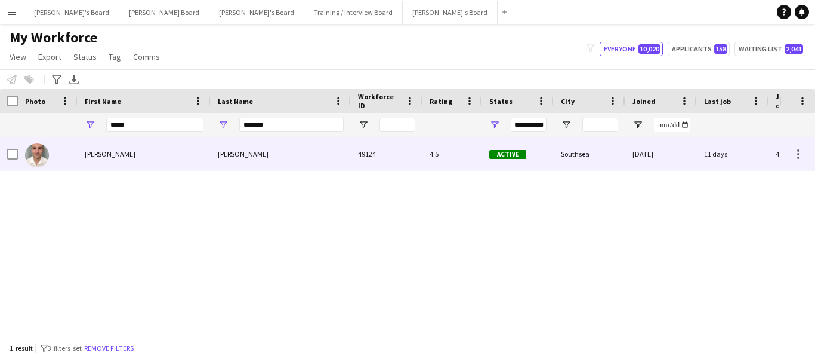
click at [242, 150] on div "Dickman" at bounding box center [281, 153] width 140 height 33
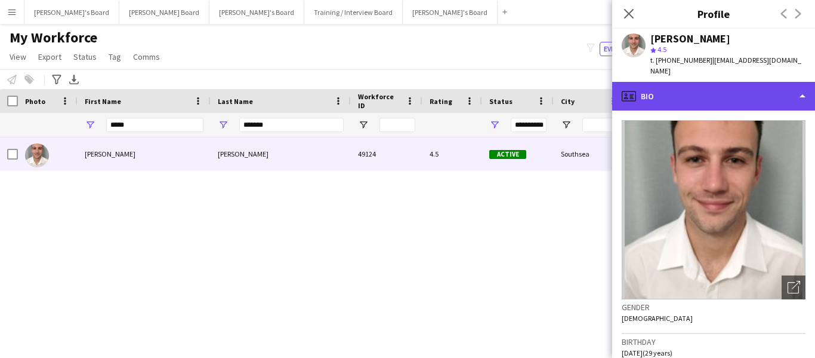
click at [757, 84] on div "profile Bio" at bounding box center [713, 96] width 203 height 29
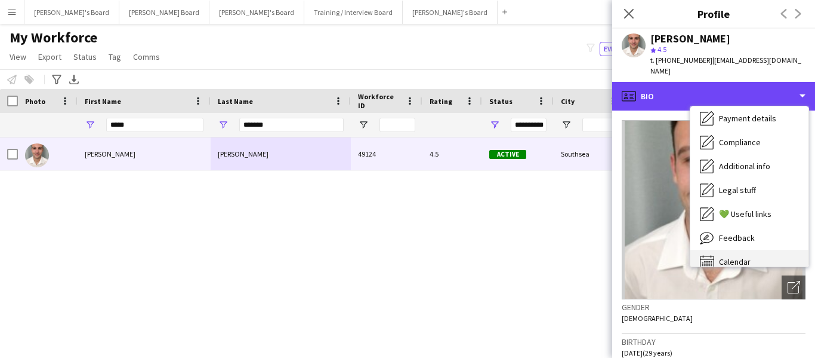
scroll to position [160, 0]
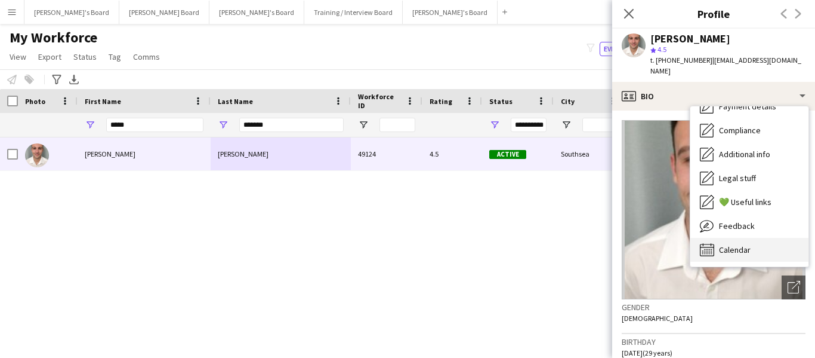
click at [760, 241] on div "Calendar Calendar" at bounding box center [750, 250] width 118 height 24
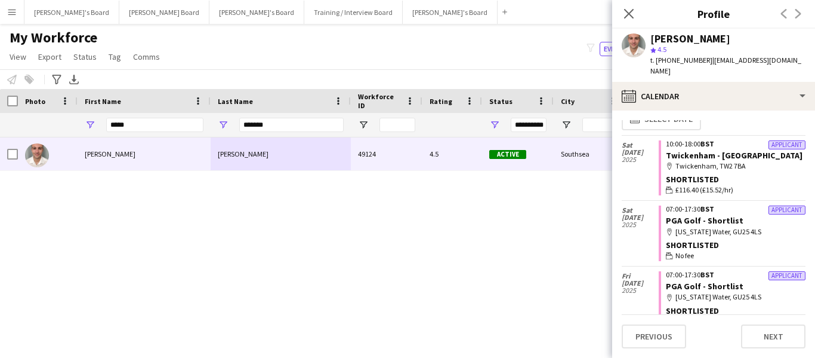
scroll to position [0, 0]
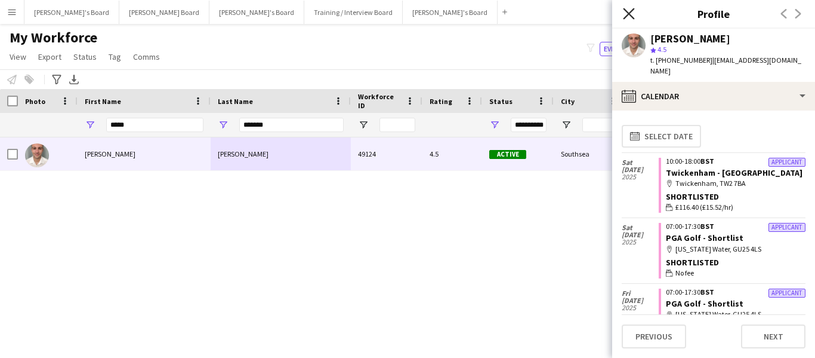
click at [627, 13] on icon "Close pop-in" at bounding box center [628, 13] width 11 height 11
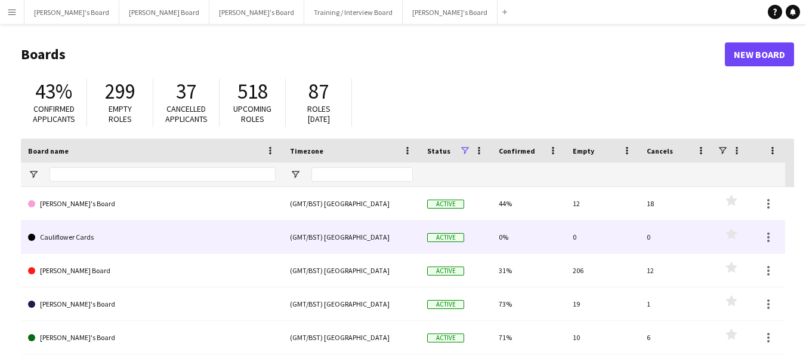
scroll to position [60, 0]
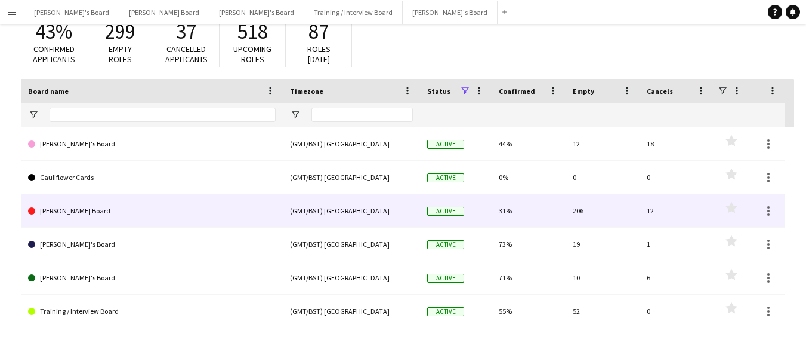
click at [69, 208] on link "[PERSON_NAME] Board" at bounding box center [152, 210] width 248 height 33
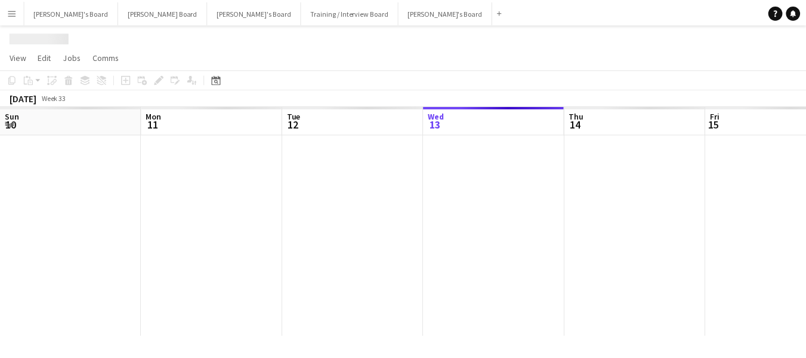
scroll to position [0, 285]
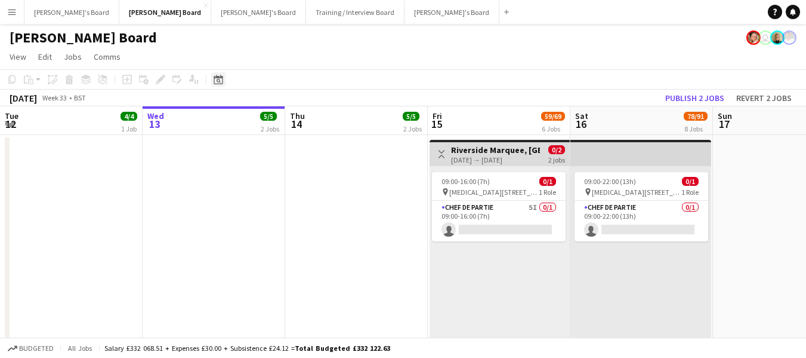
click at [219, 78] on icon at bounding box center [218, 80] width 9 height 10
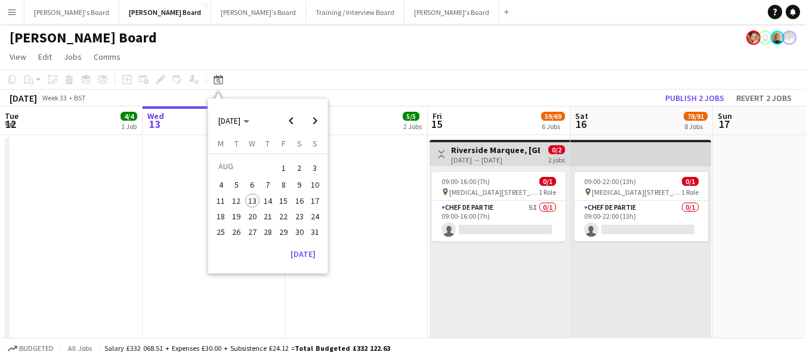
click at [298, 215] on span "23" at bounding box center [299, 216] width 14 height 14
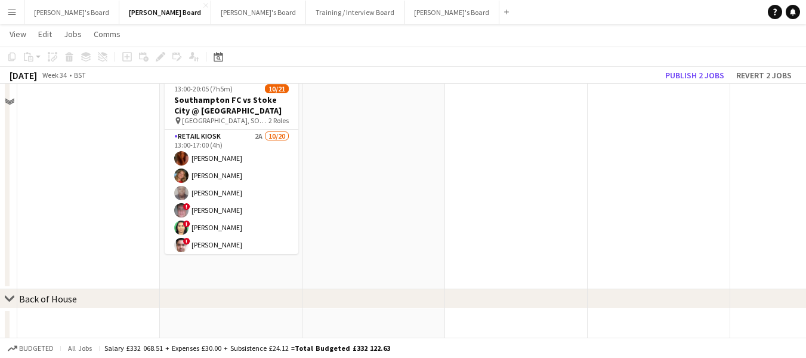
scroll to position [1194, 0]
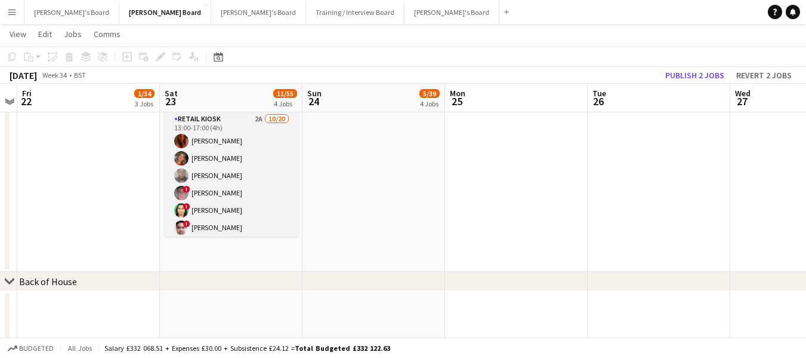
click at [220, 185] on app-card-role "Retail Kiosk 2A [DATE] 13:00-17:00 (4h) [PERSON_NAME] [PERSON_NAME] [PERSON_NAM…" at bounding box center [232, 296] width 134 height 369
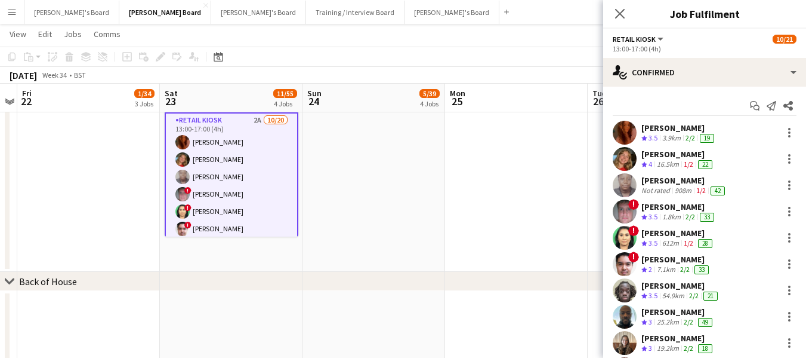
click at [673, 186] on div "908m" at bounding box center [683, 191] width 21 height 10
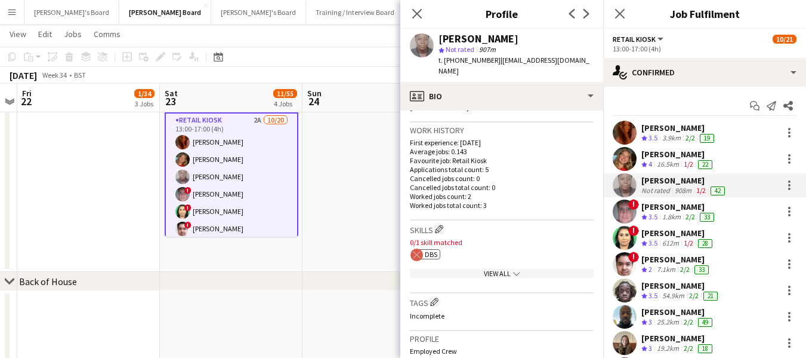
scroll to position [298, 0]
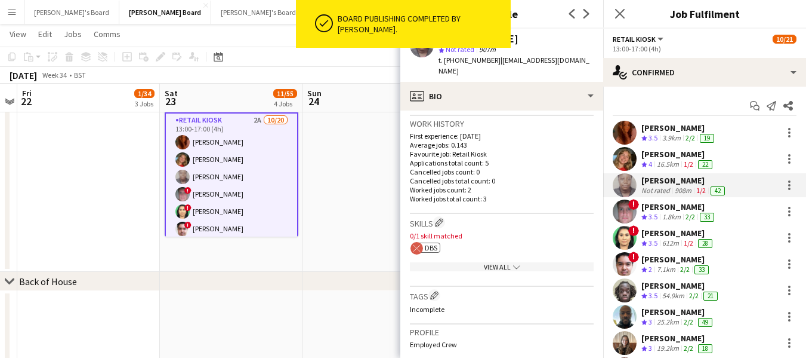
click at [485, 266] on div "View All chevron-down" at bounding box center [502, 266] width 184 height 9
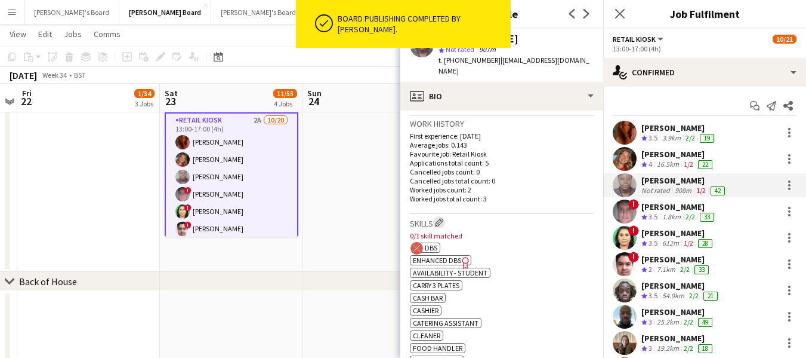
click at [441, 223] on app-icon "Edit crew company skills" at bounding box center [439, 222] width 8 height 8
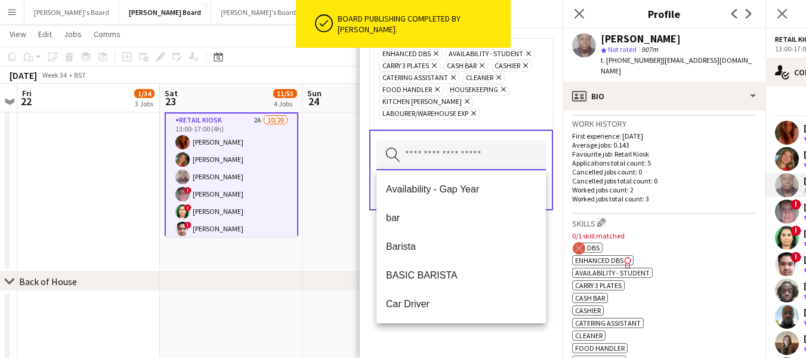
click at [440, 157] on input "text" at bounding box center [462, 155] width 170 height 30
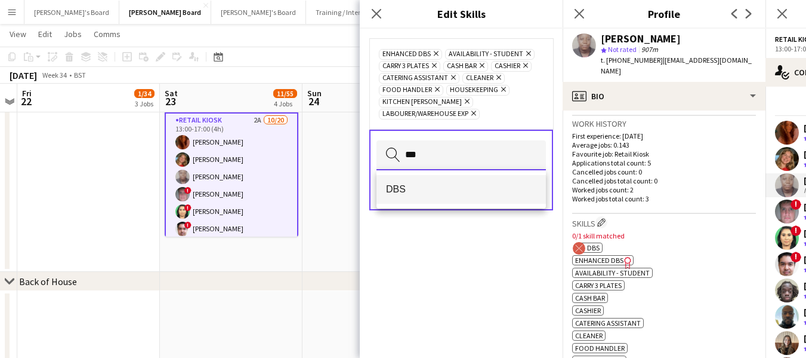
type input "***"
click at [446, 196] on mat-option "DBS" at bounding box center [462, 189] width 170 height 29
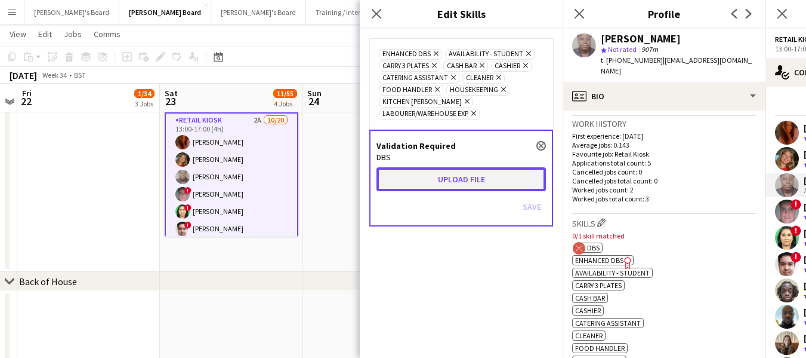
click at [460, 178] on button "Upload file" at bounding box center [462, 179] width 170 height 24
click at [430, 176] on button "Upload file" at bounding box center [462, 179] width 170 height 24
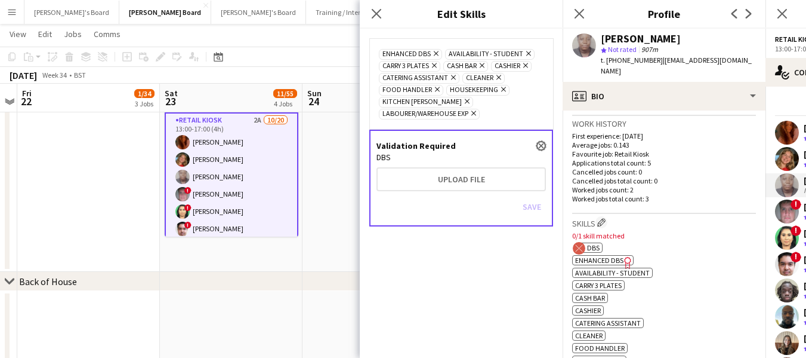
click at [543, 142] on button "close" at bounding box center [542, 146] width 10 height 10
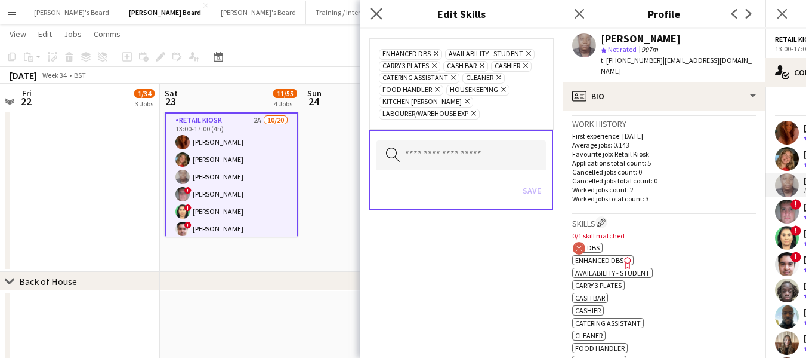
click at [384, 10] on app-icon "Close pop-in" at bounding box center [376, 13] width 17 height 17
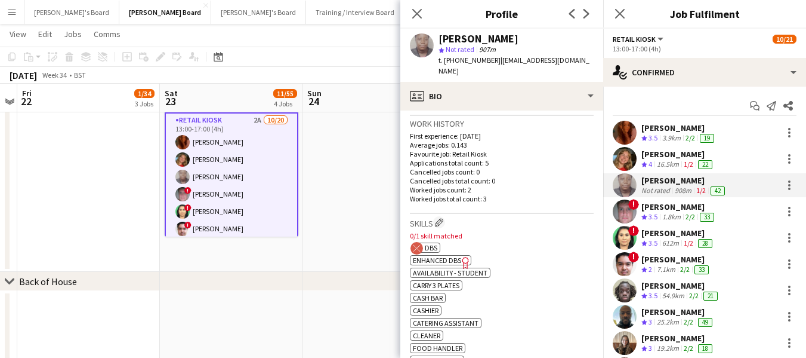
click at [446, 258] on span "Enhanced DBS" at bounding box center [437, 259] width 48 height 9
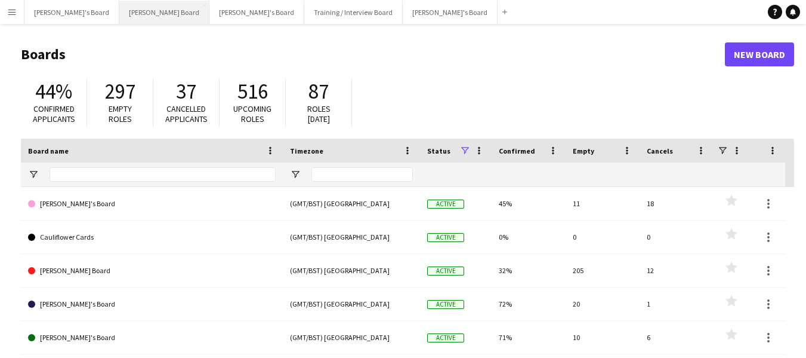
click at [119, 11] on button "[PERSON_NAME] Board Close" at bounding box center [164, 12] width 90 height 23
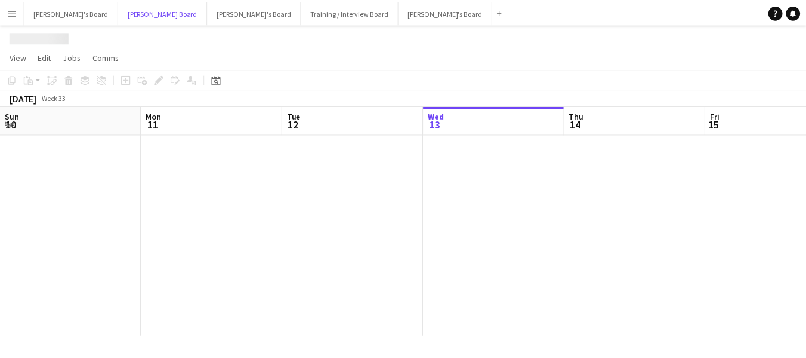
scroll to position [0, 285]
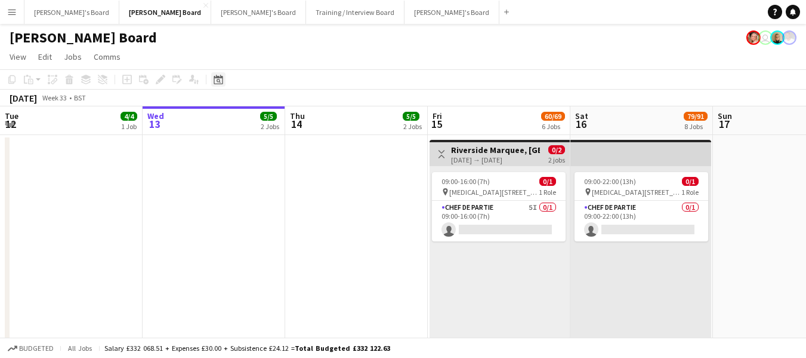
click at [220, 79] on icon "Date picker" at bounding box center [219, 80] width 10 height 10
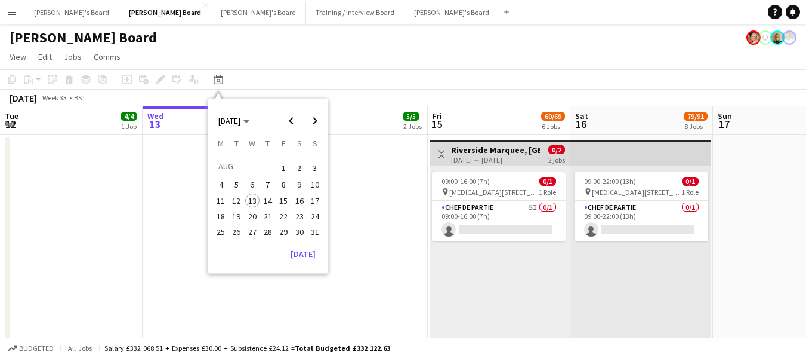
click at [298, 215] on span "23" at bounding box center [299, 216] width 14 height 14
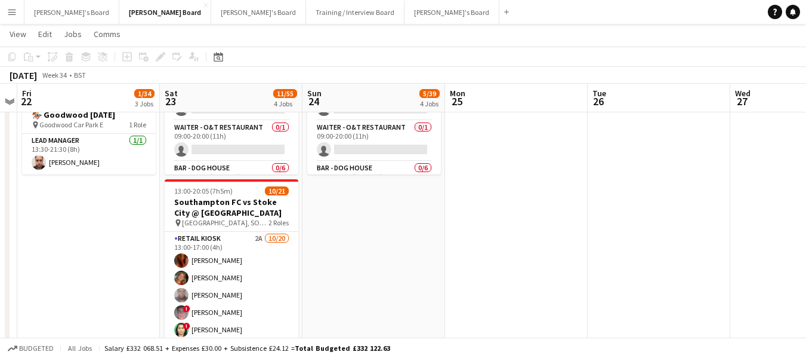
scroll to position [60, 0]
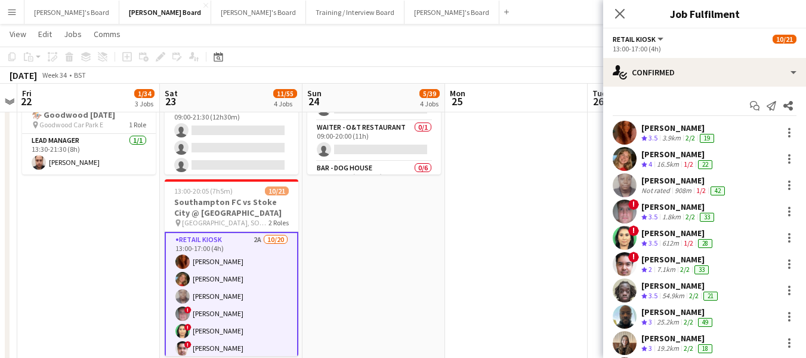
click at [668, 181] on div "[PERSON_NAME]" at bounding box center [685, 180] width 86 height 11
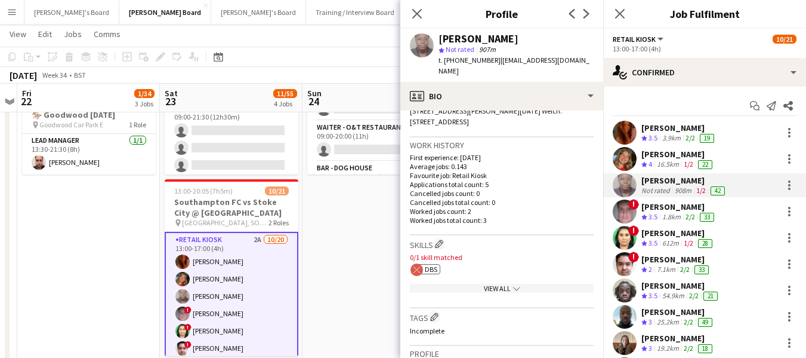
scroll to position [298, 0]
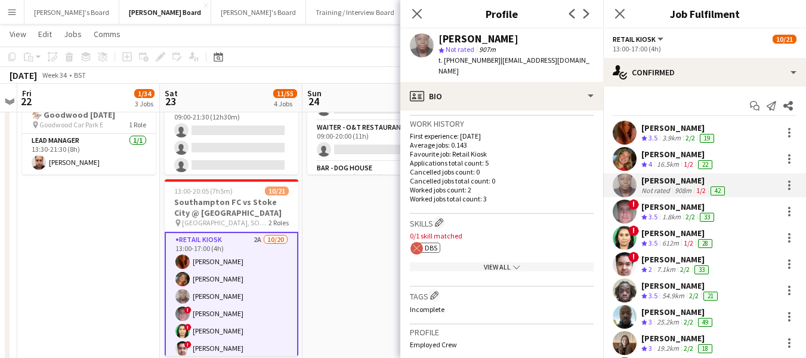
click at [478, 264] on div "View All chevron-down" at bounding box center [502, 266] width 184 height 9
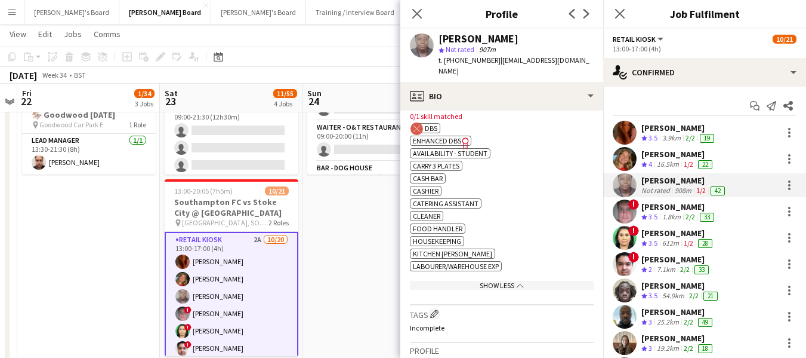
scroll to position [358, 0]
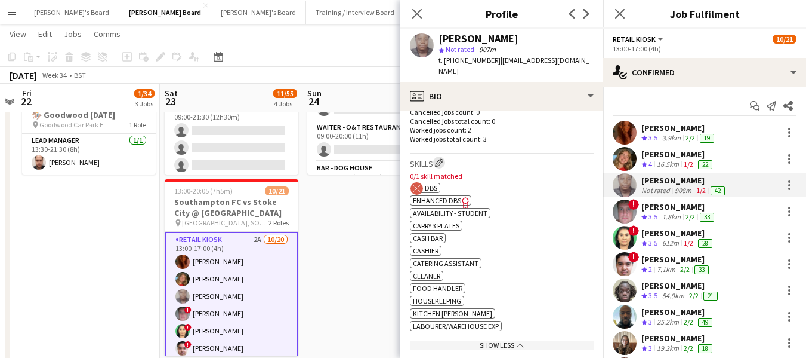
click at [442, 166] on app-icon "Edit crew company skills" at bounding box center [439, 162] width 8 height 8
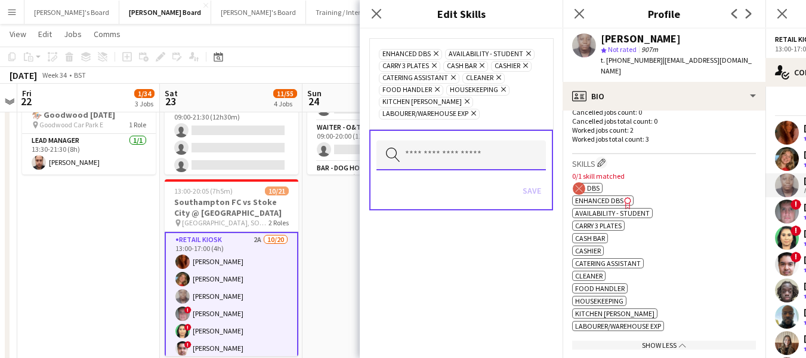
click at [442, 161] on input "text" at bounding box center [462, 155] width 170 height 30
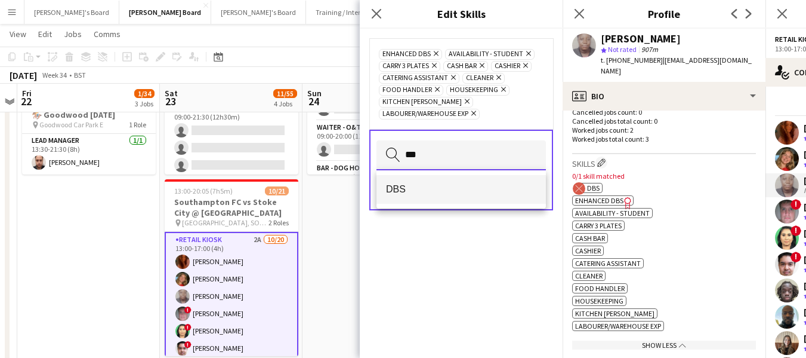
type input "***"
click at [434, 189] on span "DBS" at bounding box center [461, 188] width 150 height 11
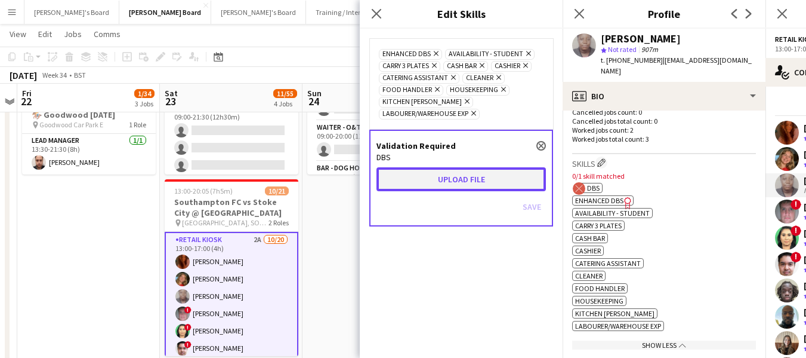
click at [444, 178] on button "Upload file" at bounding box center [462, 179] width 170 height 24
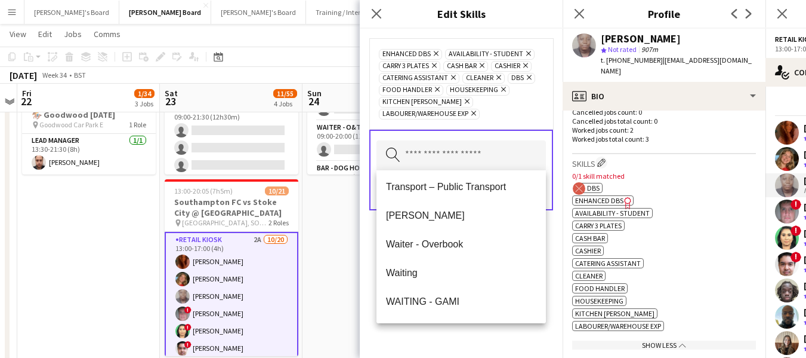
scroll to position [1547, 0]
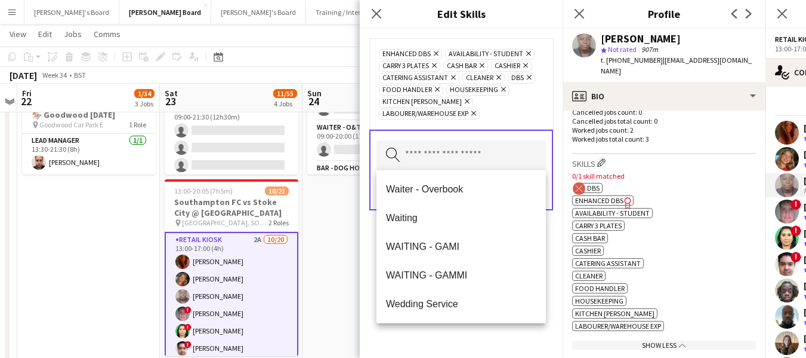
click at [524, 116] on div "Enhanced DBS Remove Availability - Student Remove Carry 3 Plates Remove Cash Ba…" at bounding box center [461, 84] width 165 height 72
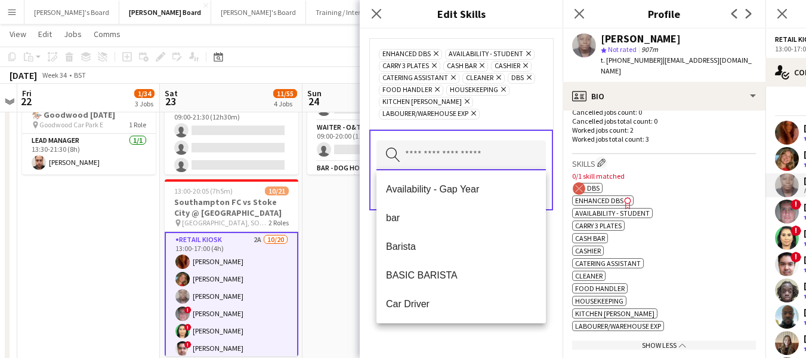
click at [462, 160] on input "text" at bounding box center [462, 155] width 170 height 30
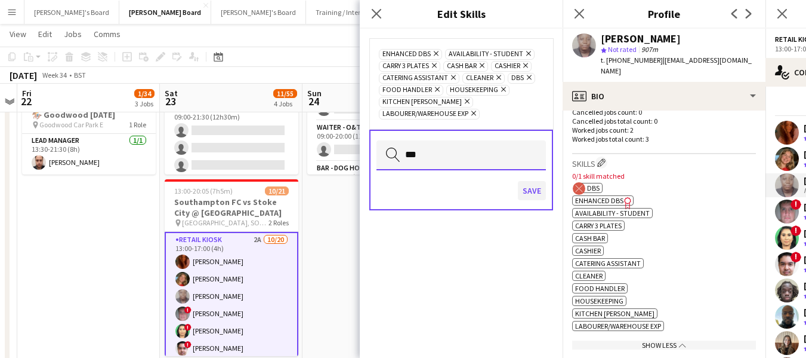
type input "***"
click at [532, 184] on button "Save" at bounding box center [532, 190] width 28 height 19
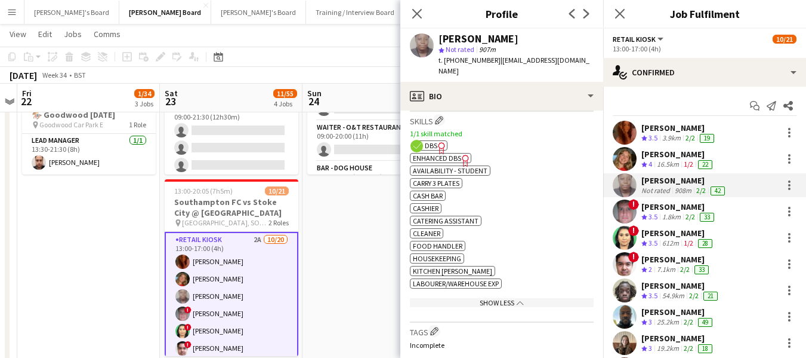
scroll to position [418, 0]
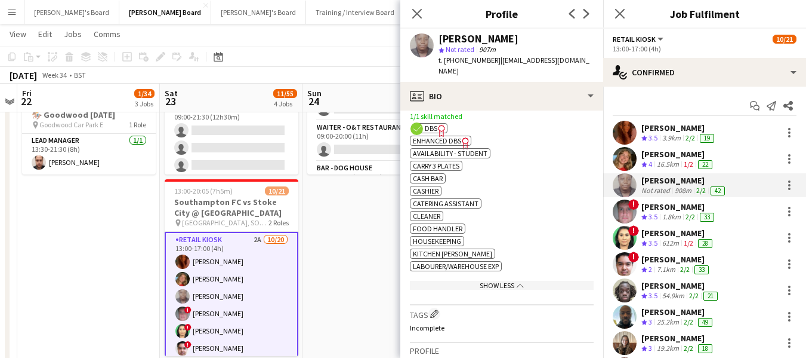
click at [439, 140] on span "Enhanced DBS" at bounding box center [437, 140] width 48 height 9
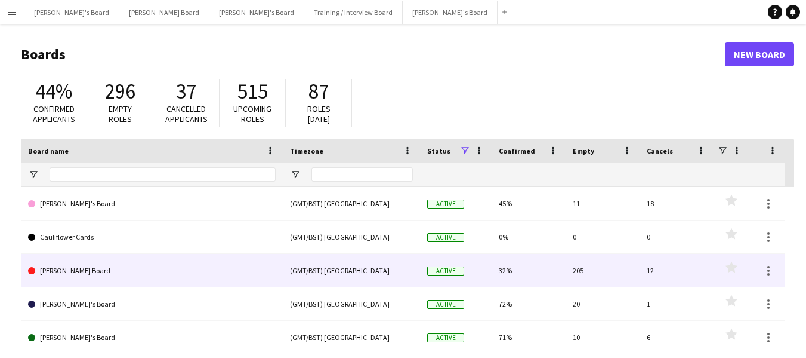
click at [62, 272] on link "[PERSON_NAME] Board" at bounding box center [152, 270] width 248 height 33
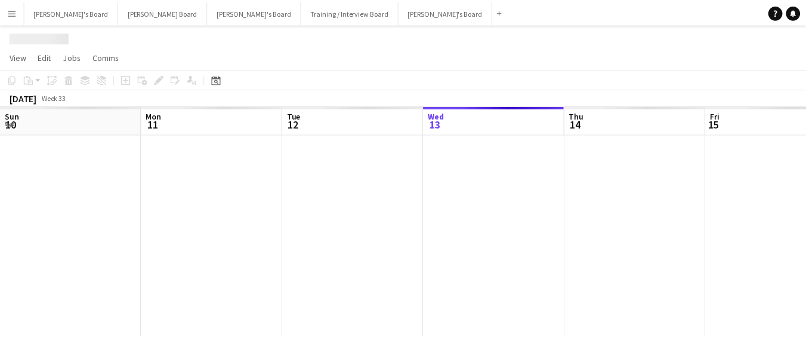
scroll to position [0, 285]
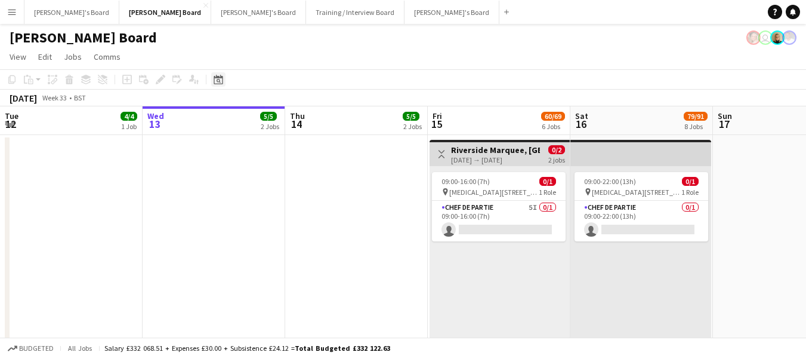
click at [223, 78] on div "Date picker" at bounding box center [218, 79] width 14 height 14
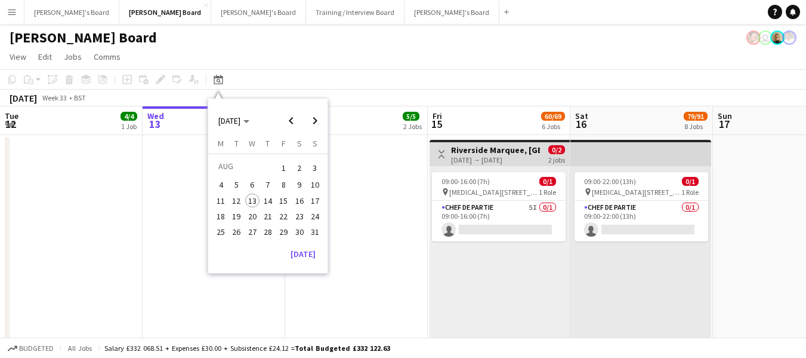
click at [295, 216] on span "23" at bounding box center [299, 216] width 14 height 14
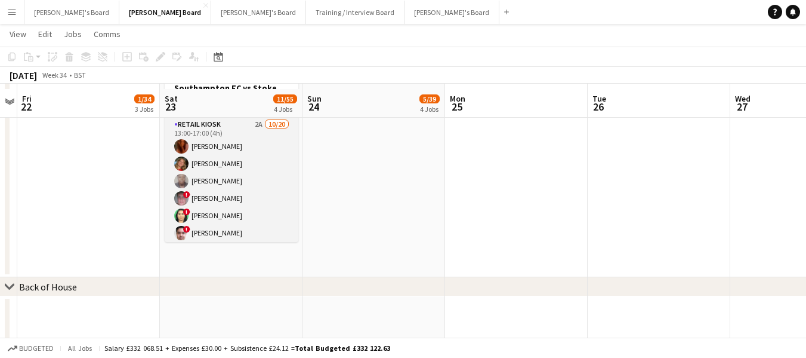
scroll to position [1194, 0]
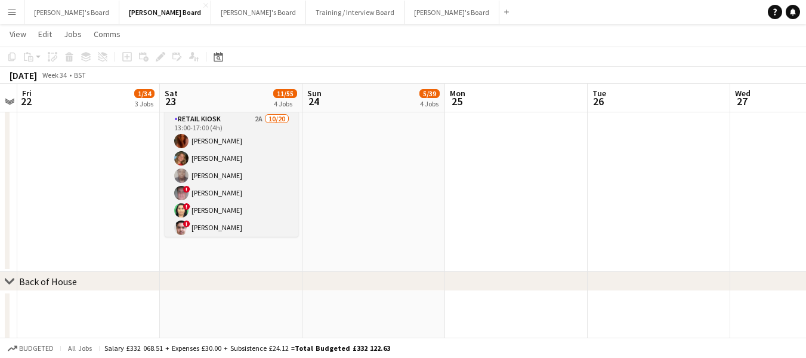
click at [211, 184] on app-card-role "Retail Kiosk 2A [DATE] 13:00-17:00 (4h) [PERSON_NAME] [PERSON_NAME] [PERSON_NAM…" at bounding box center [232, 296] width 134 height 369
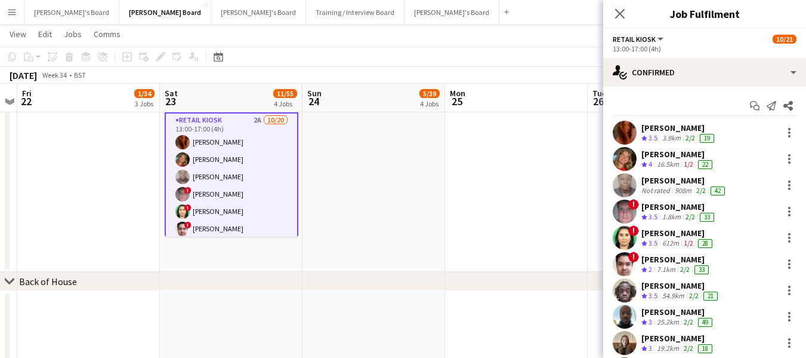
click at [692, 184] on div "[PERSON_NAME]" at bounding box center [685, 180] width 86 height 11
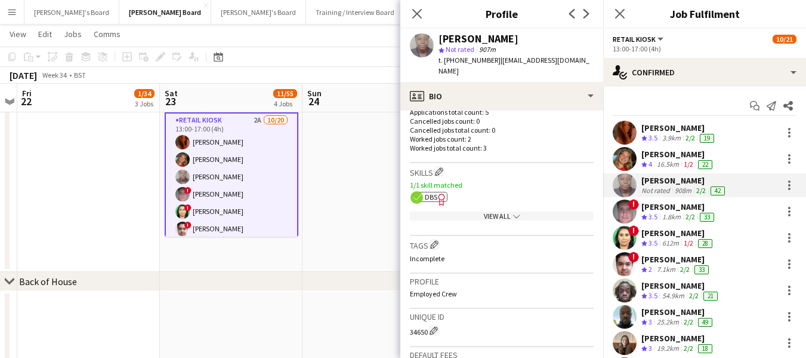
scroll to position [358, 0]
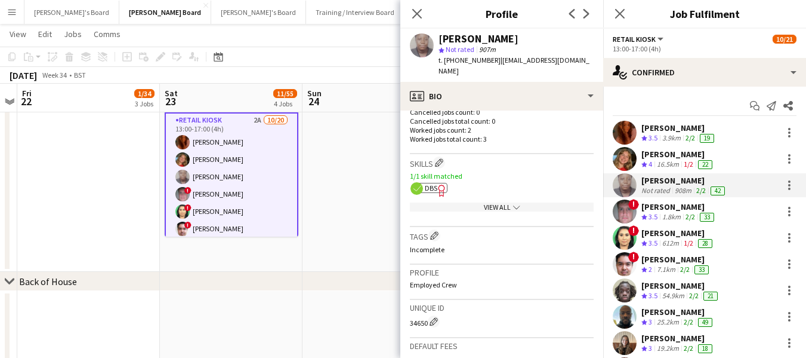
click at [486, 204] on div "View All chevron-down" at bounding box center [502, 206] width 184 height 9
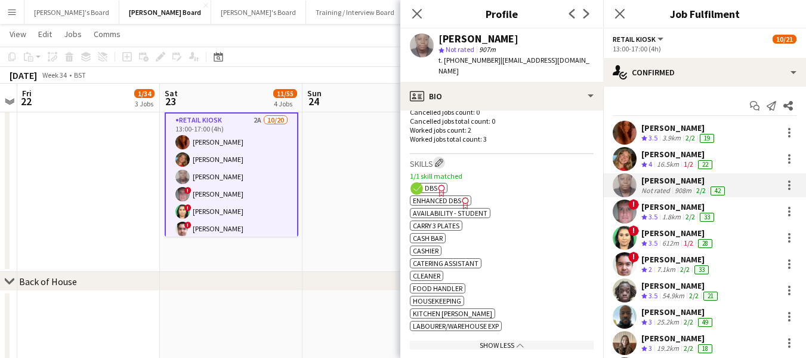
click at [444, 161] on app-icon "Edit crew company skills" at bounding box center [439, 162] width 8 height 8
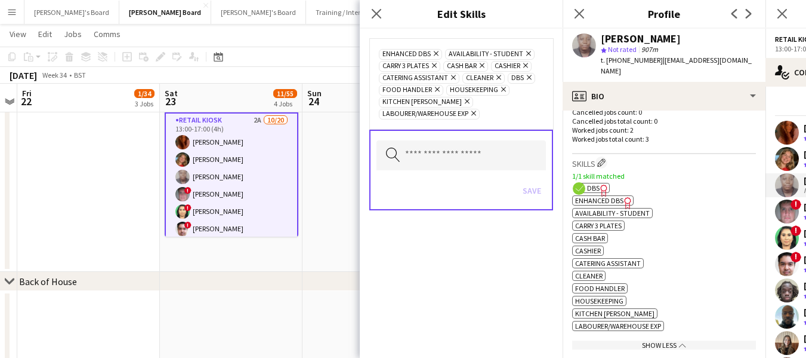
click at [434, 52] on icon "Remove" at bounding box center [435, 54] width 8 height 8
click at [532, 190] on button "Save" at bounding box center [532, 190] width 28 height 19
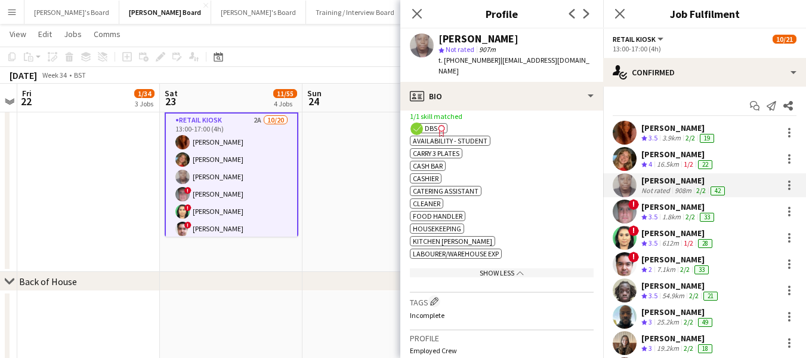
scroll to position [478, 0]
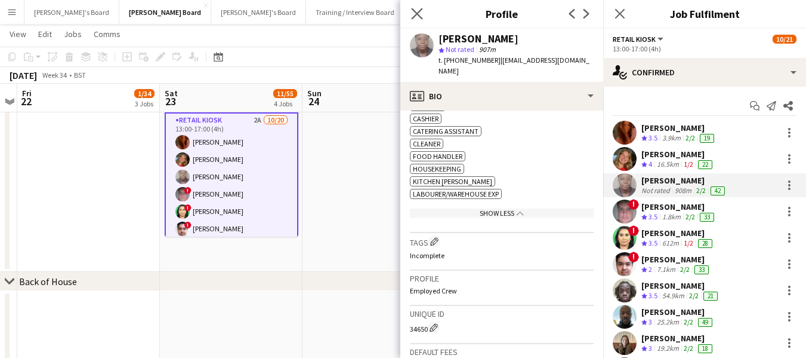
click at [424, 14] on app-icon "Close pop-in" at bounding box center [417, 13] width 17 height 17
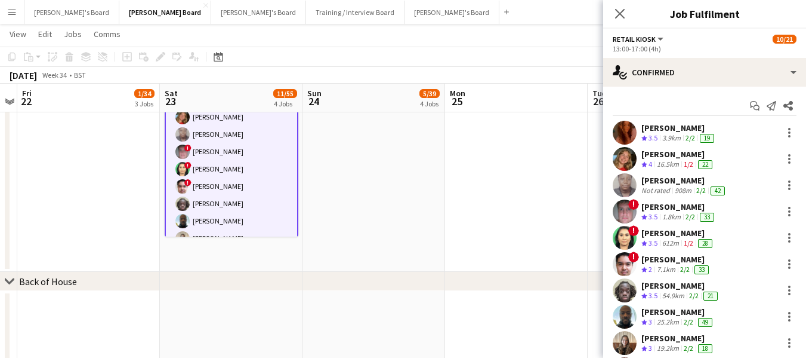
scroll to position [60, 0]
click at [661, 174] on div "[PERSON_NAME] Not rated 908m 2/2 42" at bounding box center [704, 185] width 203 height 24
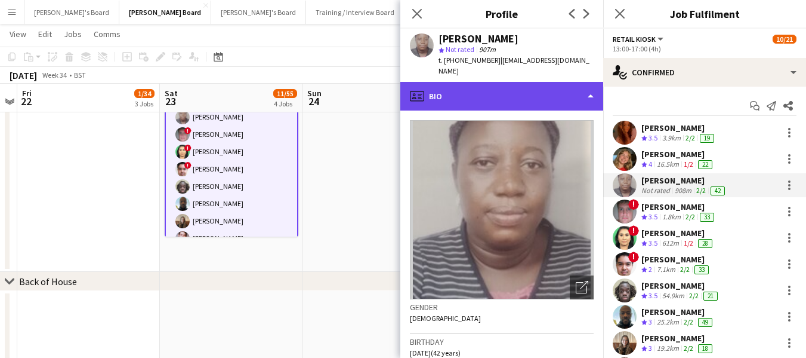
click at [526, 84] on div "profile Bio" at bounding box center [502, 96] width 203 height 29
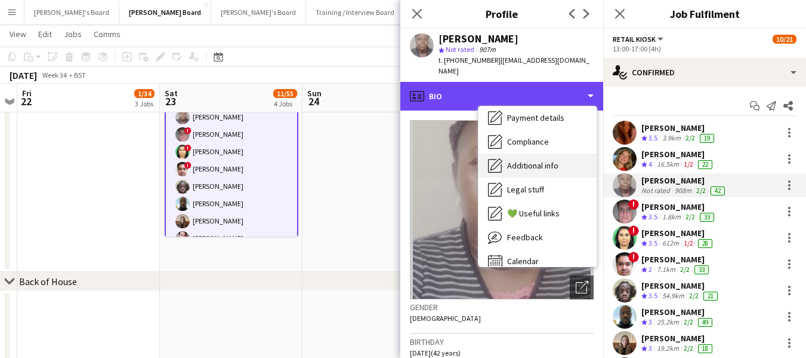
scroll to position [179, 0]
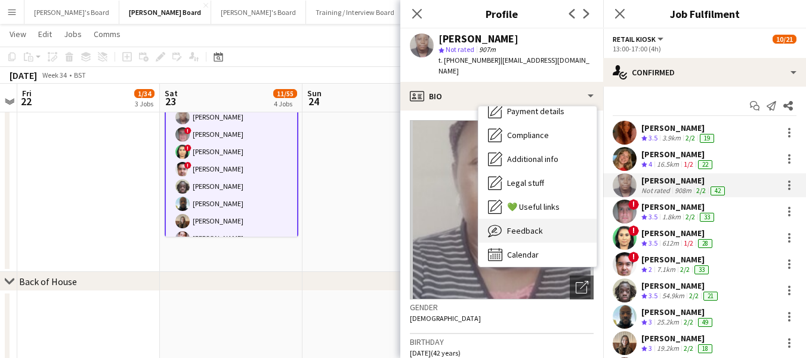
click at [535, 225] on span "Feedback" at bounding box center [525, 230] width 36 height 11
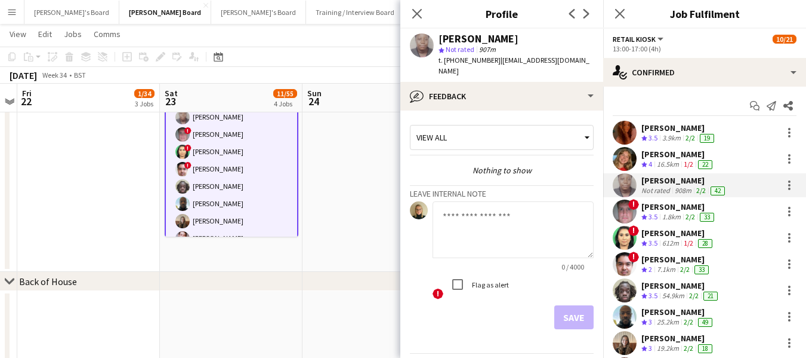
click at [676, 181] on div "[PERSON_NAME]" at bounding box center [685, 180] width 86 height 11
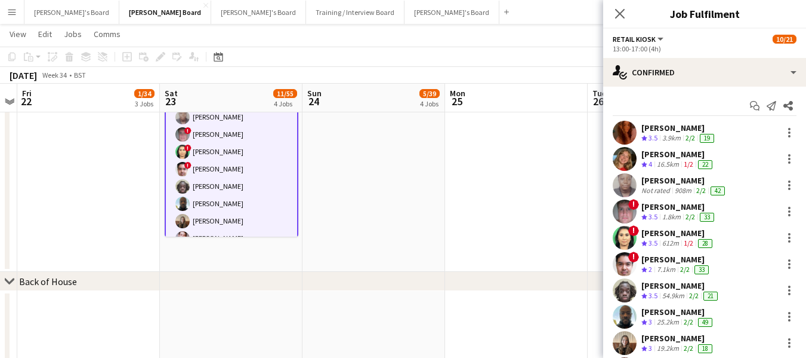
click at [676, 180] on div "[PERSON_NAME]" at bounding box center [685, 180] width 86 height 11
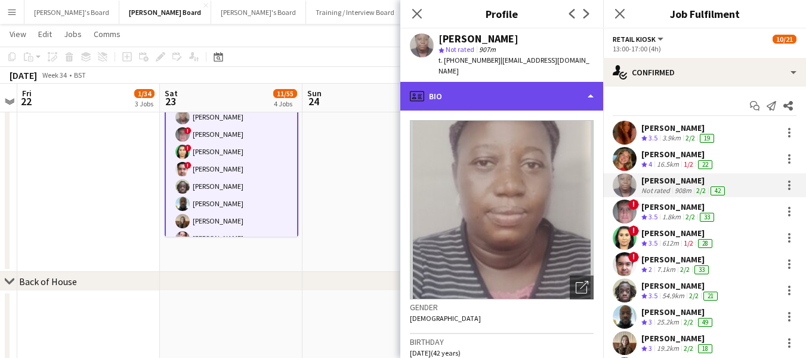
click at [507, 82] on div "profile Bio" at bounding box center [502, 96] width 203 height 29
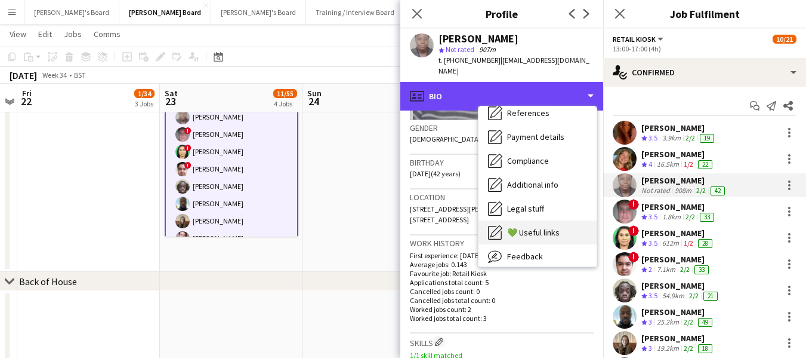
scroll to position [184, 0]
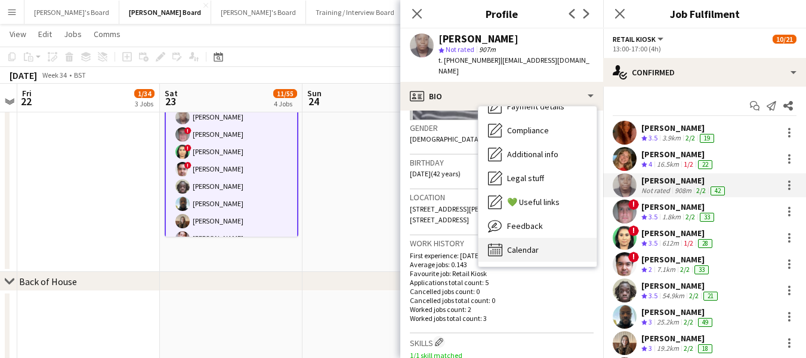
click at [534, 244] on span "Calendar" at bounding box center [523, 249] width 32 height 11
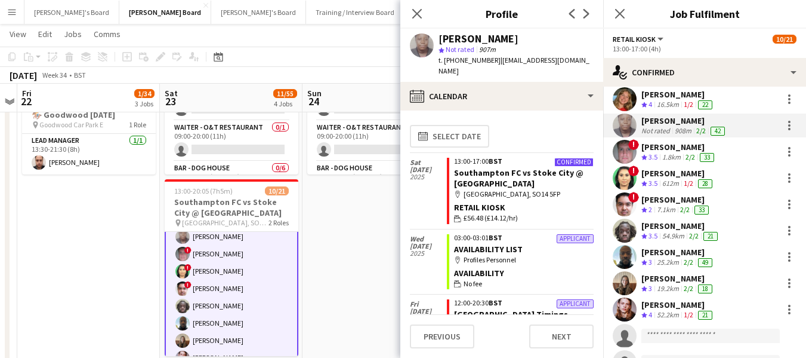
scroll to position [0, 0]
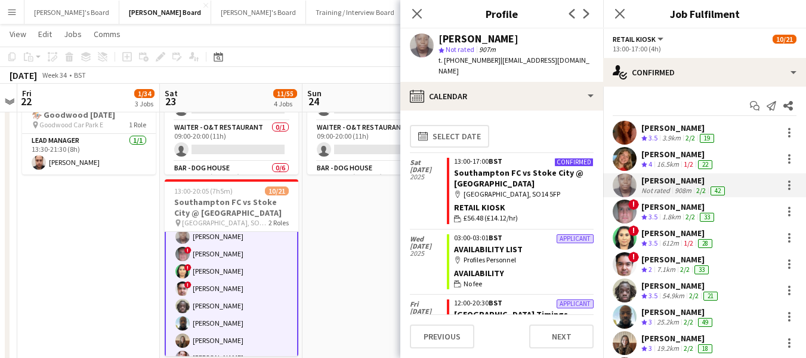
click at [675, 233] on div "[PERSON_NAME]" at bounding box center [678, 232] width 73 height 11
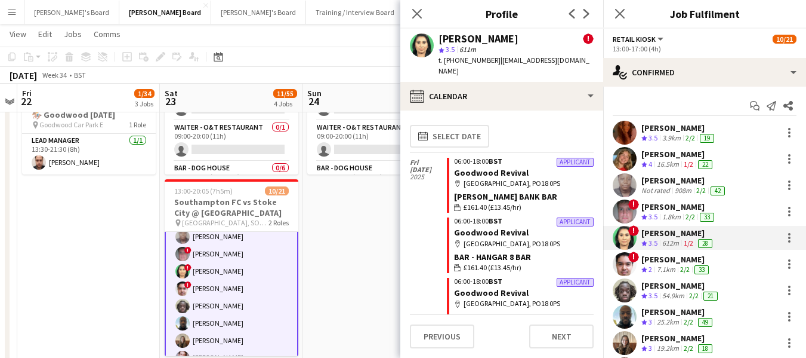
click at [676, 235] on div "[PERSON_NAME]" at bounding box center [678, 232] width 73 height 11
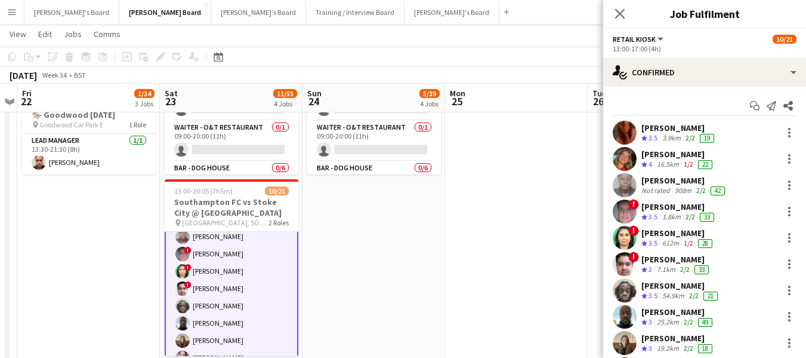
click at [676, 235] on div "[PERSON_NAME]" at bounding box center [678, 232] width 73 height 11
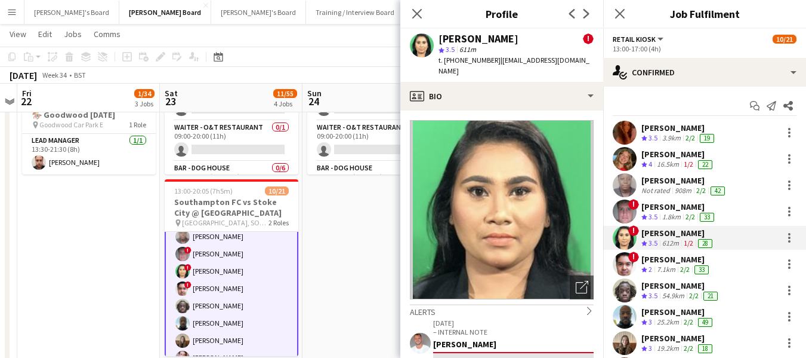
click at [658, 155] on div "[PERSON_NAME]" at bounding box center [678, 154] width 73 height 11
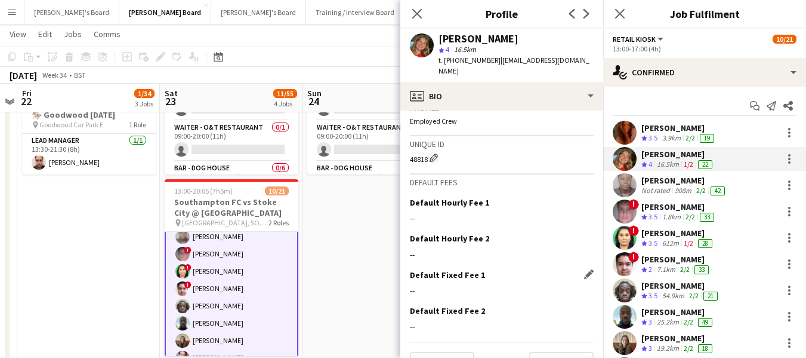
scroll to position [535, 0]
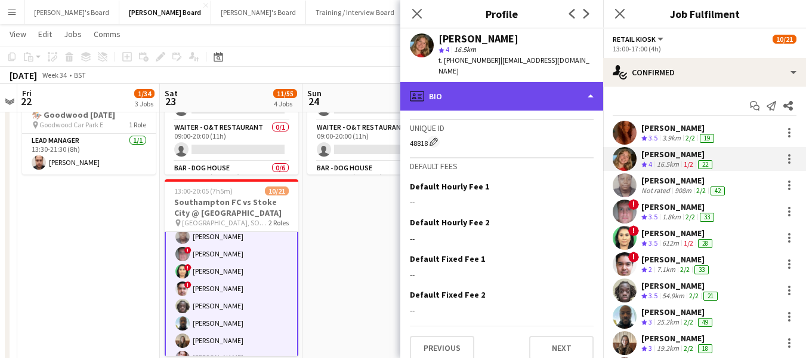
click at [529, 82] on div "profile Bio" at bounding box center [502, 96] width 203 height 29
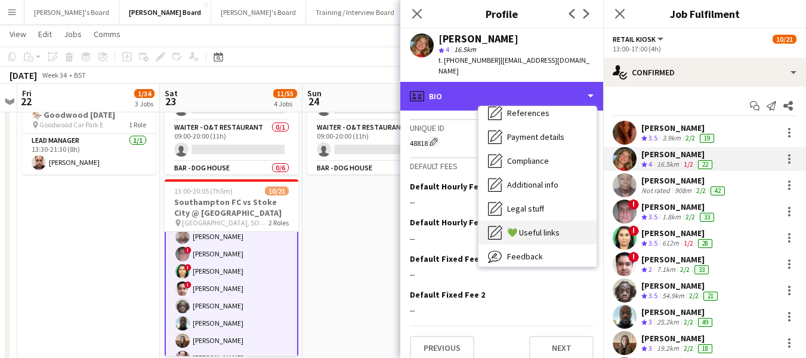
scroll to position [184, 0]
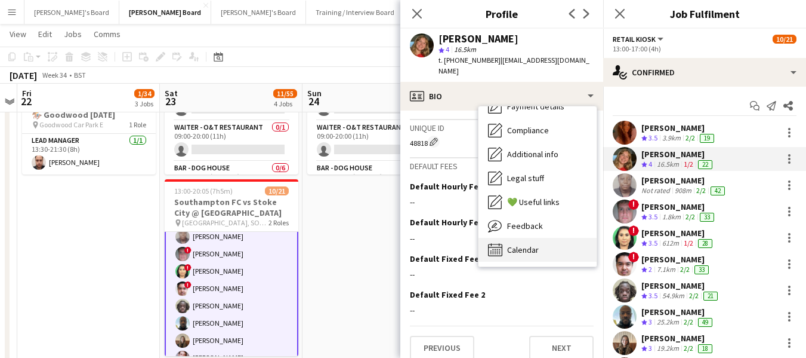
click at [520, 244] on span "Calendar" at bounding box center [523, 249] width 32 height 11
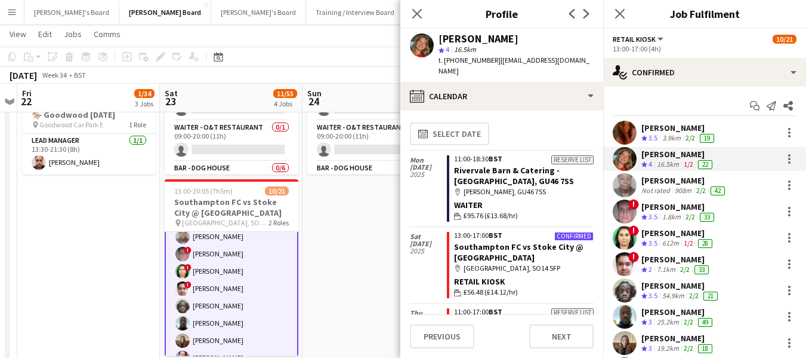
scroll to position [0, 0]
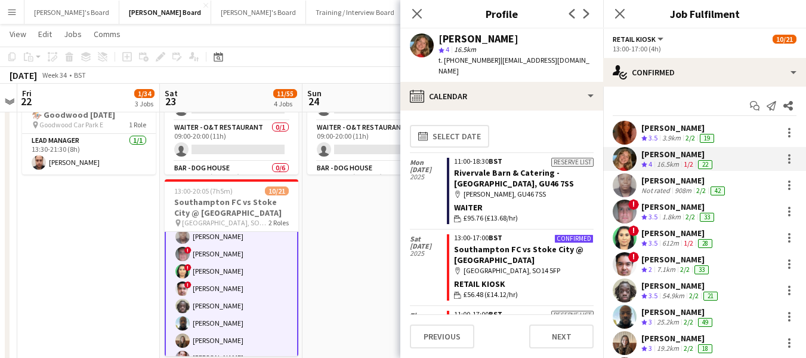
click at [688, 227] on div "[PERSON_NAME]" at bounding box center [678, 232] width 73 height 11
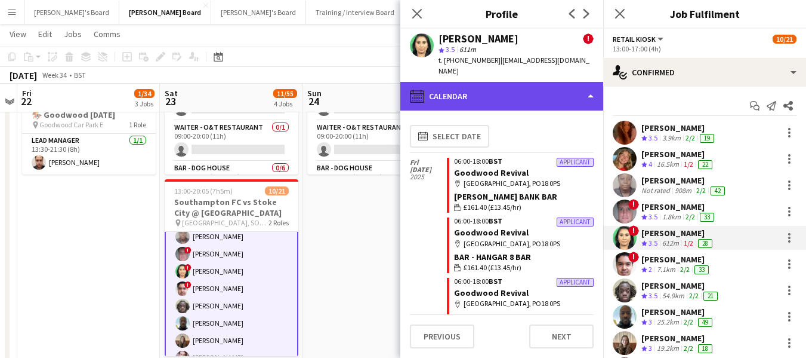
click at [549, 82] on div "calendar-full Calendar" at bounding box center [502, 96] width 203 height 29
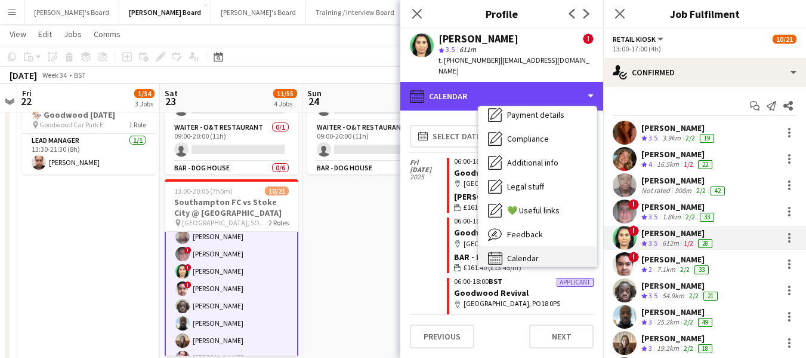
scroll to position [179, 0]
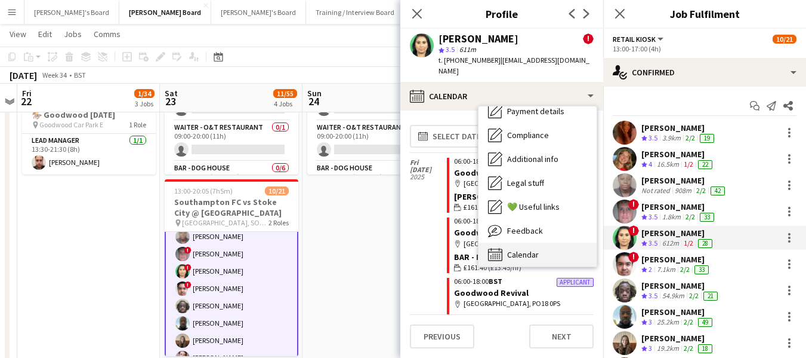
click at [543, 244] on div "Calendar Calendar" at bounding box center [538, 254] width 118 height 24
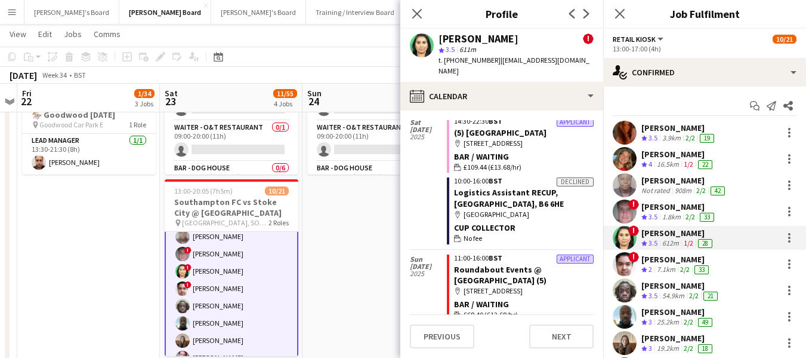
scroll to position [364, 0]
